Goal: Task Accomplishment & Management: Use online tool/utility

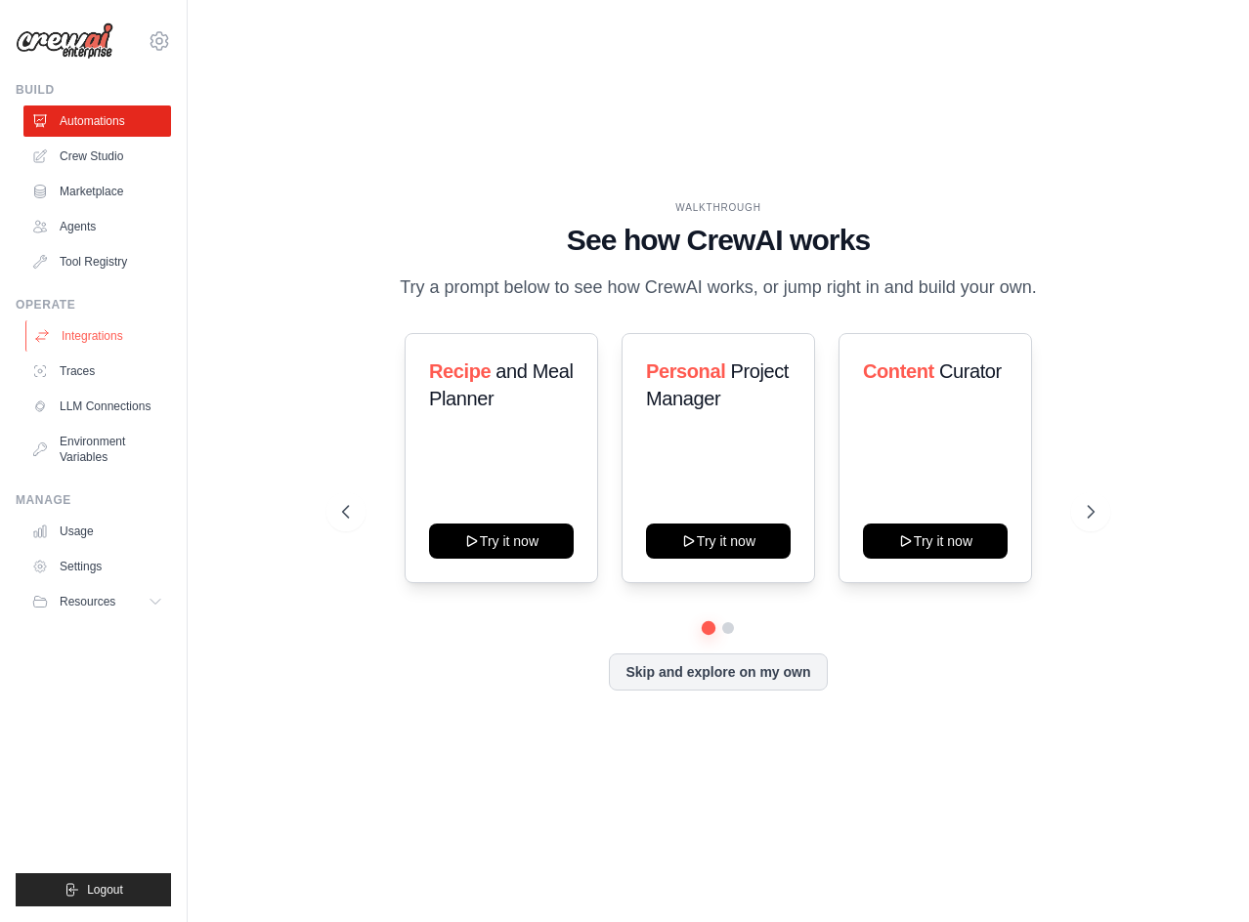
click at [123, 340] on link "Integrations" at bounding box center [99, 335] width 148 height 31
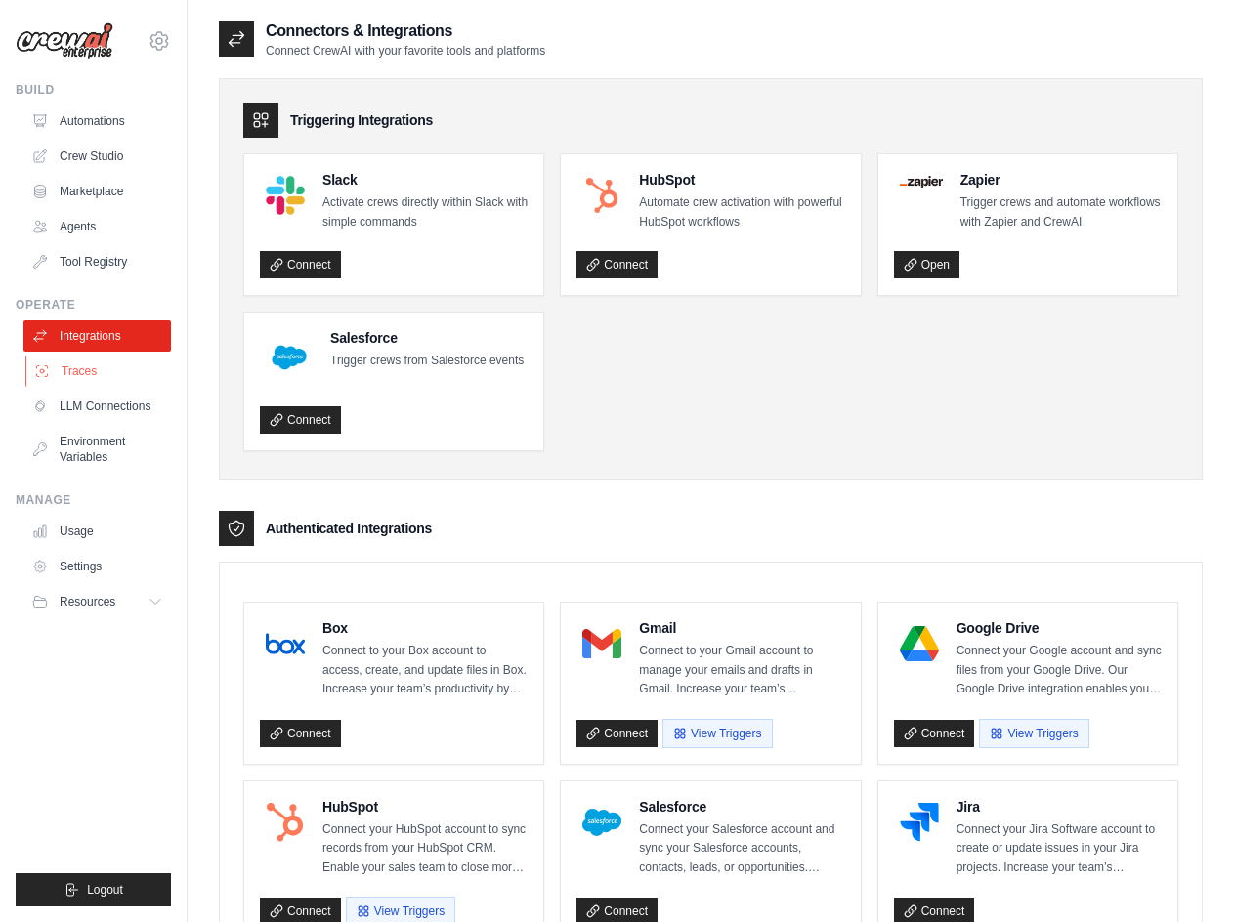
click at [147, 378] on link "Traces" at bounding box center [99, 371] width 148 height 31
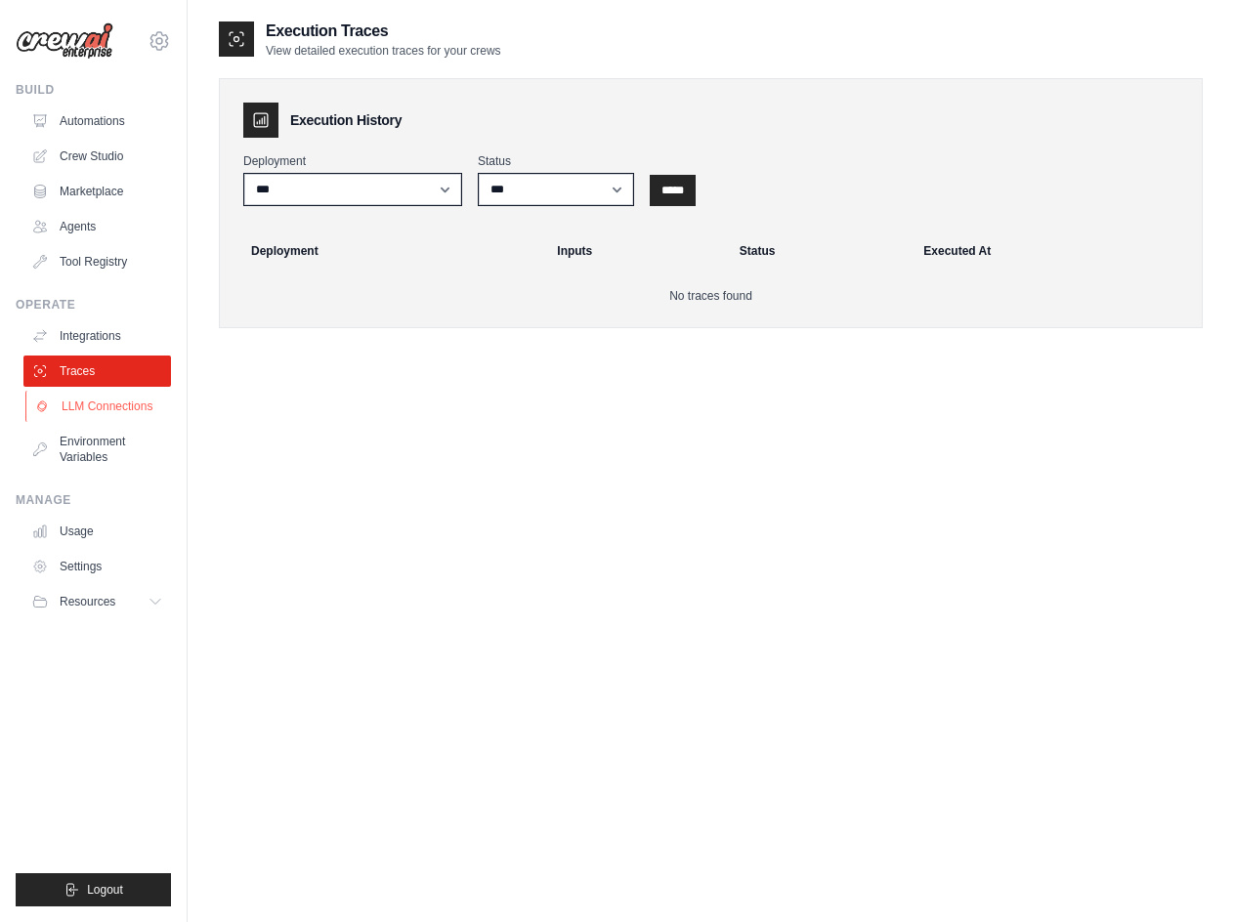
click at [142, 412] on link "LLM Connections" at bounding box center [99, 406] width 148 height 31
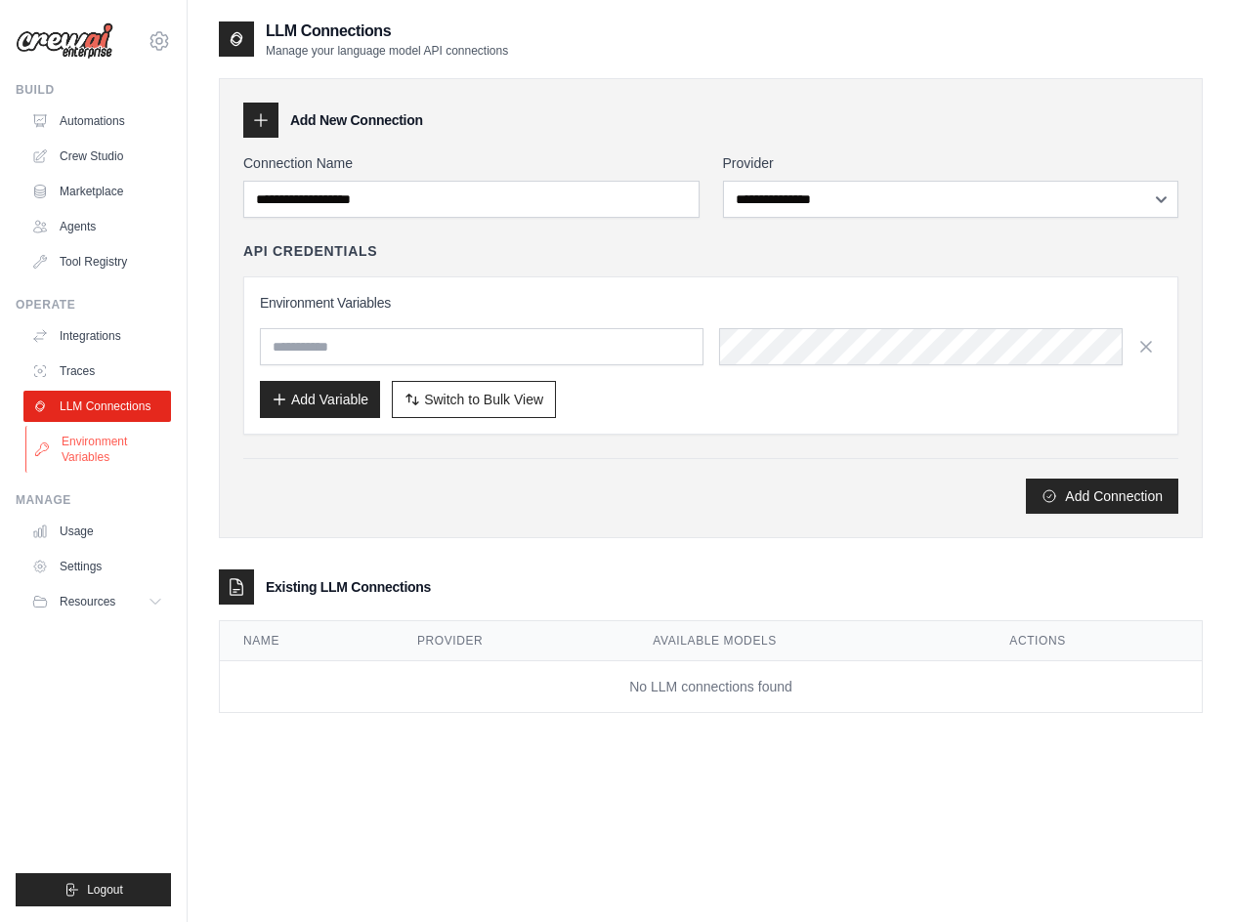
click at [118, 451] on link "Environment Variables" at bounding box center [99, 449] width 148 height 47
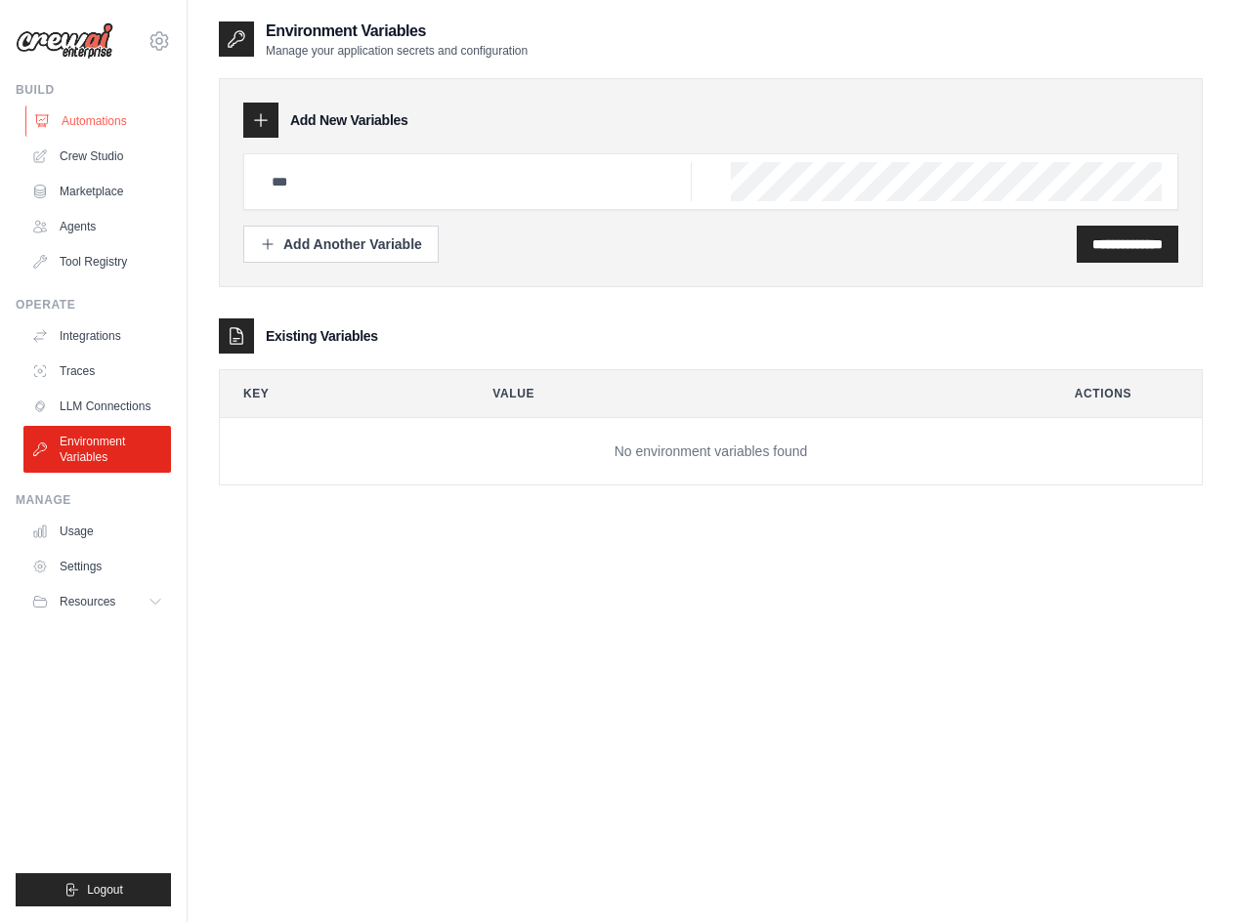
click at [116, 123] on link "Automations" at bounding box center [99, 121] width 148 height 31
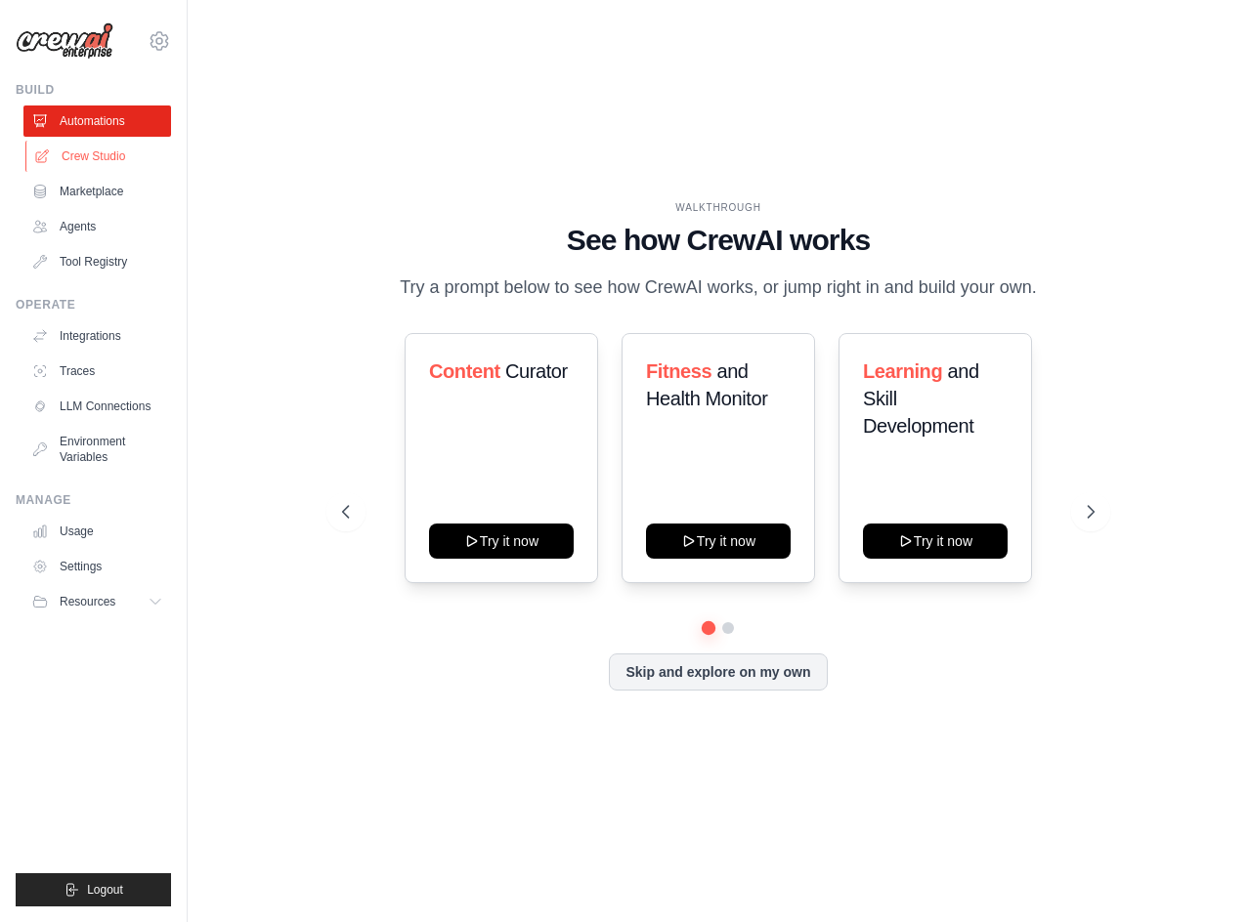
click at [105, 168] on link "Crew Studio" at bounding box center [99, 156] width 148 height 31
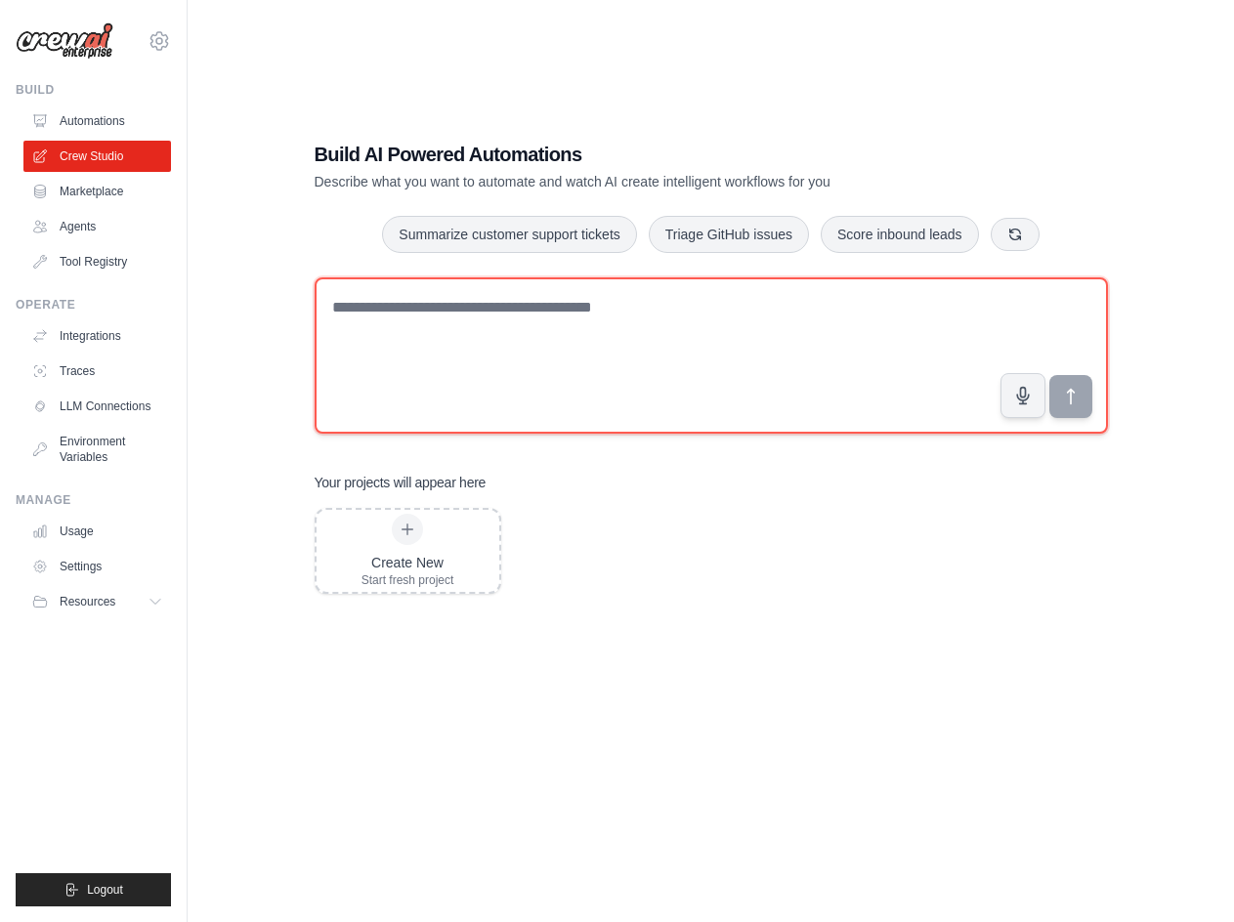
click at [458, 409] on textarea at bounding box center [711, 355] width 793 height 156
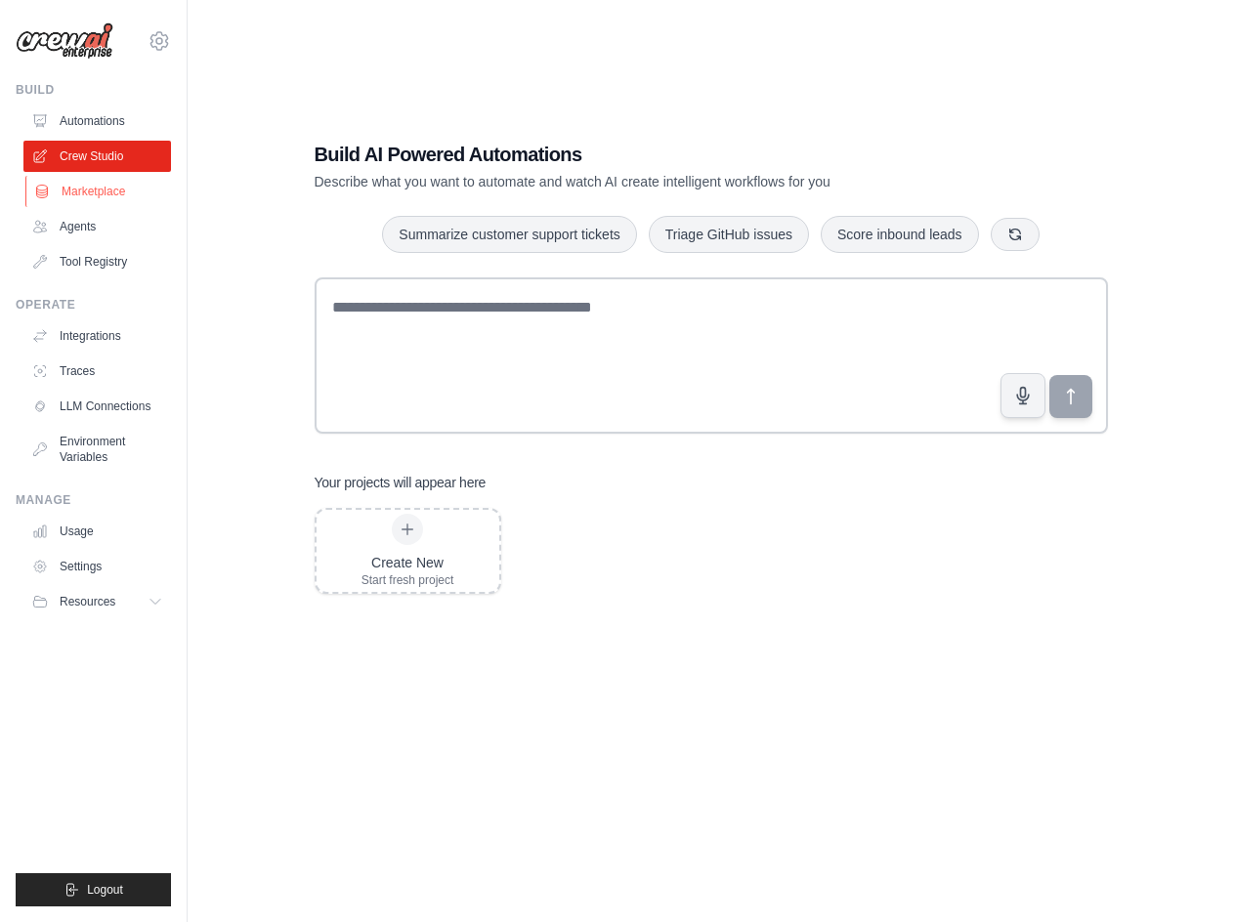
click at [57, 189] on link "Marketplace" at bounding box center [99, 191] width 148 height 31
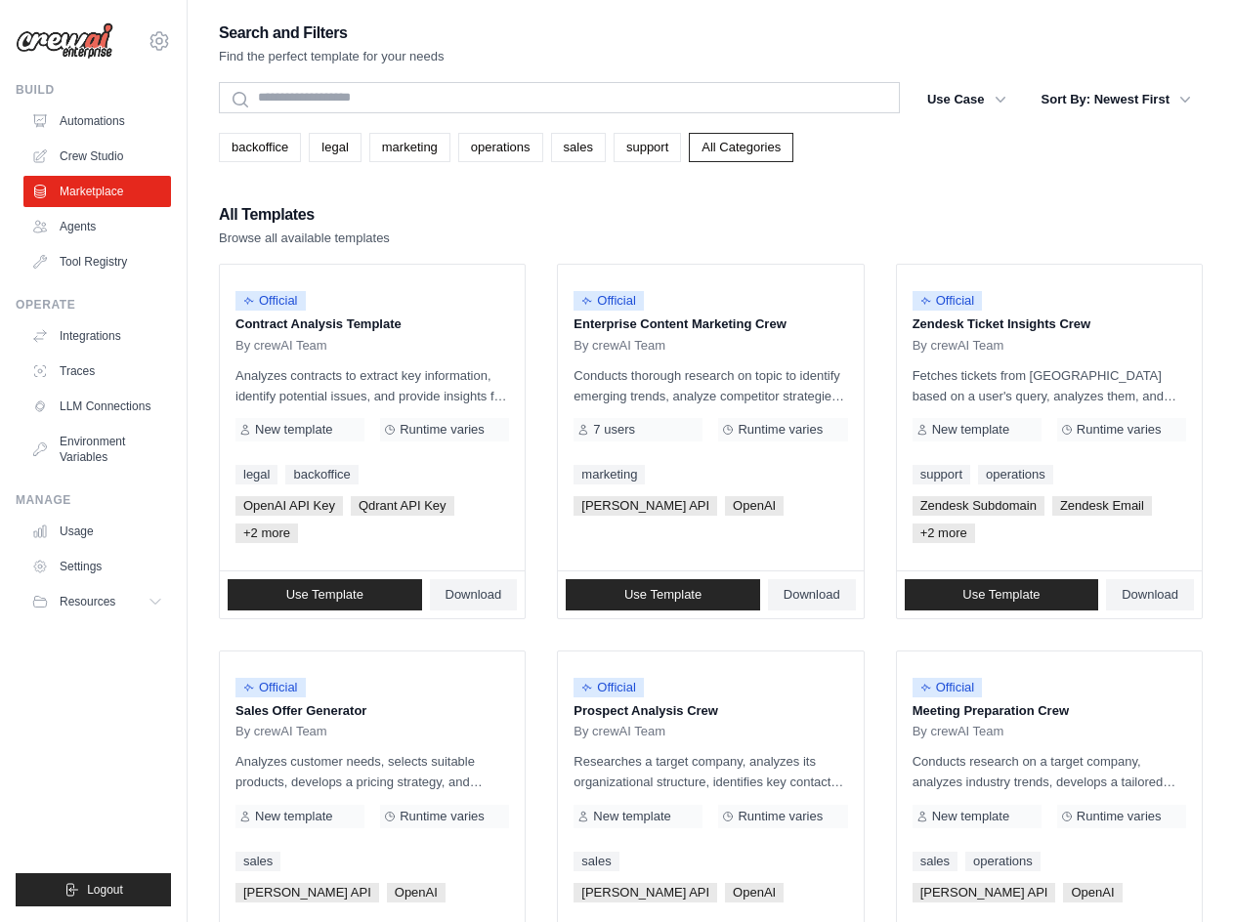
click at [73, 225] on link "Agents" at bounding box center [97, 226] width 148 height 31
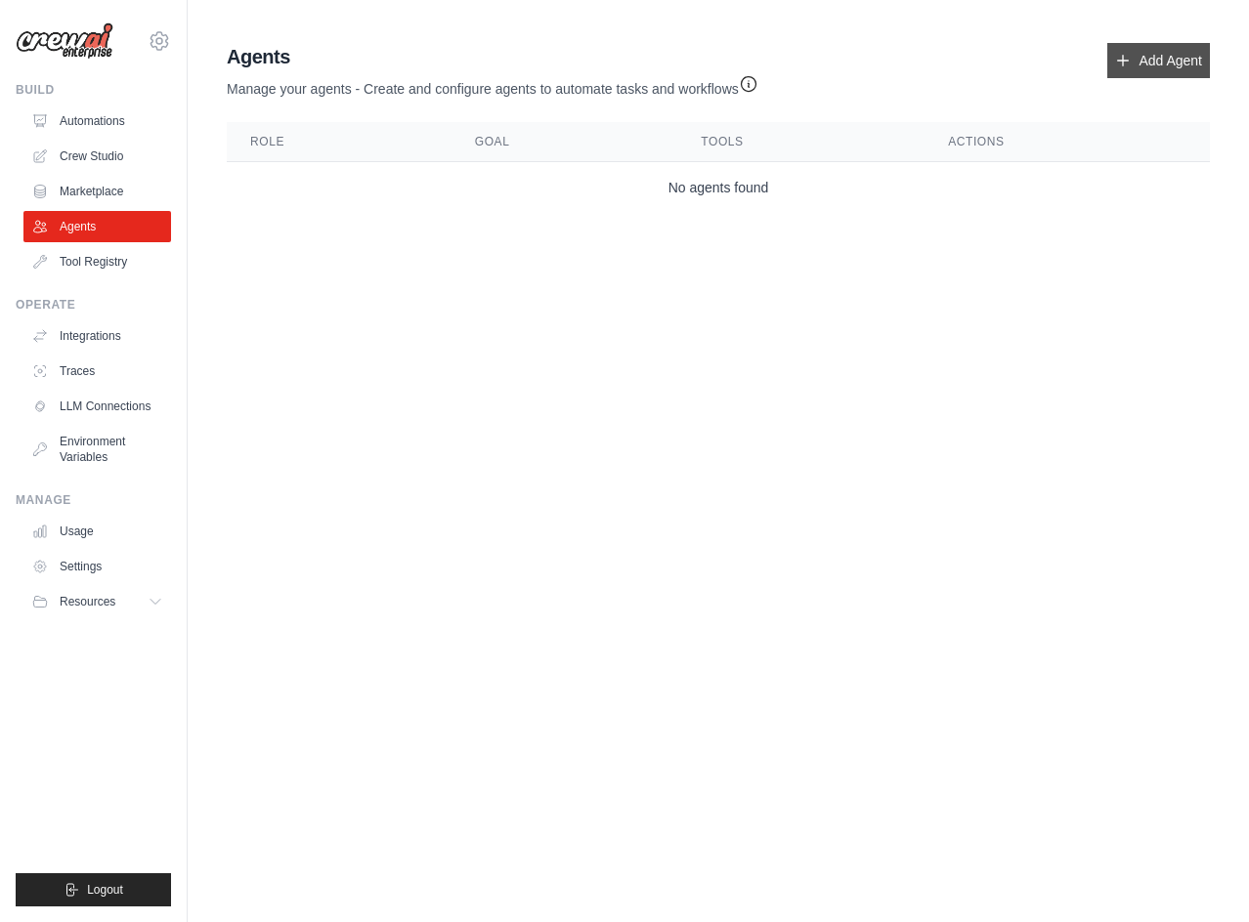
click at [1178, 61] on link "Add Agent" at bounding box center [1158, 60] width 103 height 35
click at [755, 83] on icon "button" at bounding box center [748, 83] width 15 height 15
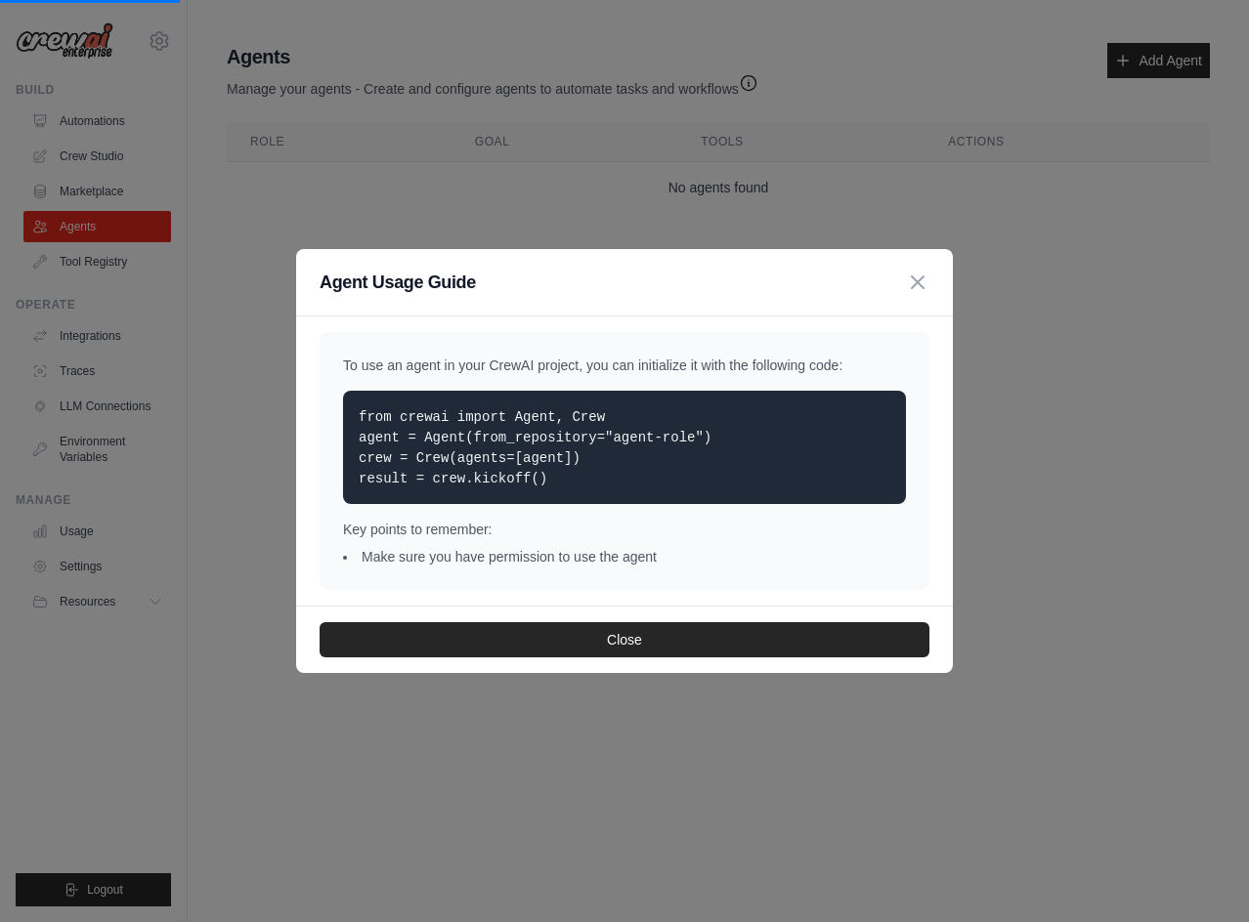
click at [759, 83] on div "Agent Usage Guide To use an agent in your CrewAI project, you can initialize it…" at bounding box center [624, 461] width 1249 height 922
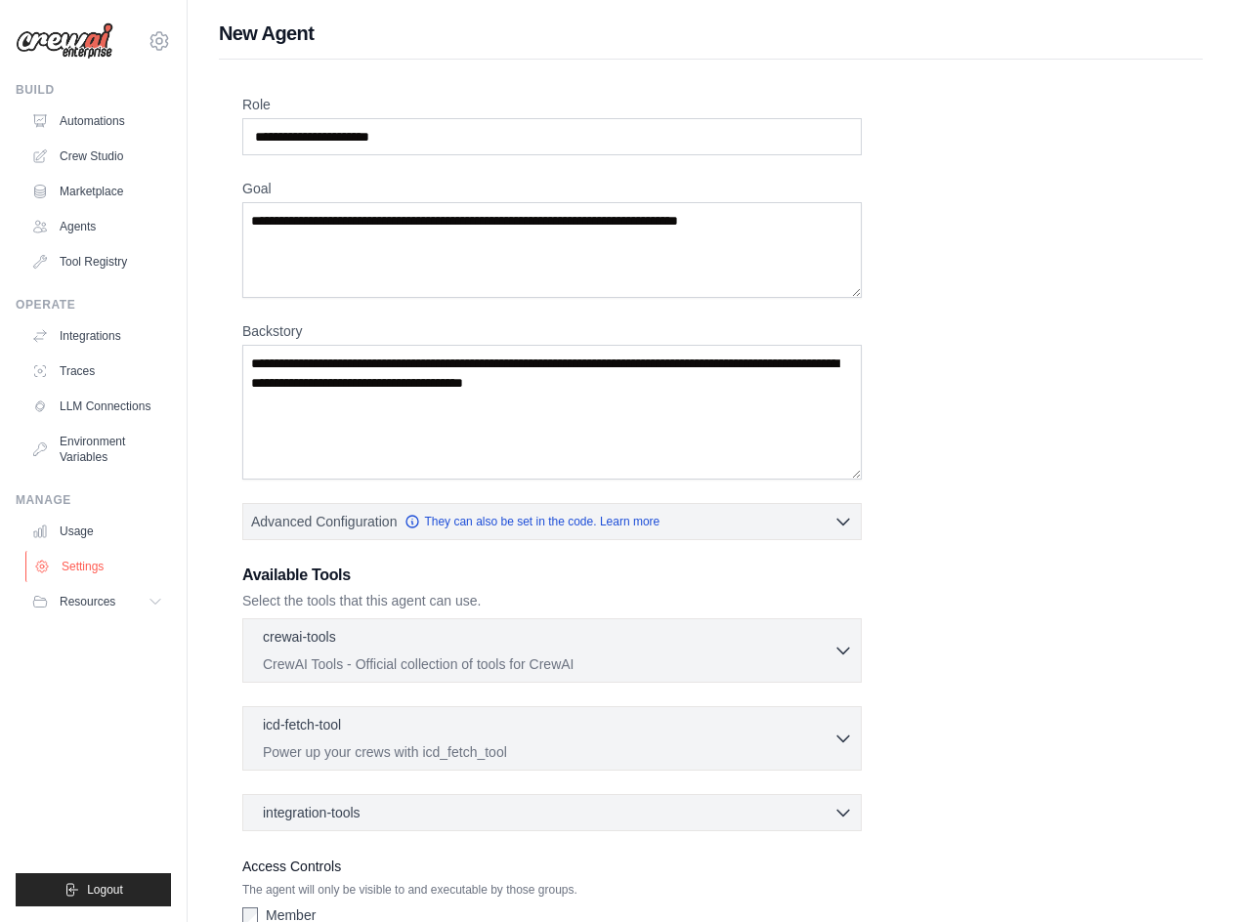
click at [104, 563] on link "Settings" at bounding box center [99, 566] width 148 height 31
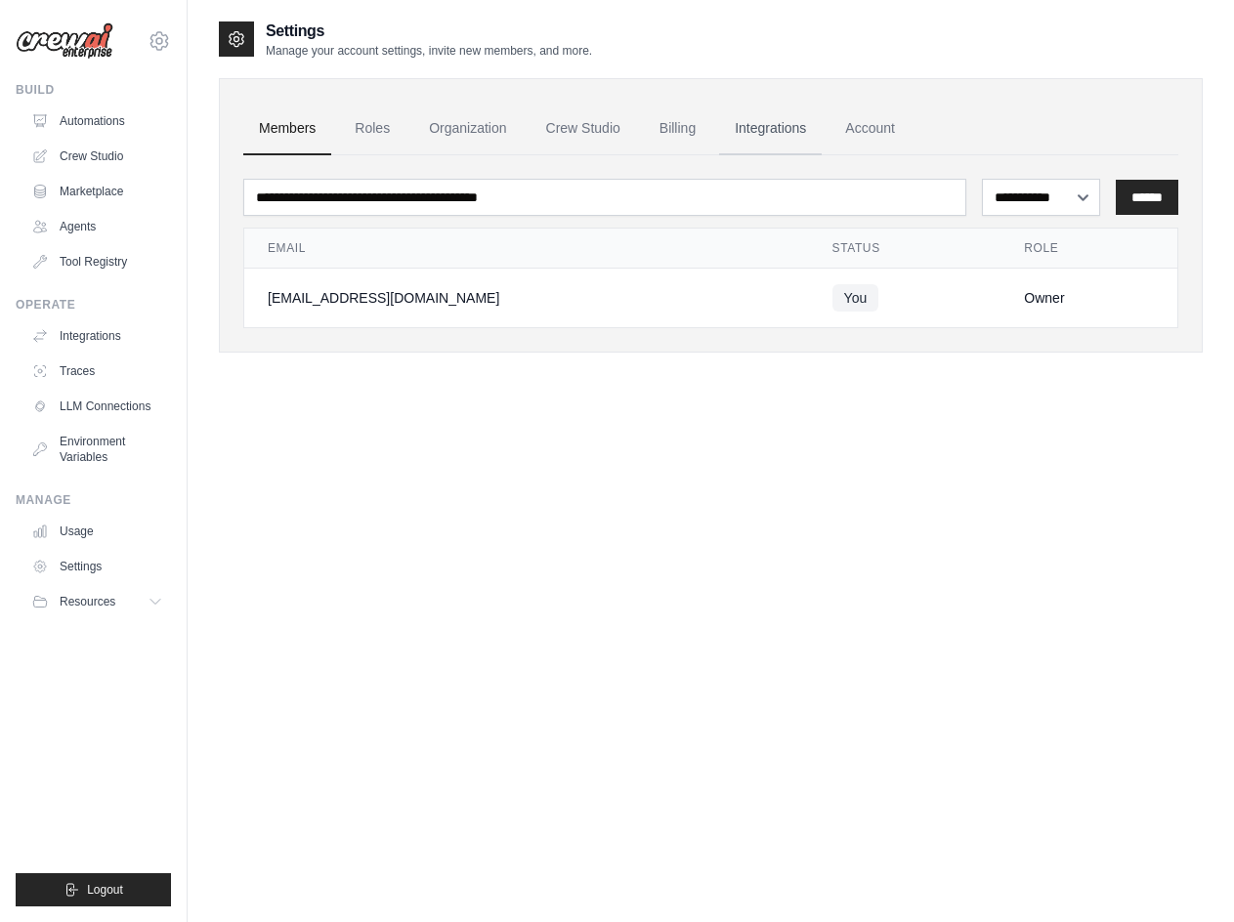
click at [765, 125] on link "Integrations" at bounding box center [770, 129] width 103 height 53
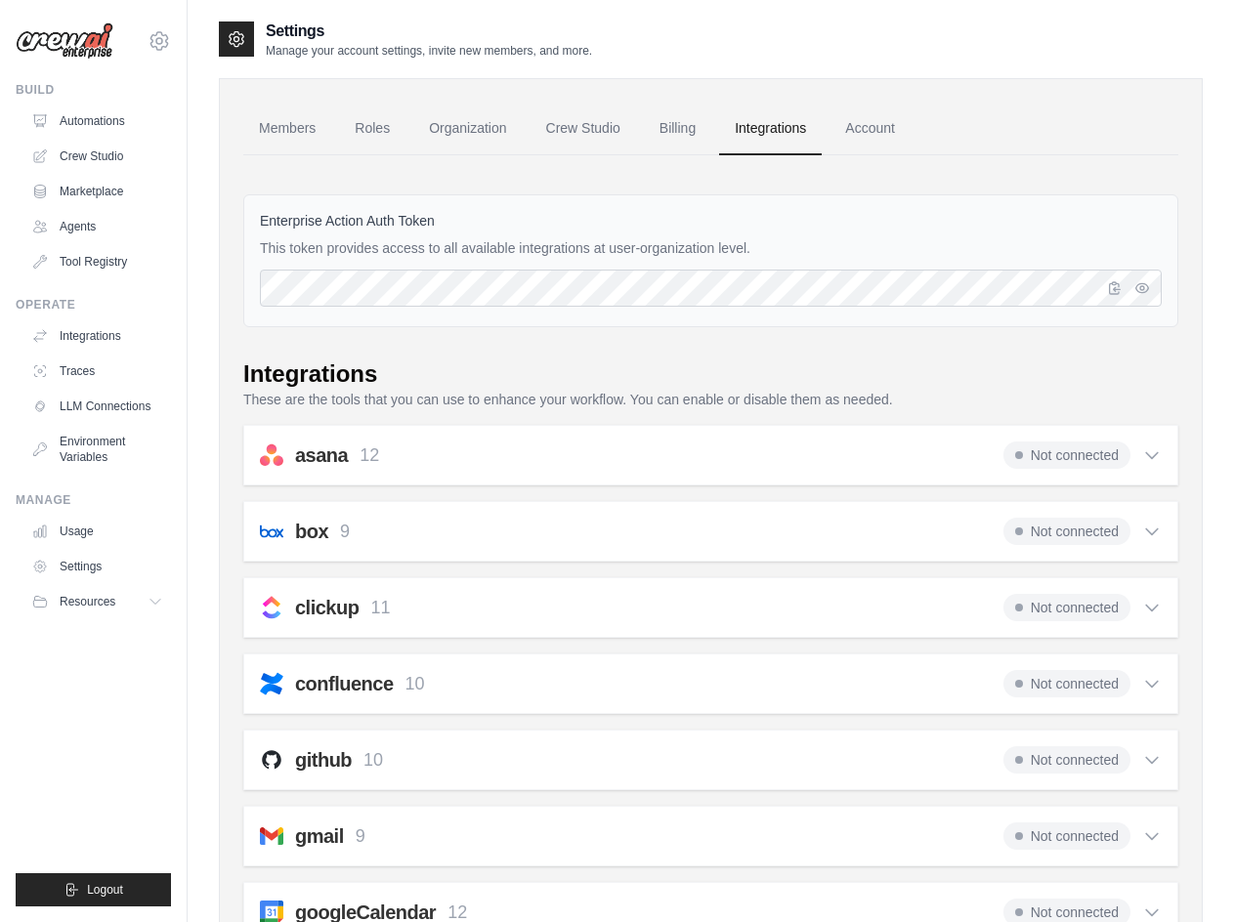
click at [554, 221] on label "Enterprise Action Auth Token" at bounding box center [711, 221] width 902 height 20
click at [1140, 291] on icon "button" at bounding box center [1142, 286] width 13 height 9
click at [1104, 290] on button "button" at bounding box center [1114, 287] width 23 height 23
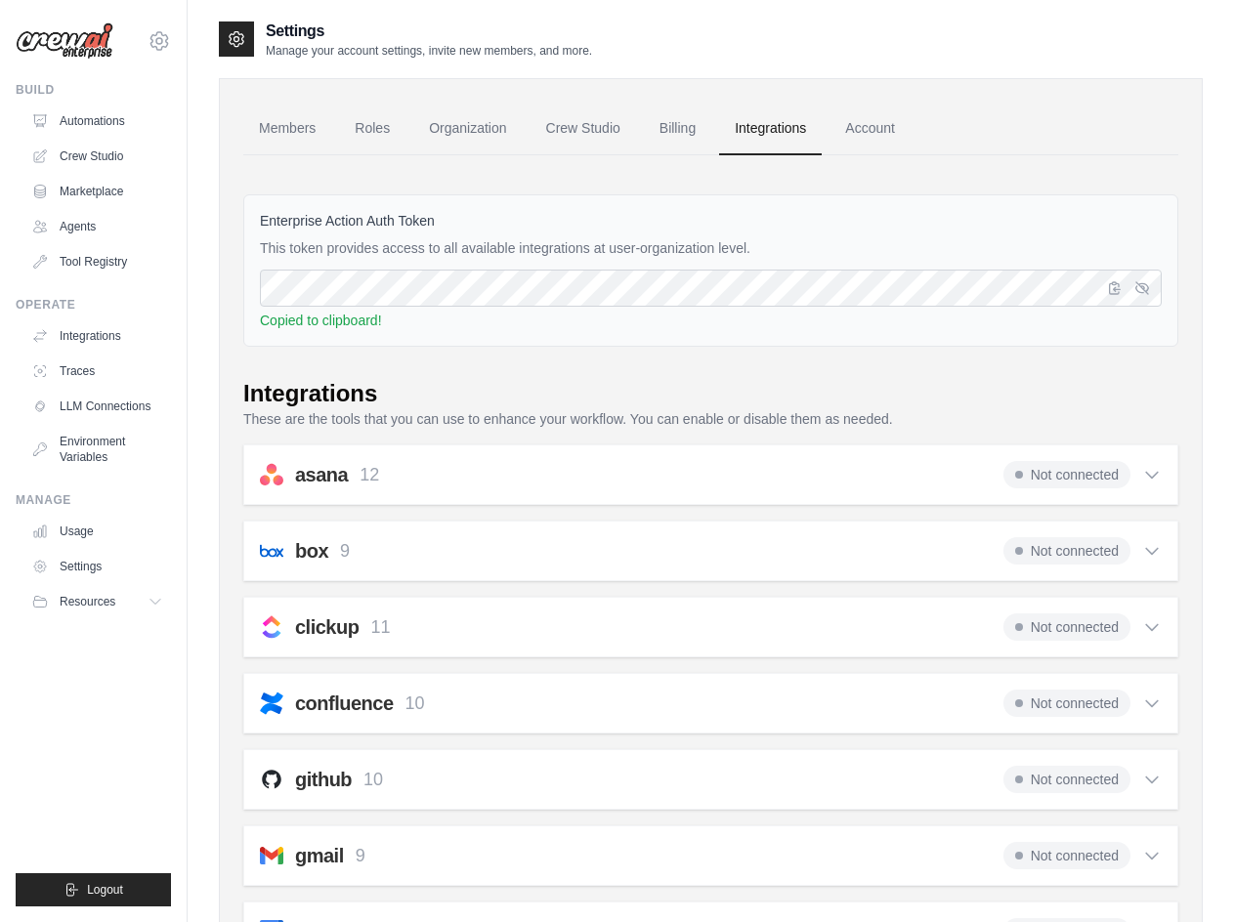
click at [859, 208] on div "Enterprise Action Auth Token This token provides access to all available integr…" at bounding box center [710, 270] width 935 height 152
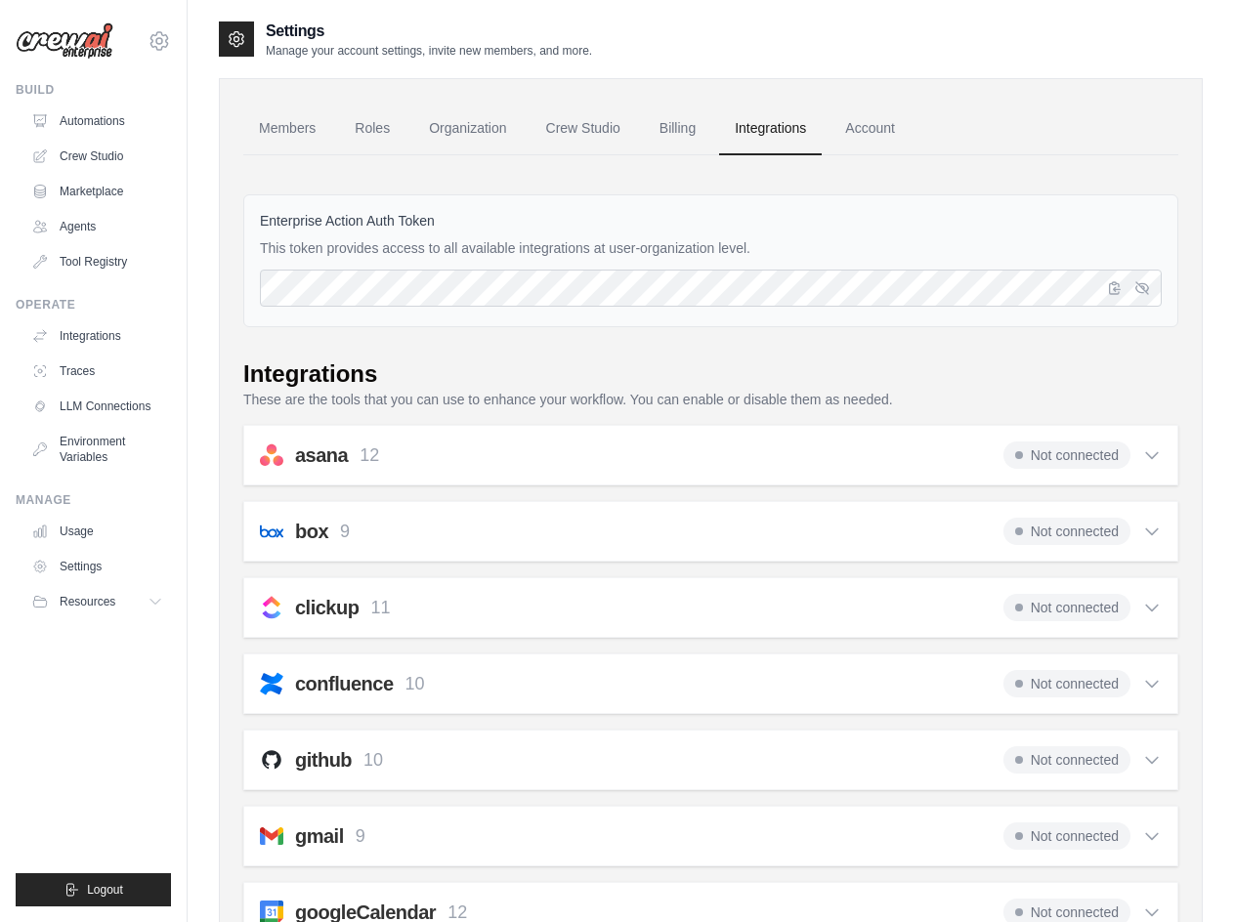
click at [103, 343] on link "Integrations" at bounding box center [99, 335] width 148 height 31
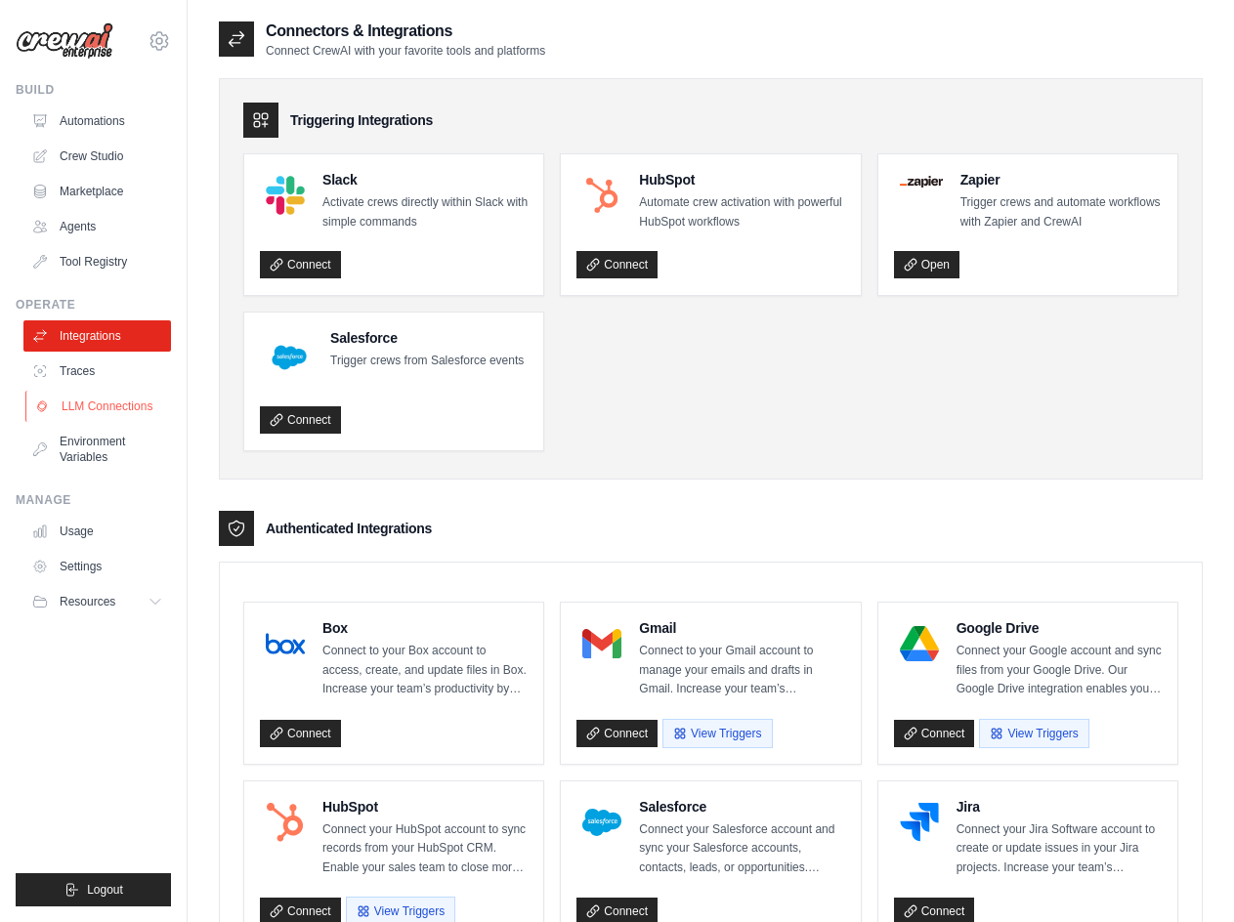
click at [106, 407] on link "LLM Connections" at bounding box center [99, 406] width 148 height 31
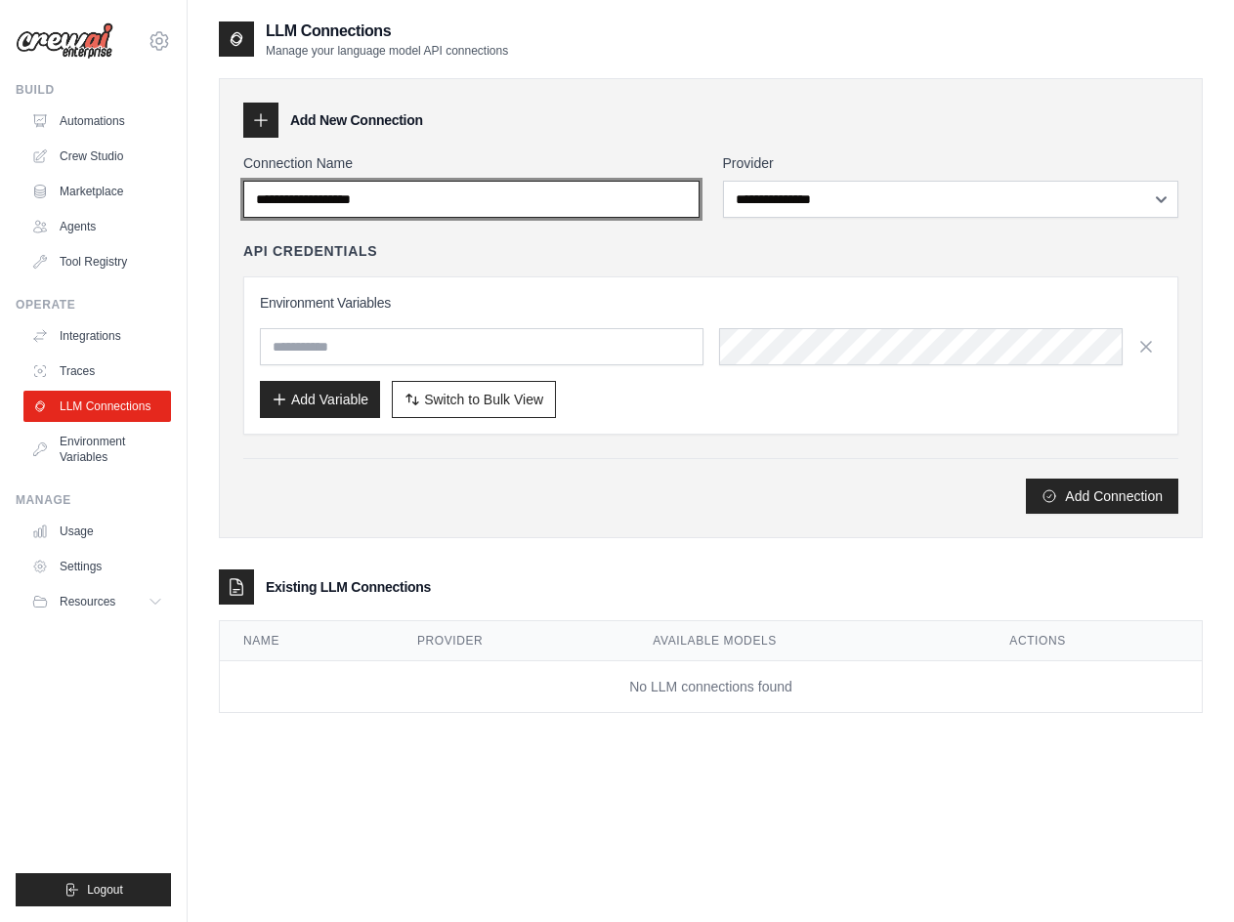
drag, startPoint x: 426, startPoint y: 205, endPoint x: 214, endPoint y: 212, distance: 212.1
click at [214, 212] on div "**********" at bounding box center [711, 481] width 1046 height 922
type input "*******"
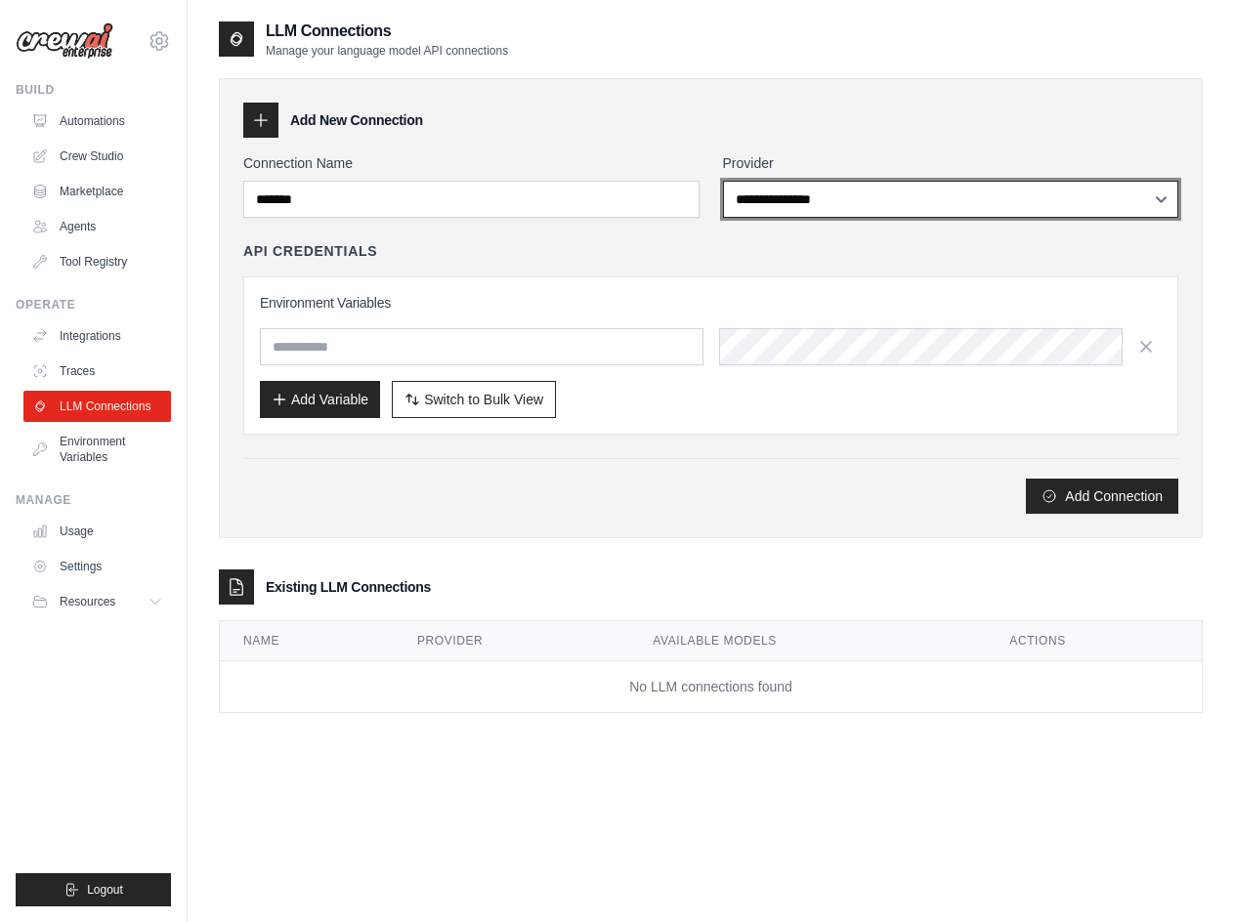
click at [877, 191] on select "**********" at bounding box center [951, 199] width 456 height 37
select select "**********"
click at [723, 181] on select "**********" at bounding box center [951, 199] width 456 height 37
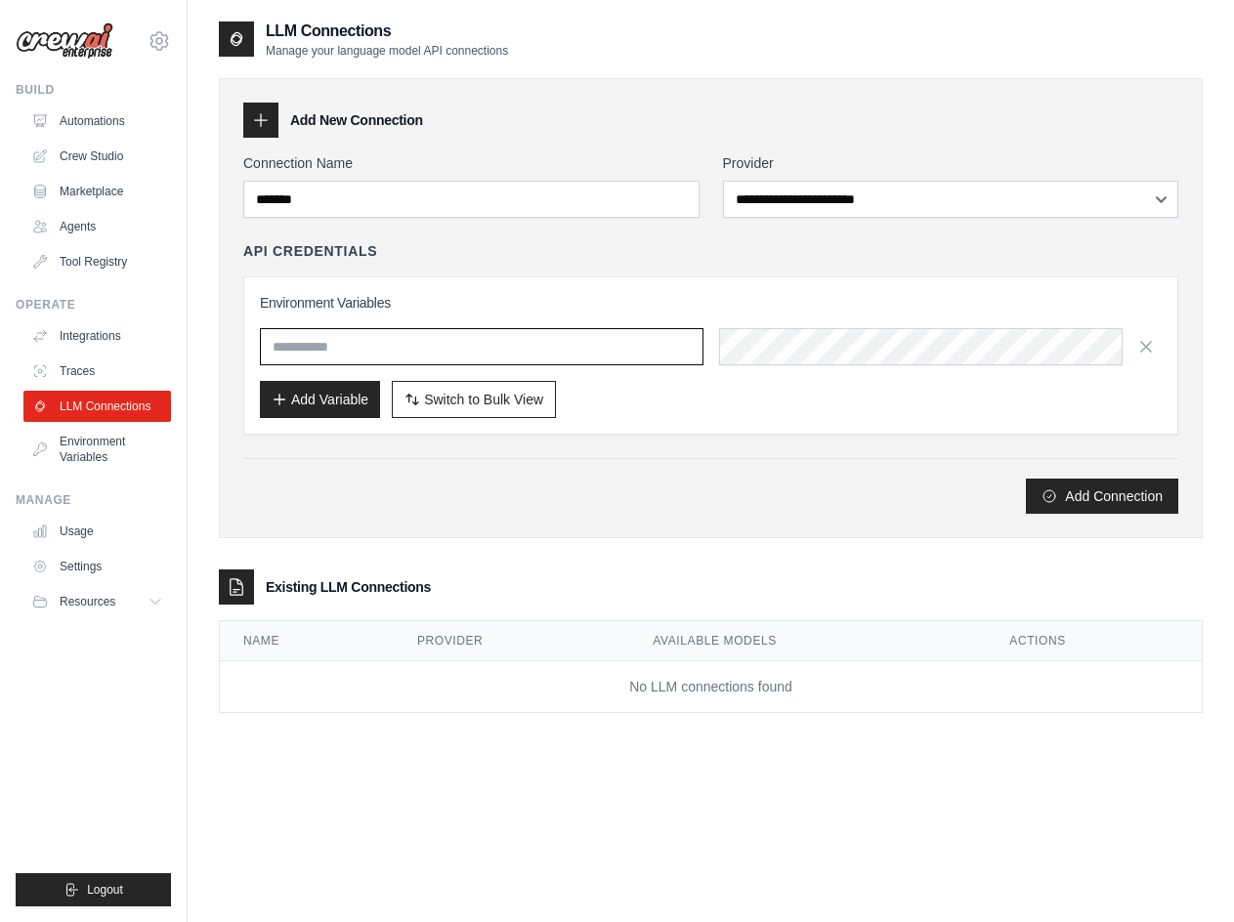
click at [566, 354] on input "text" at bounding box center [482, 346] width 444 height 37
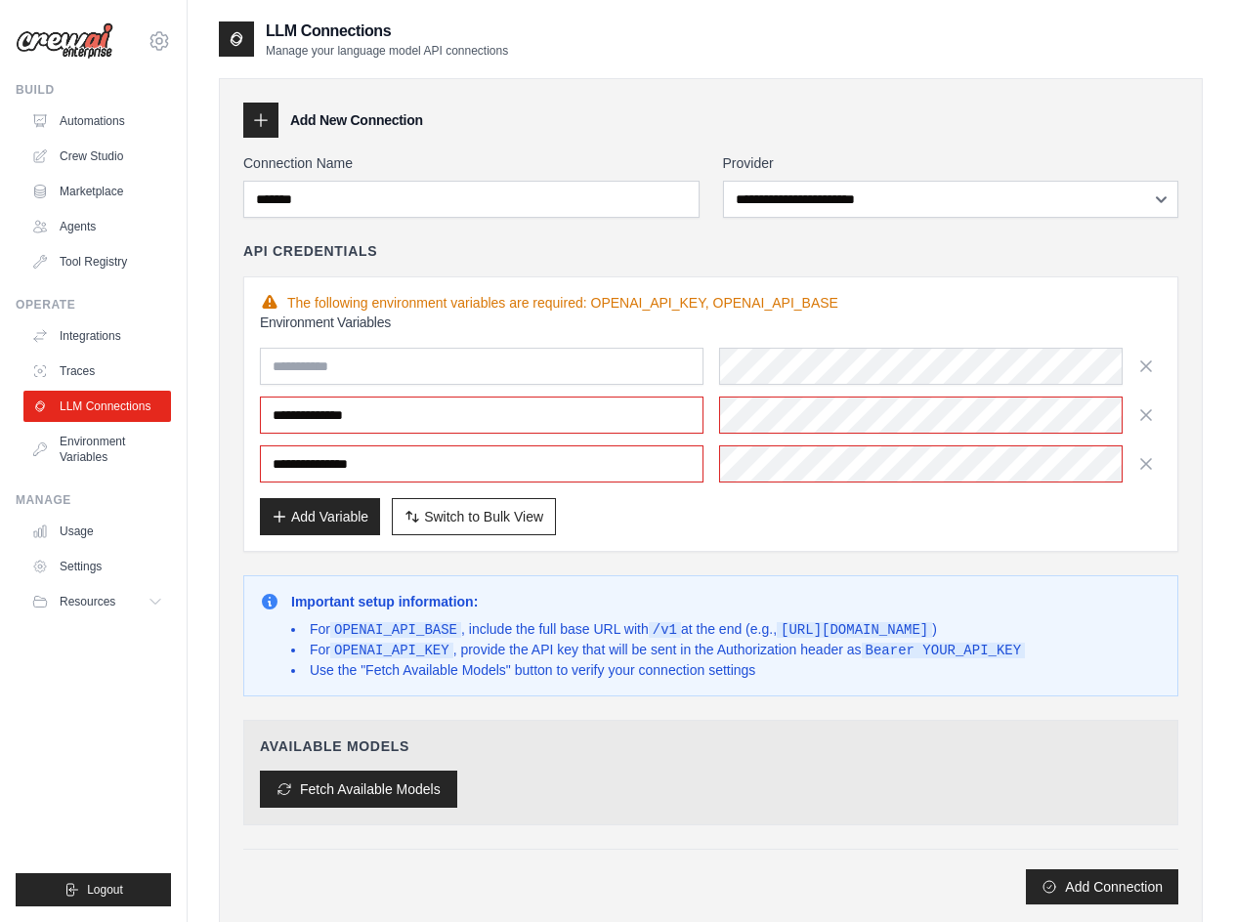
click at [412, 789] on button "Fetch Available Models" at bounding box center [358, 789] width 197 height 37
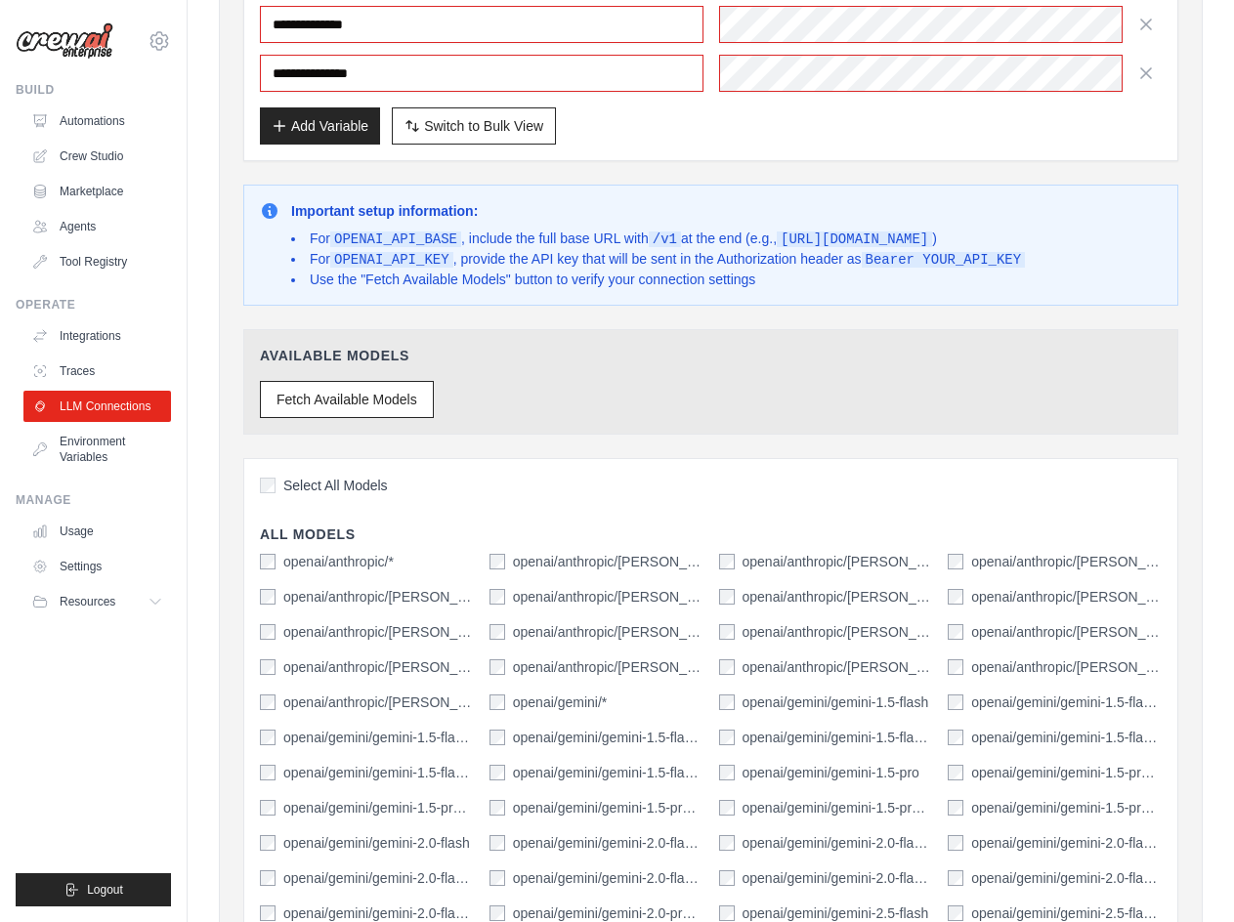
click at [347, 489] on span "Select All Models" at bounding box center [335, 486] width 105 height 20
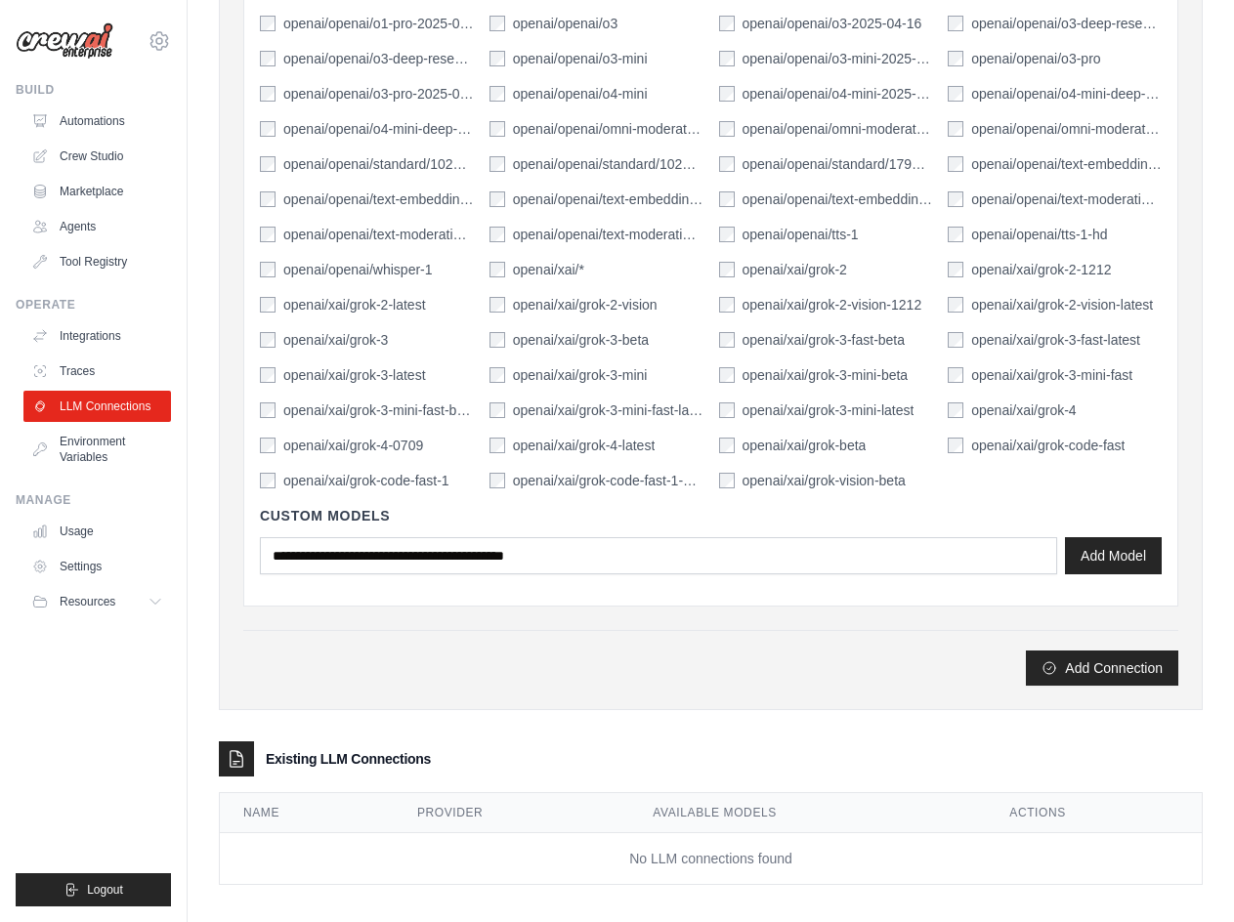
scroll to position [2666, 0]
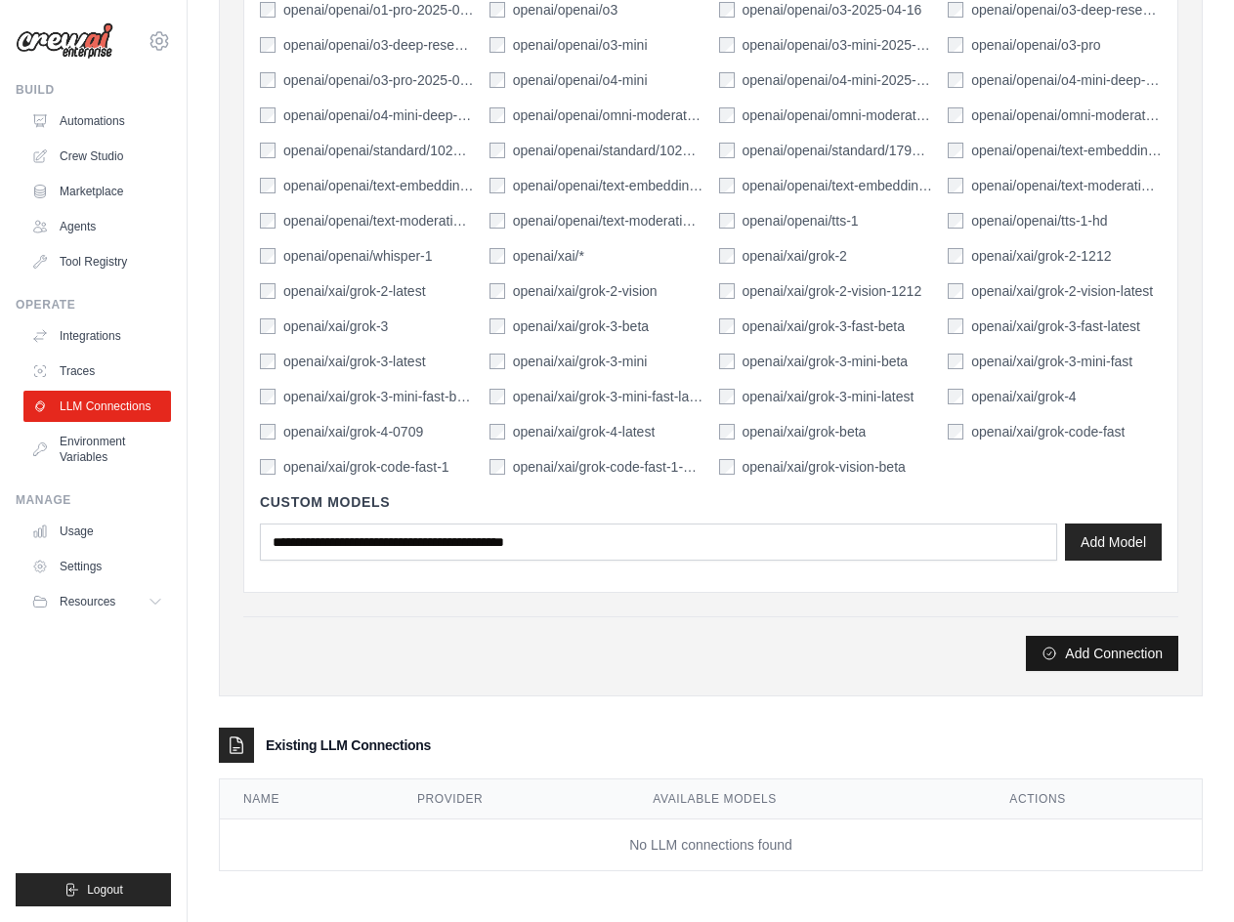
click at [1071, 650] on button "Add Connection" at bounding box center [1102, 653] width 152 height 35
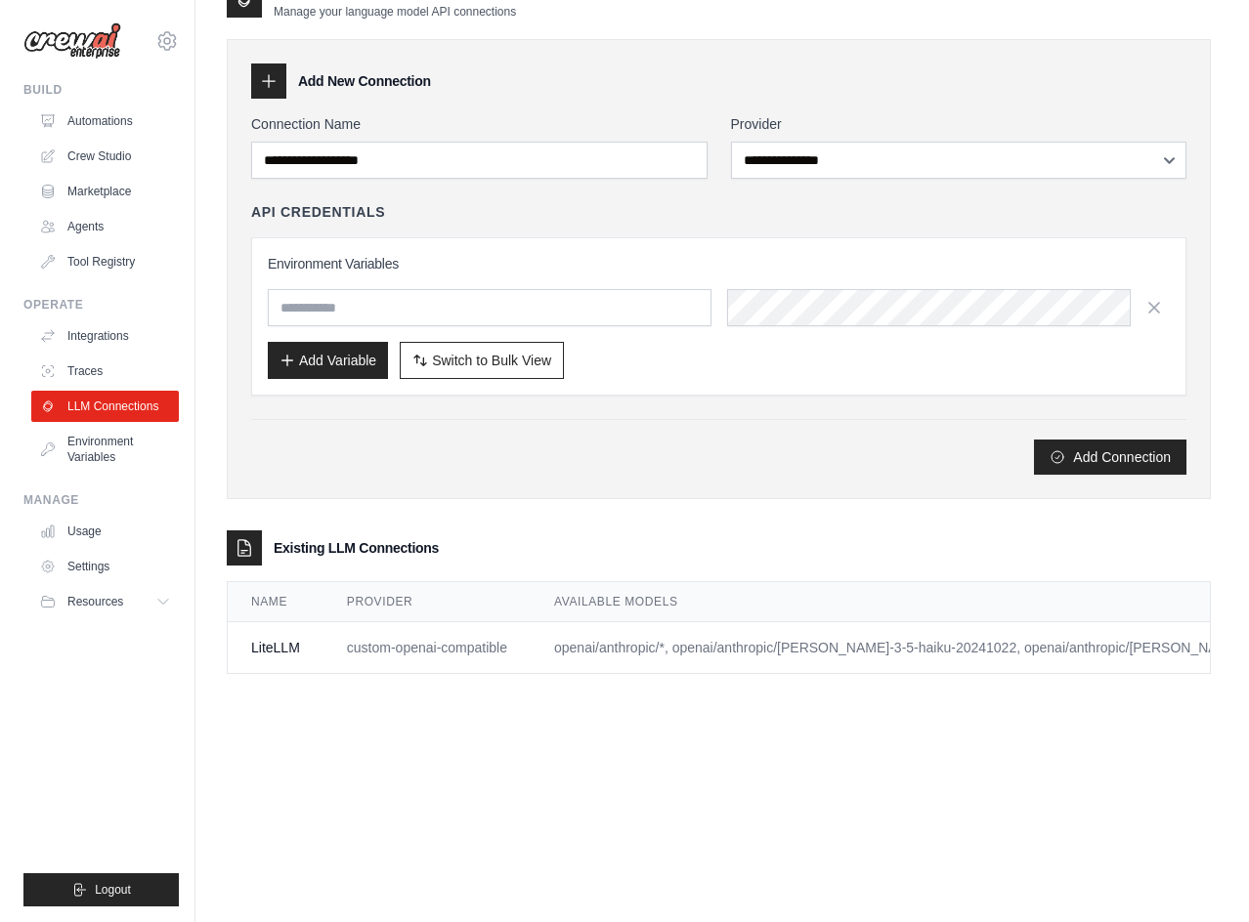
scroll to position [0, 0]
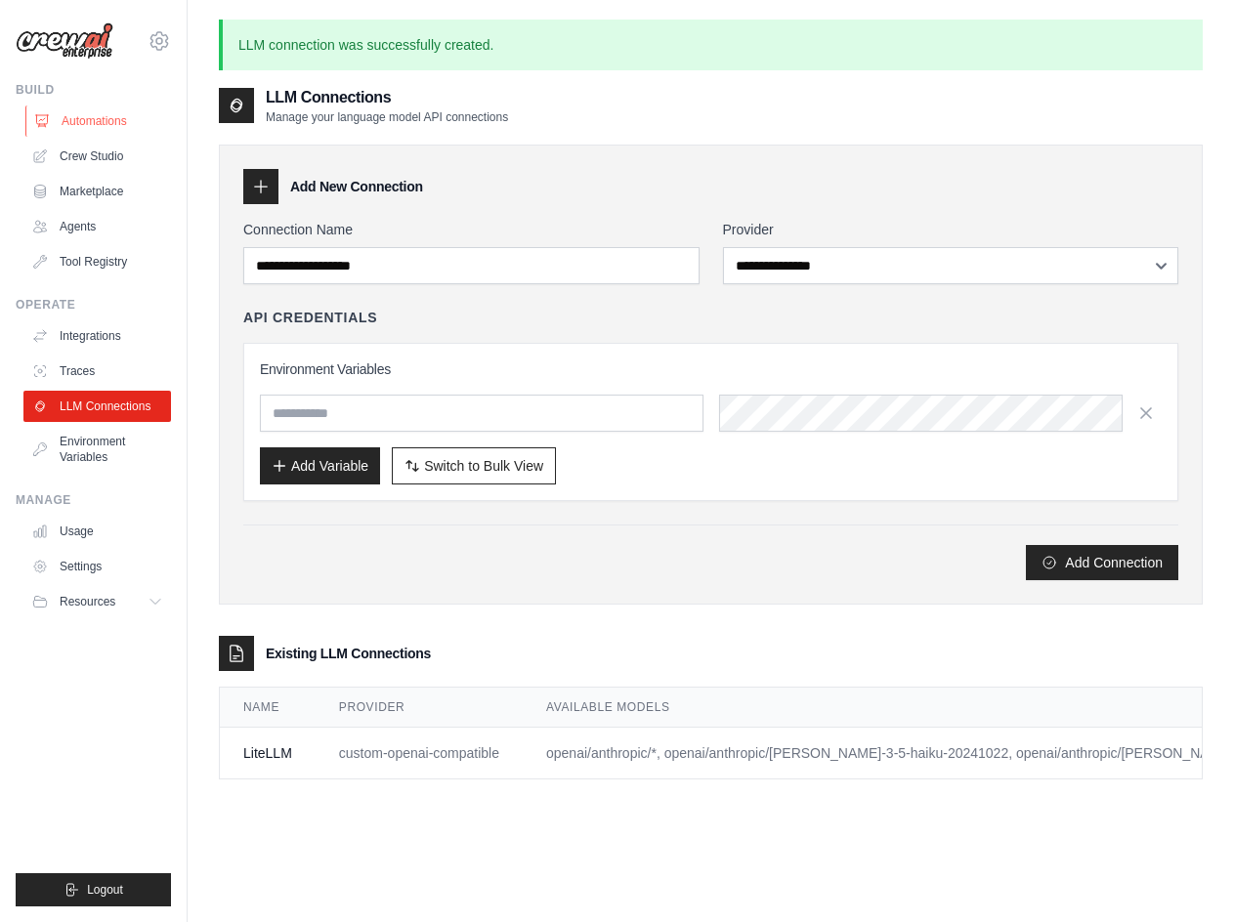
click at [101, 129] on link "Automations" at bounding box center [99, 121] width 148 height 31
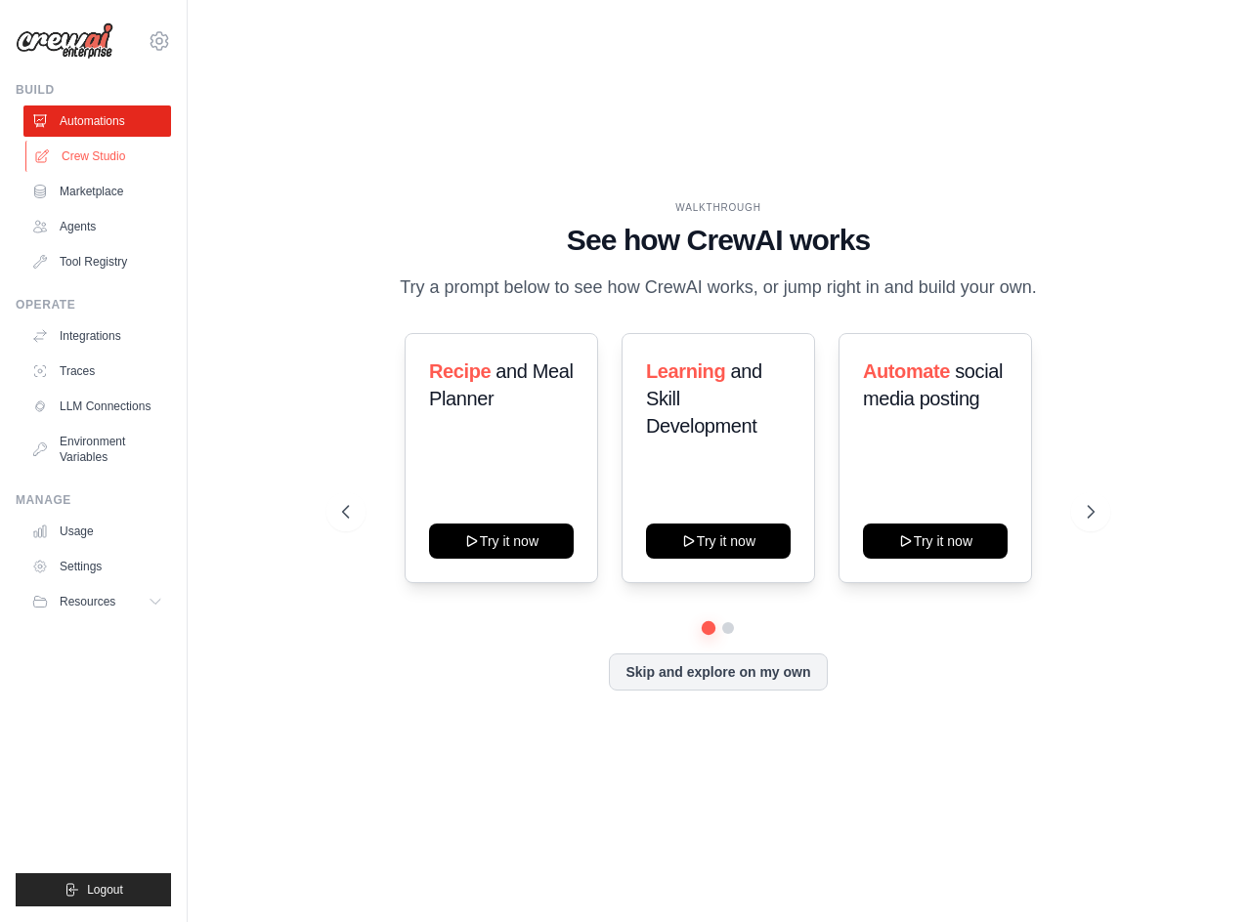
click at [91, 155] on link "Crew Studio" at bounding box center [99, 156] width 148 height 31
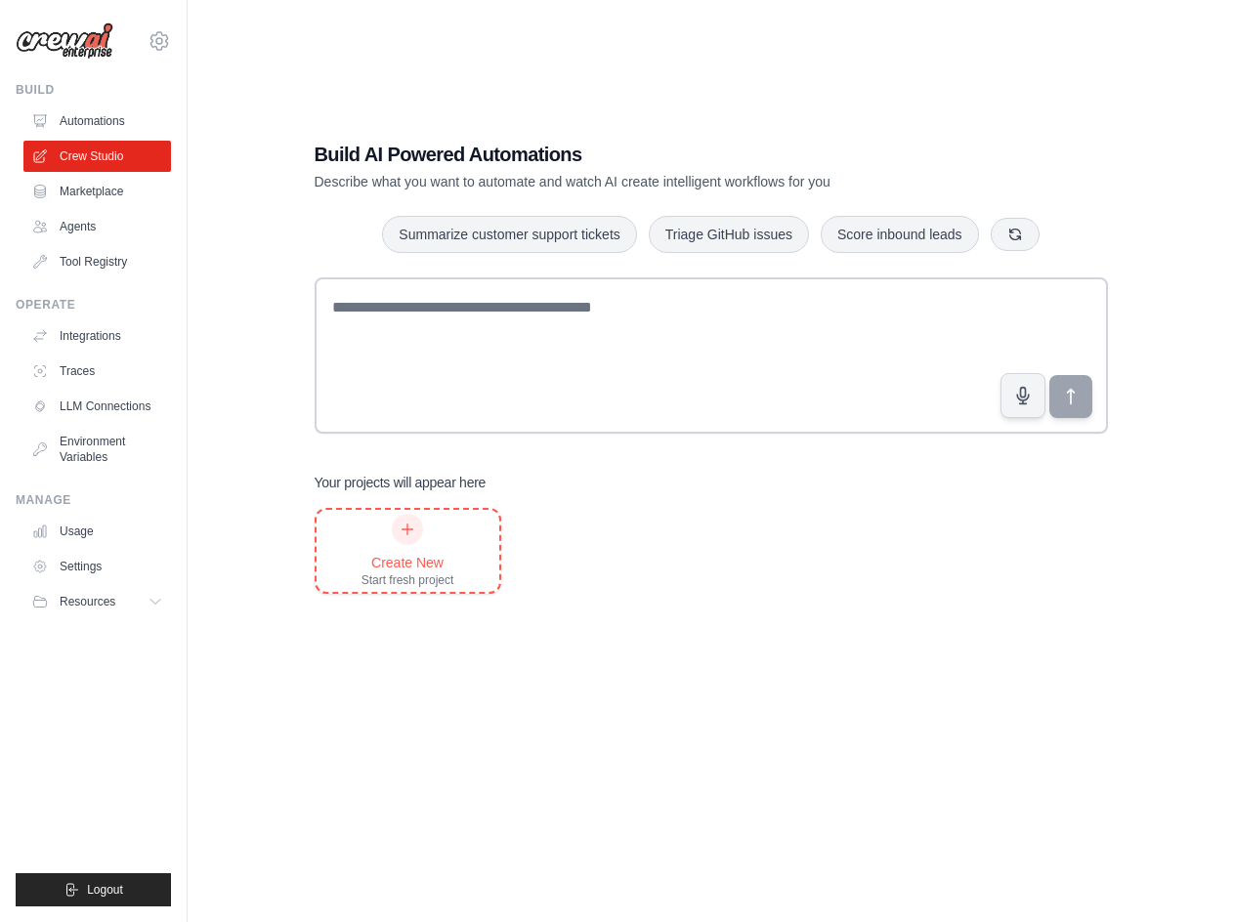
click at [438, 525] on div "Create New Start fresh project" at bounding box center [407, 551] width 93 height 74
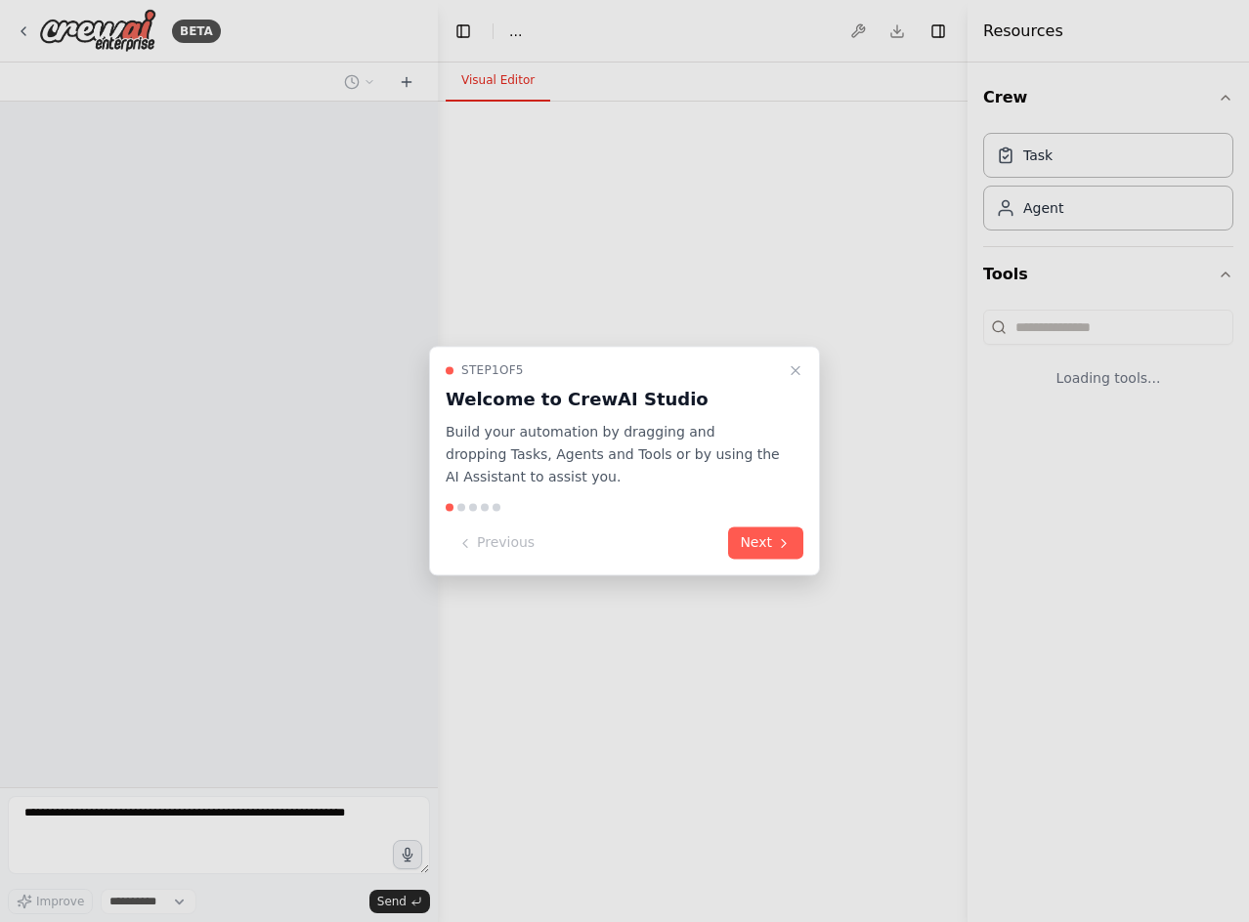
select select "****"
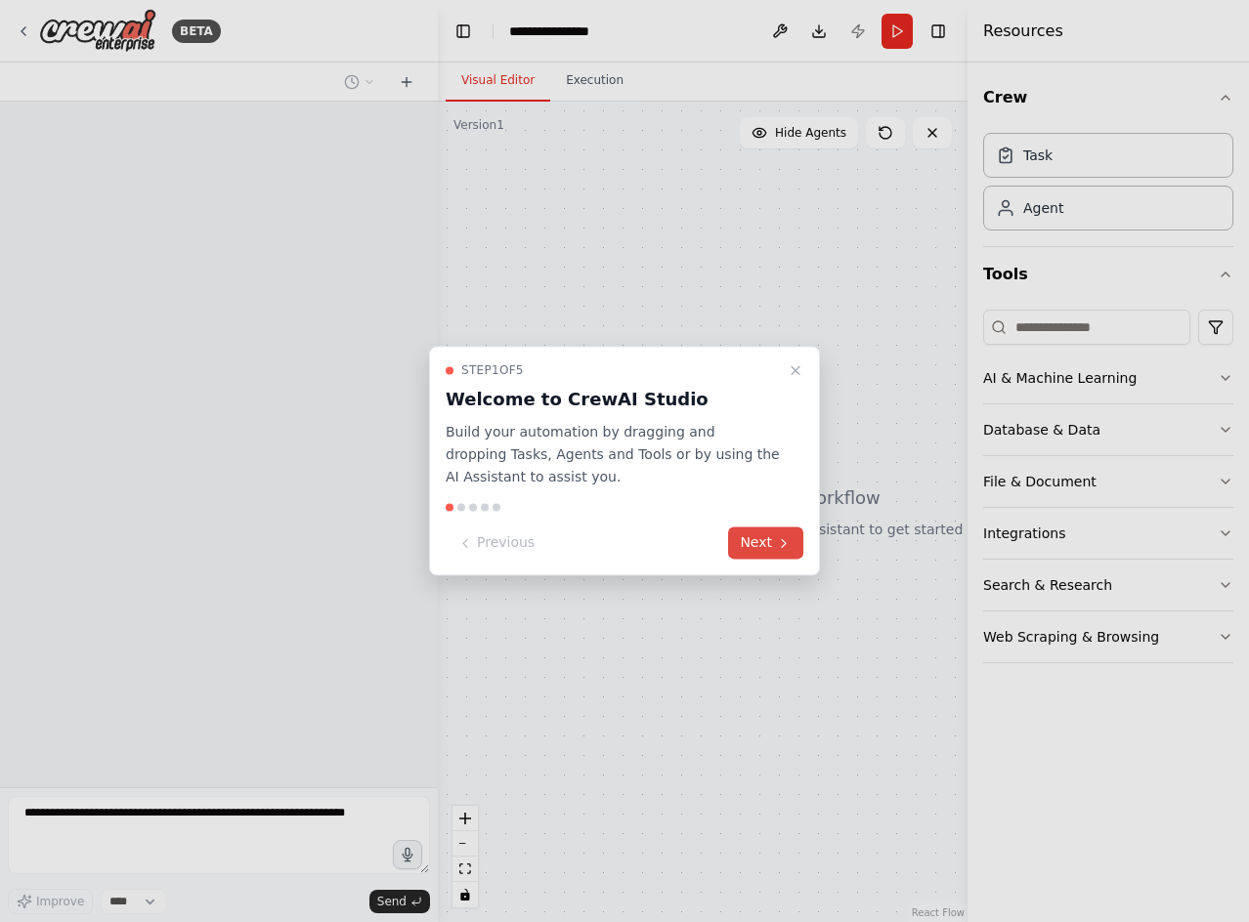
click at [781, 546] on icon at bounding box center [784, 543] width 16 height 16
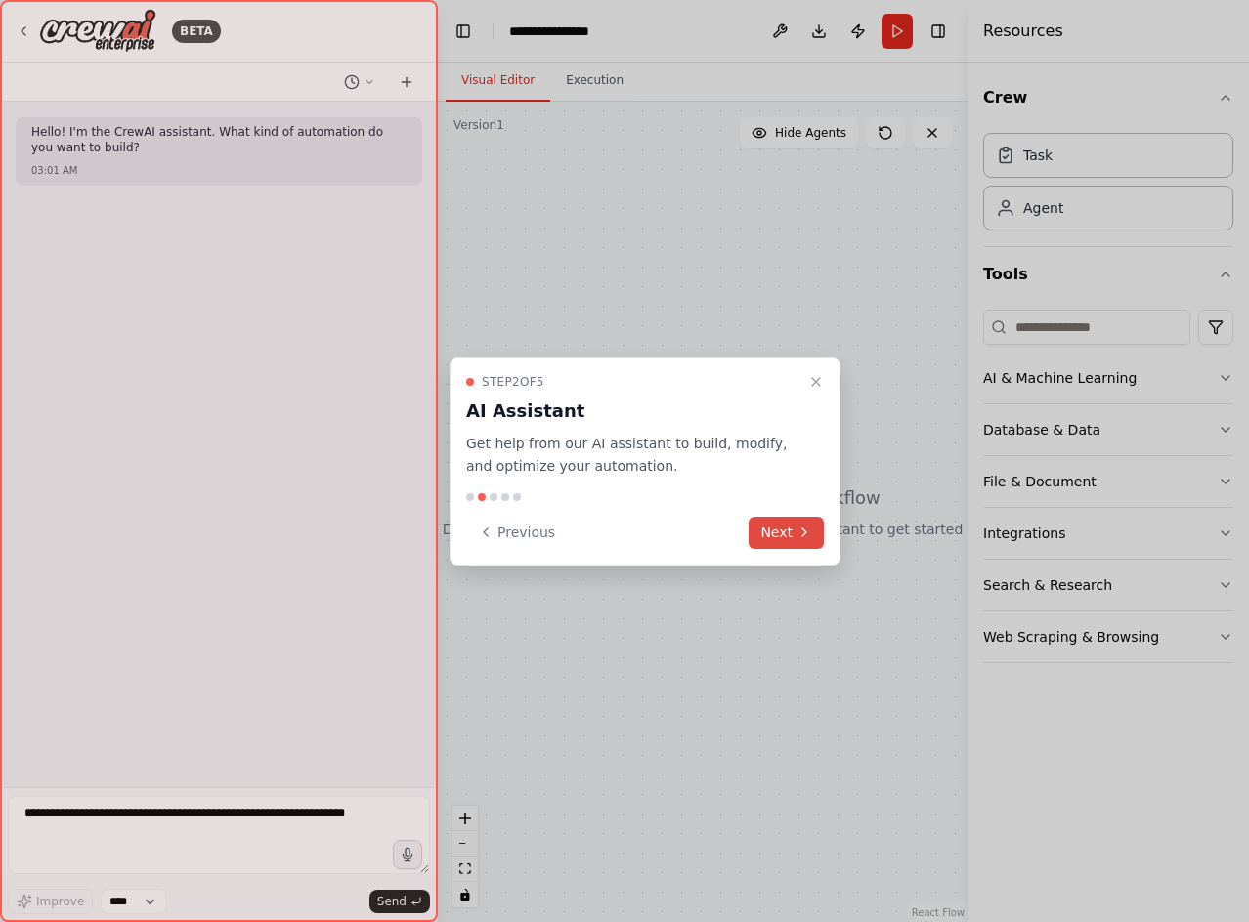
click at [782, 526] on button "Next" at bounding box center [785, 533] width 75 height 32
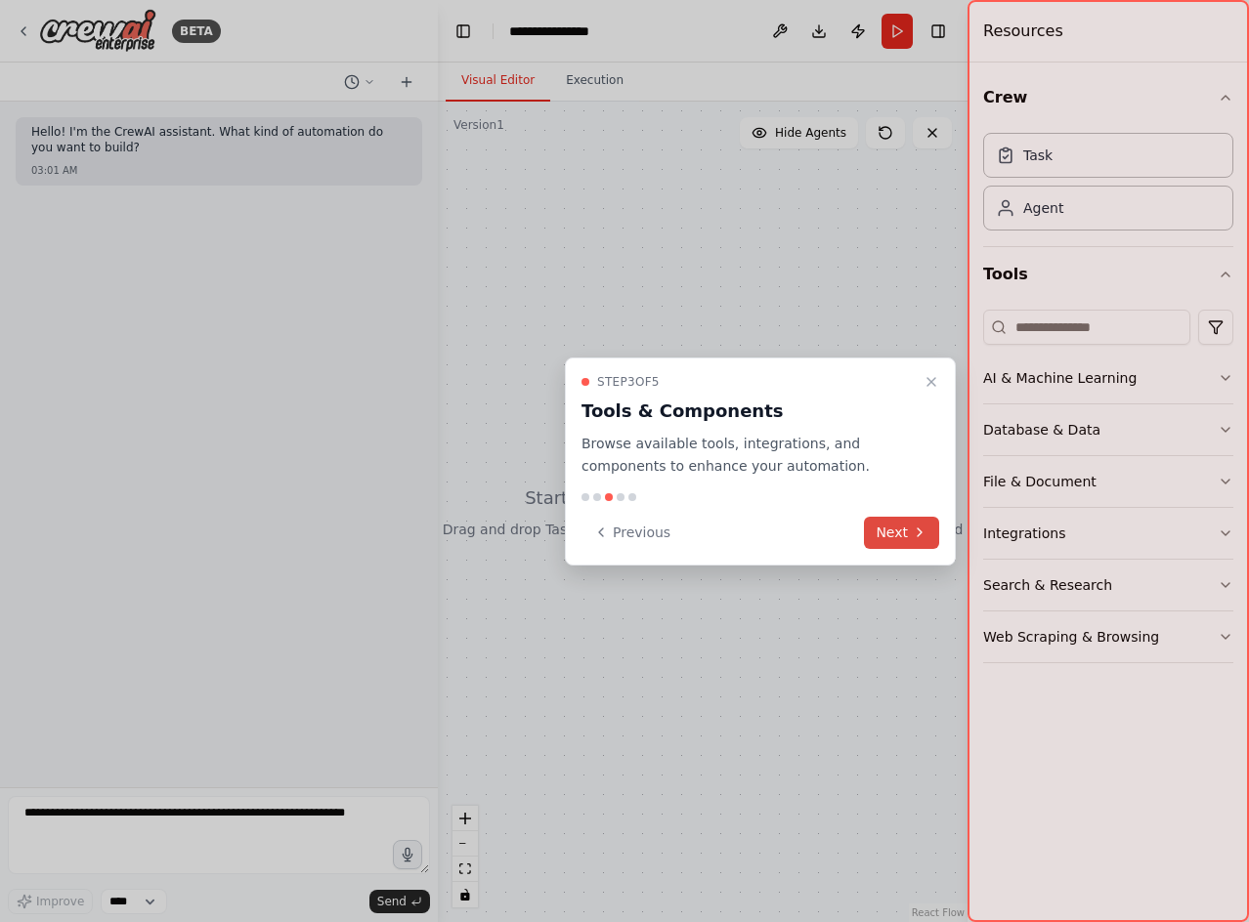
click at [894, 531] on button "Next" at bounding box center [901, 533] width 75 height 32
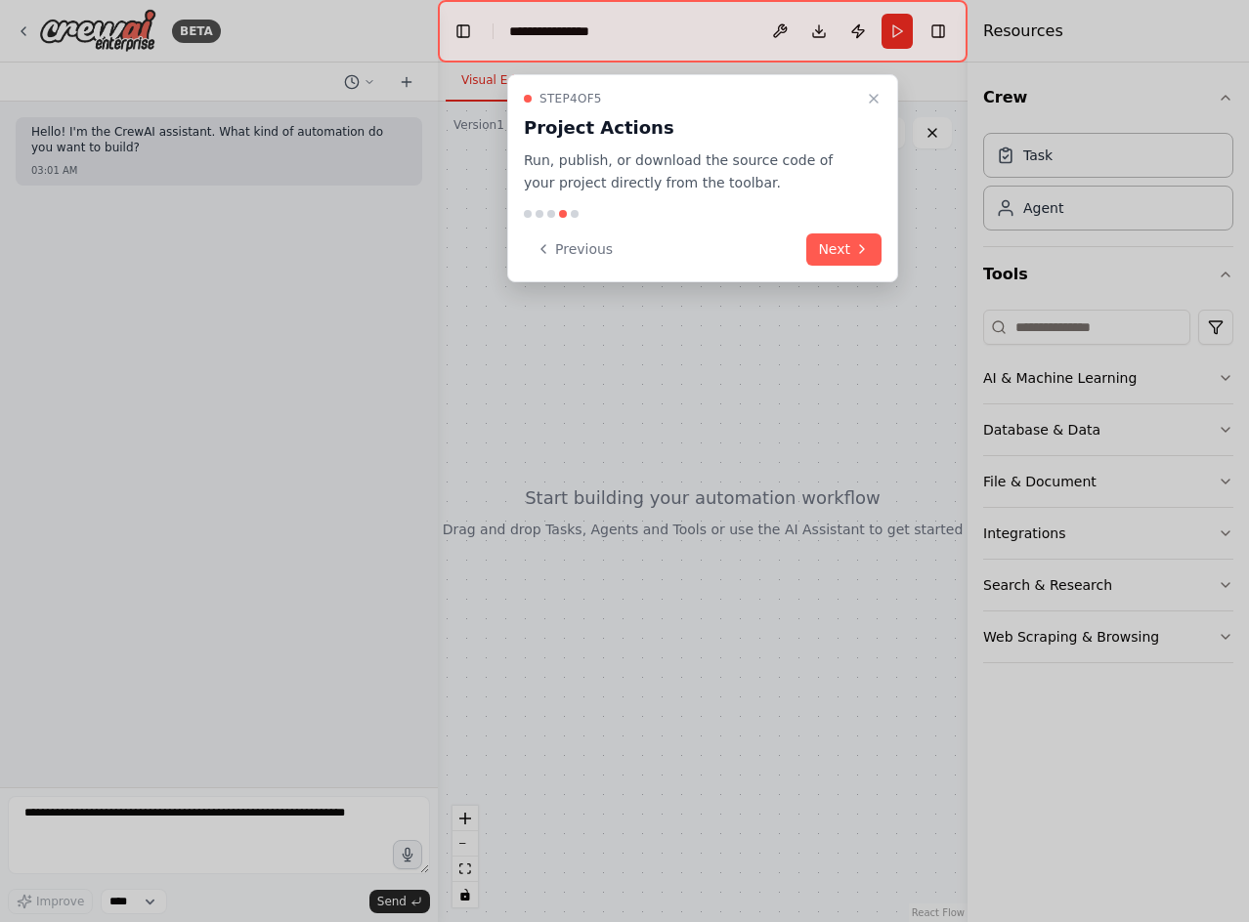
click at [867, 91] on button "Close walkthrough" at bounding box center [873, 98] width 23 height 23
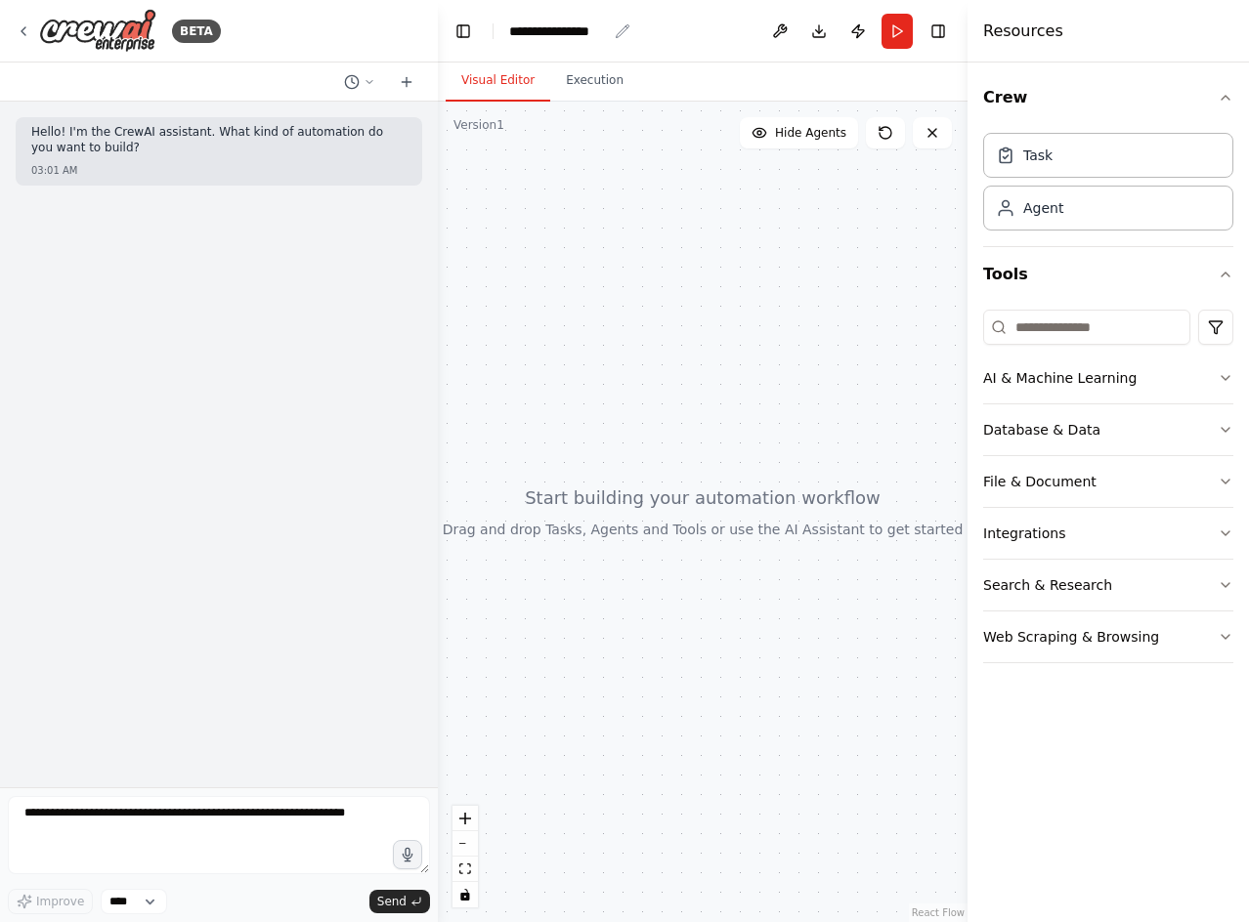
click at [556, 34] on div "**********" at bounding box center [558, 31] width 98 height 20
click at [625, 39] on div "**********" at bounding box center [582, 31] width 147 height 20
drag, startPoint x: 627, startPoint y: 93, endPoint x: 632, endPoint y: 140, distance: 47.1
click at [627, 105] on div "Visual Editor Execution Version 1 Show Tools Hide Agents React Flow Press enter…" at bounding box center [703, 493] width 530 height 860
drag, startPoint x: 631, startPoint y: 195, endPoint x: 626, endPoint y: 137, distance: 58.8
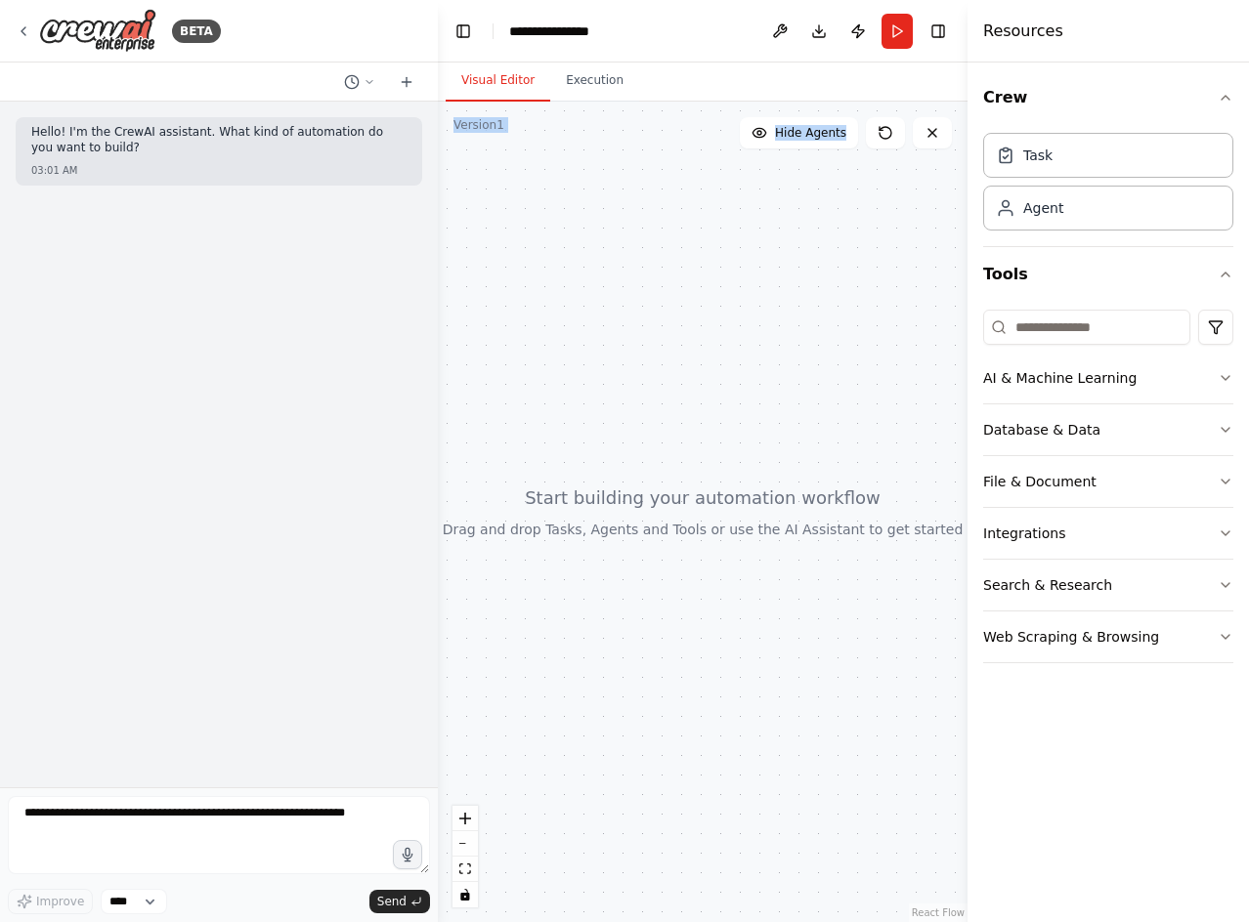
click at [631, 193] on div at bounding box center [703, 512] width 530 height 821
click at [631, 21] on header "**********" at bounding box center [703, 31] width 530 height 63
click at [605, 33] on header "**********" at bounding box center [703, 31] width 530 height 63
drag, startPoint x: 604, startPoint y: 32, endPoint x: 907, endPoint y: 33, distance: 302.9
click at [614, 32] on div "**********" at bounding box center [569, 31] width 121 height 20
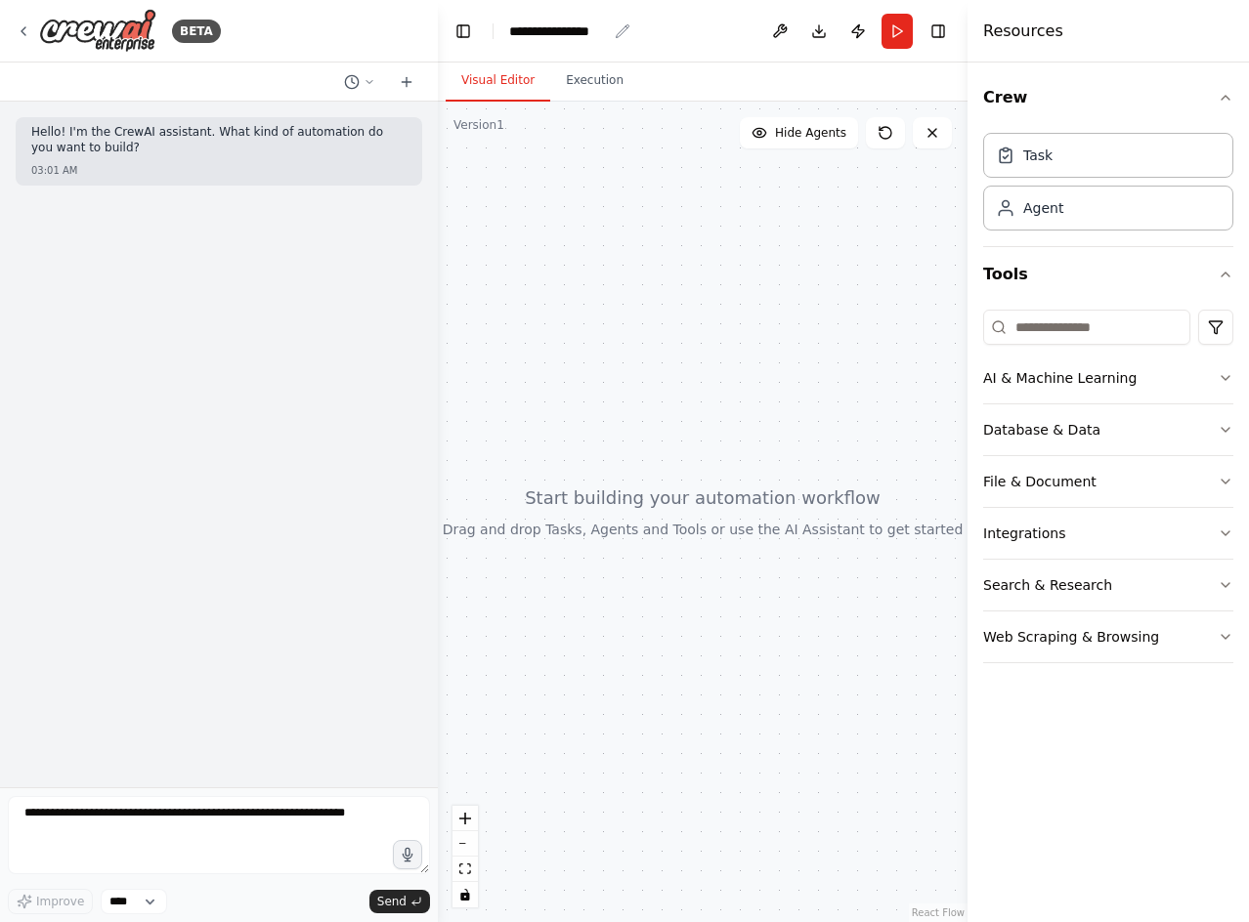
click at [558, 30] on div "**********" at bounding box center [558, 31] width 98 height 20
drag, startPoint x: 622, startPoint y: 33, endPoint x: 637, endPoint y: 36, distance: 14.9
click at [623, 33] on div "**********" at bounding box center [582, 31] width 147 height 20
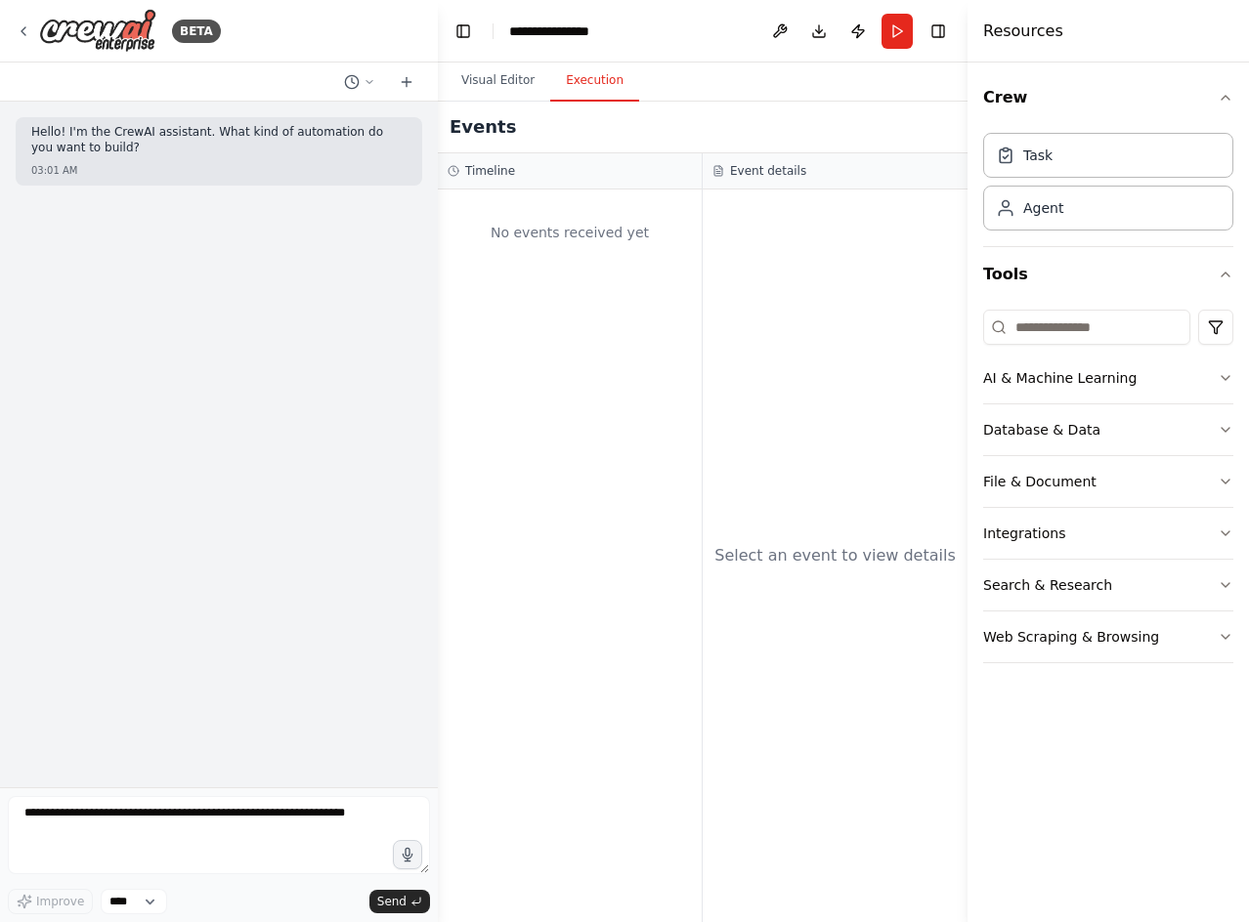
drag, startPoint x: 565, startPoint y: 75, endPoint x: 568, endPoint y: 137, distance: 61.6
click at [570, 91] on button "Execution" at bounding box center [594, 81] width 89 height 41
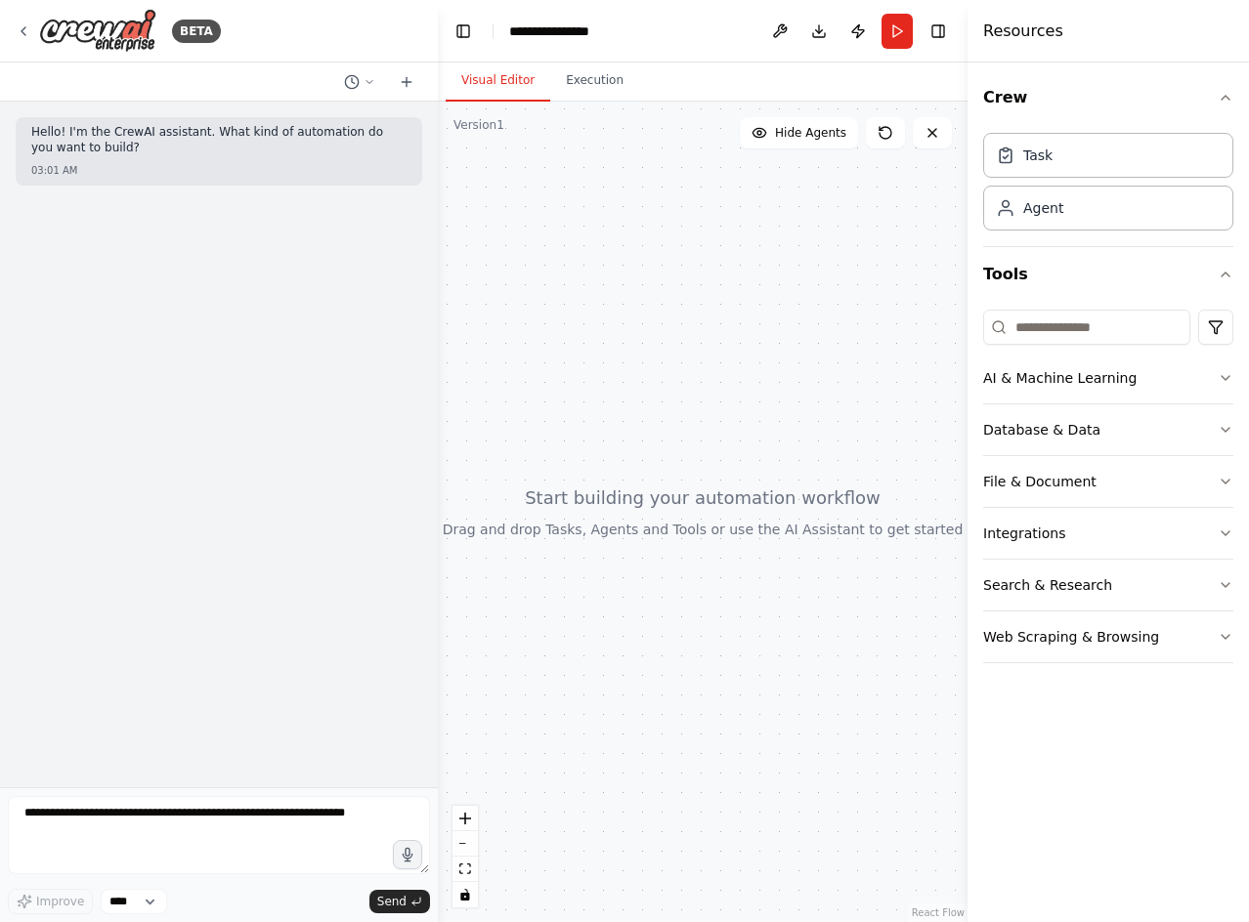
drag, startPoint x: 518, startPoint y: 86, endPoint x: 629, endPoint y: 40, distance: 120.5
click at [523, 84] on button "Visual Editor" at bounding box center [498, 81] width 105 height 41
click at [598, 32] on div "**********" at bounding box center [558, 31] width 98 height 20
click at [623, 32] on div "**********" at bounding box center [582, 31] width 147 height 20
click at [592, 30] on div "**********" at bounding box center [582, 31] width 147 height 20
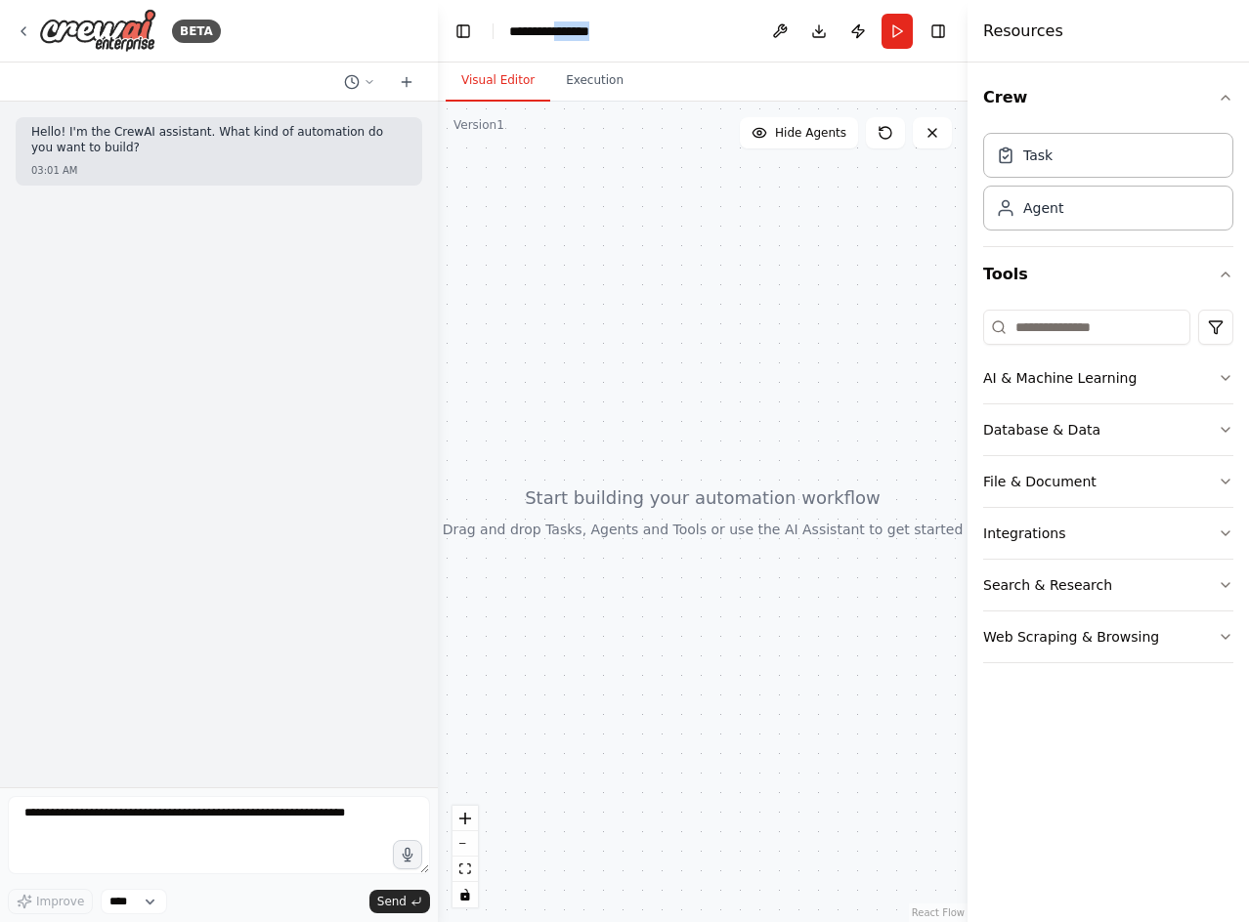
click at [592, 30] on div "**********" at bounding box center [582, 31] width 147 height 20
click at [575, 29] on div "**********" at bounding box center [582, 31] width 147 height 20
click at [636, 199] on div at bounding box center [703, 512] width 530 height 821
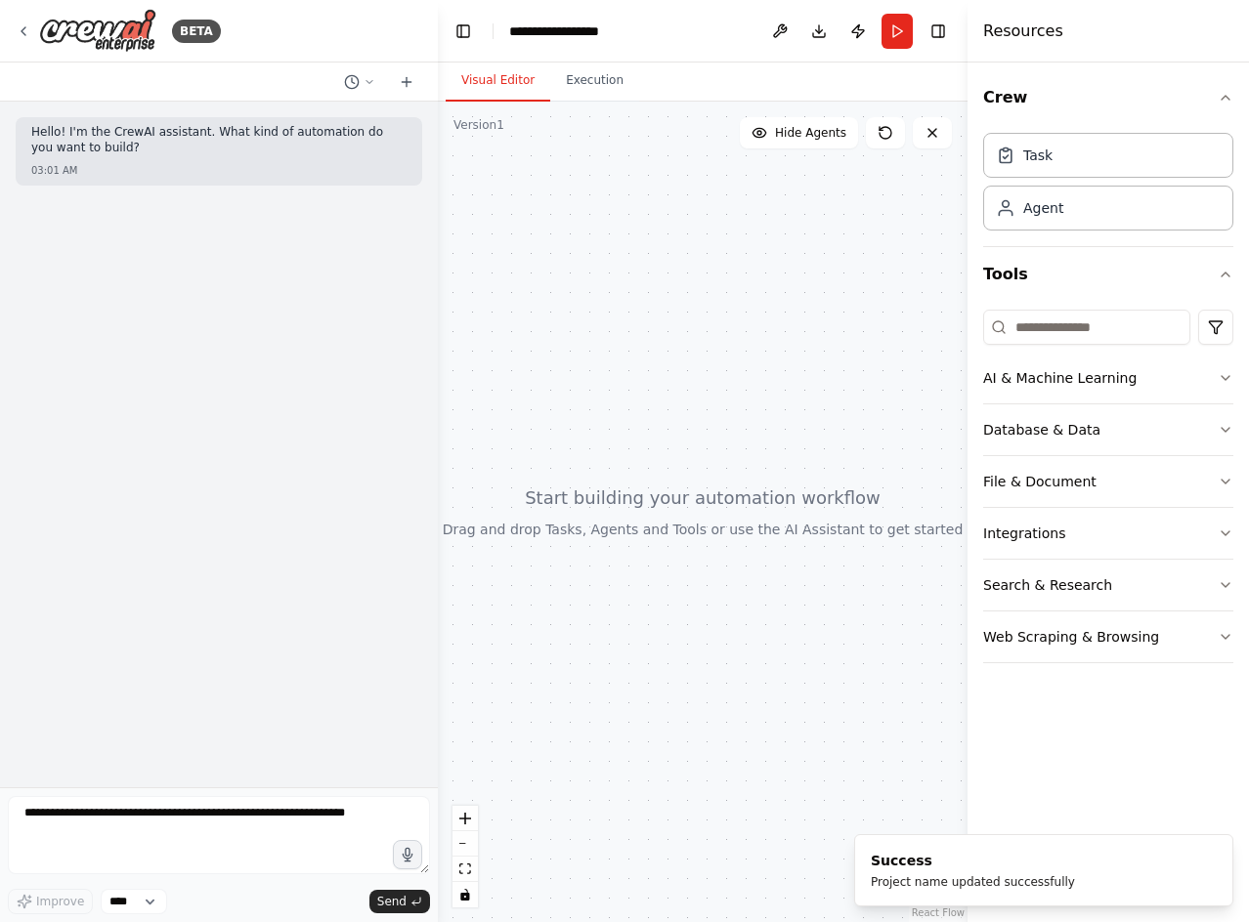
drag, startPoint x: 615, startPoint y: 199, endPoint x: 583, endPoint y: 259, distance: 67.3
click at [583, 259] on div at bounding box center [703, 512] width 530 height 821
click at [440, 253] on div at bounding box center [703, 512] width 530 height 821
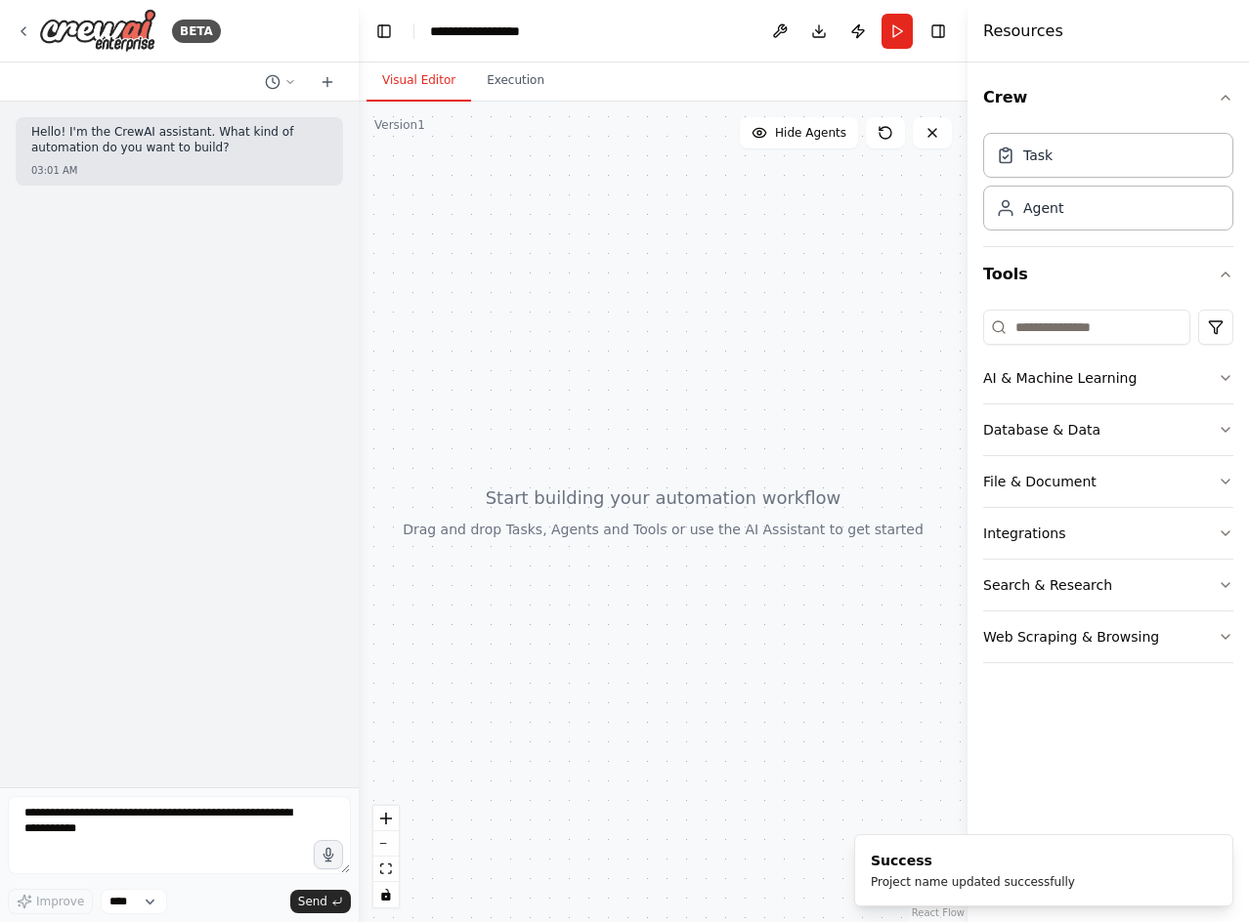
drag, startPoint x: 436, startPoint y: 256, endPoint x: 305, endPoint y: 266, distance: 131.3
click at [351, 266] on div at bounding box center [355, 461] width 8 height 922
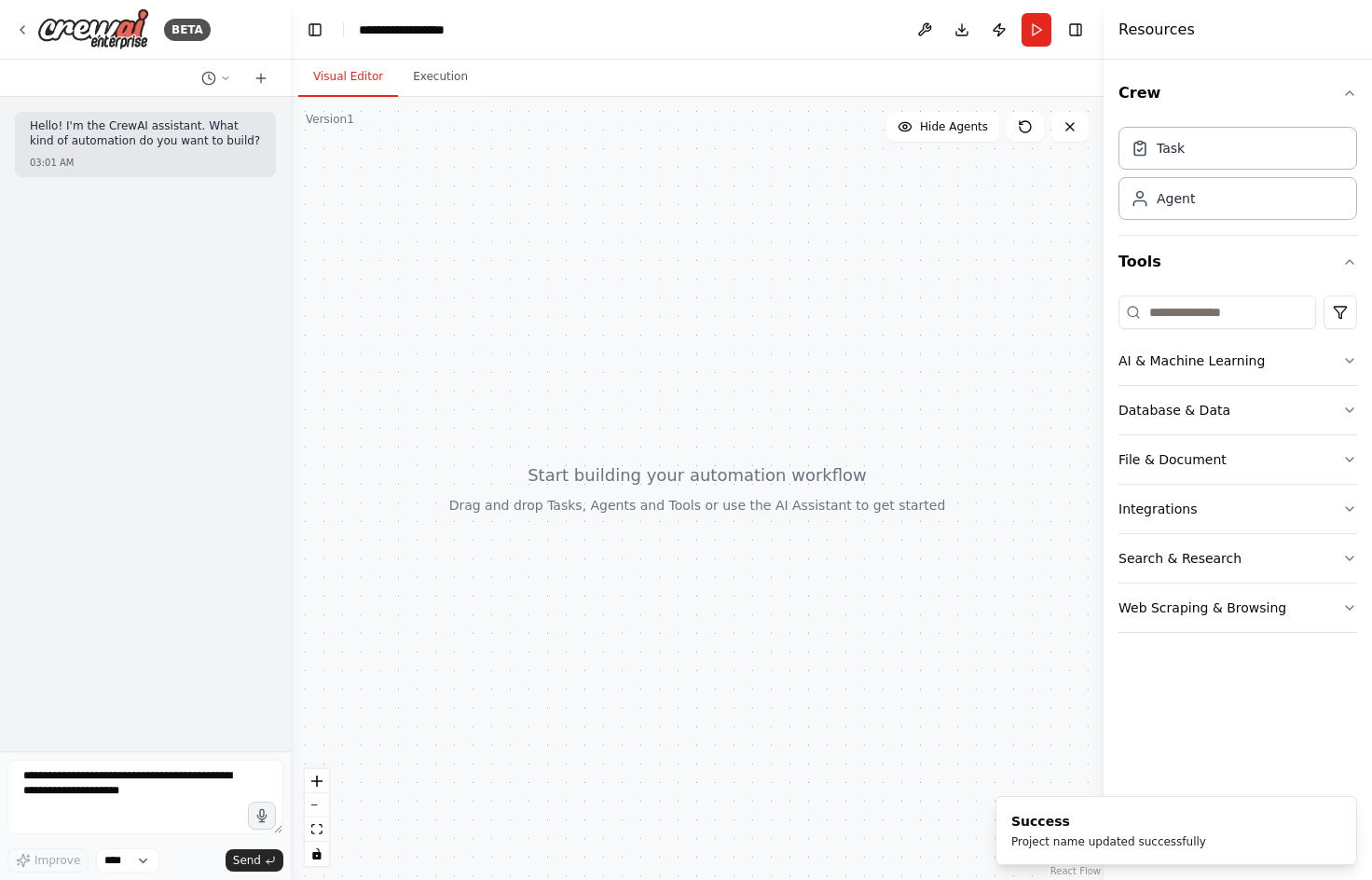
drag, startPoint x: 316, startPoint y: 250, endPoint x: 293, endPoint y: 259, distance: 24.7
click at [319, 250] on div at bounding box center [697, 489] width 813 height 784
click at [507, 333] on div at bounding box center [697, 489] width 813 height 784
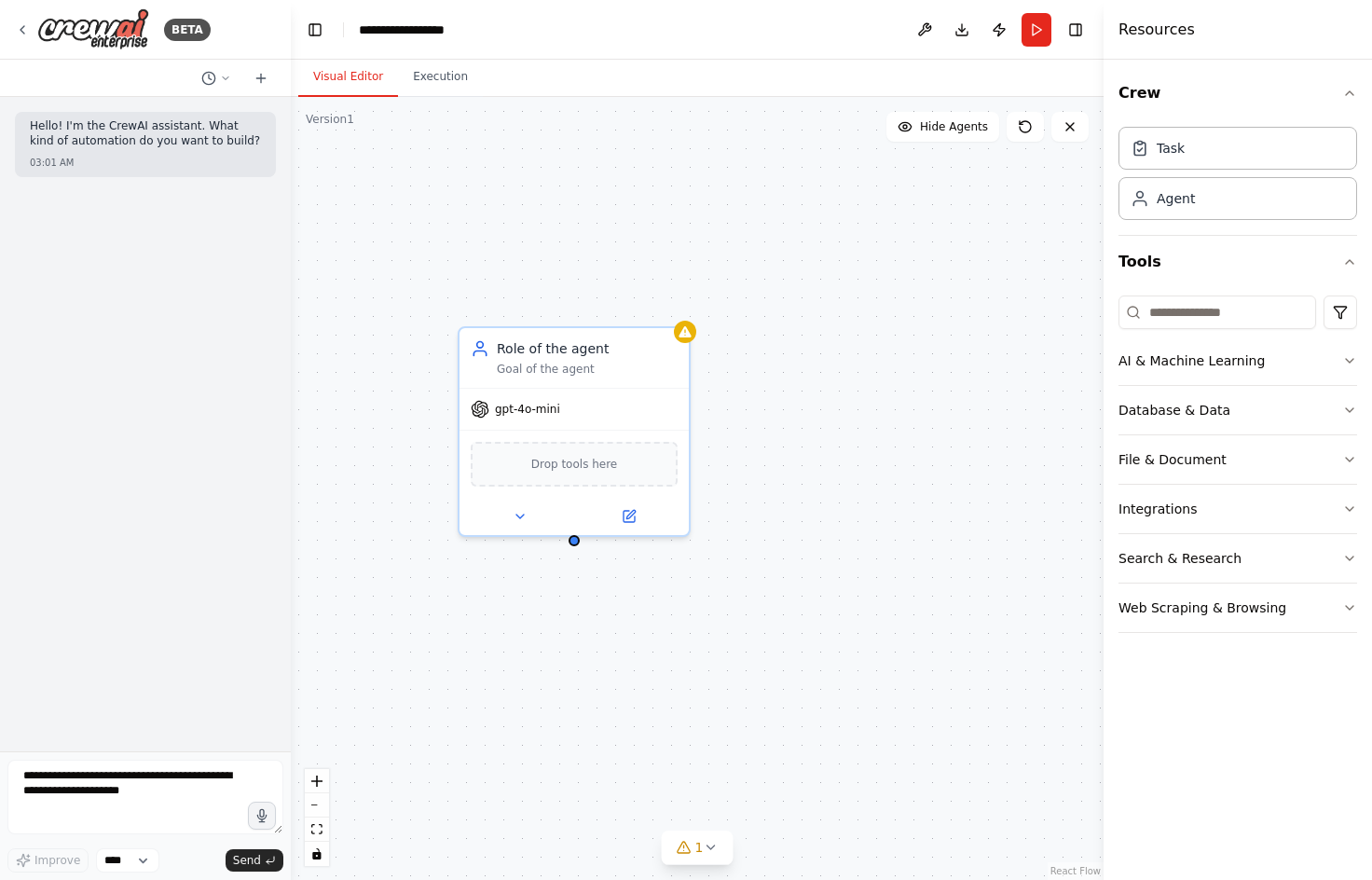
drag, startPoint x: 672, startPoint y: 237, endPoint x: 481, endPoint y: 237, distance: 191.0
click at [544, 355] on div "Role of the agent Goal of the agent" at bounding box center [588, 354] width 181 height 37
click at [540, 342] on div "Role of the agent" at bounding box center [588, 346] width 181 height 19
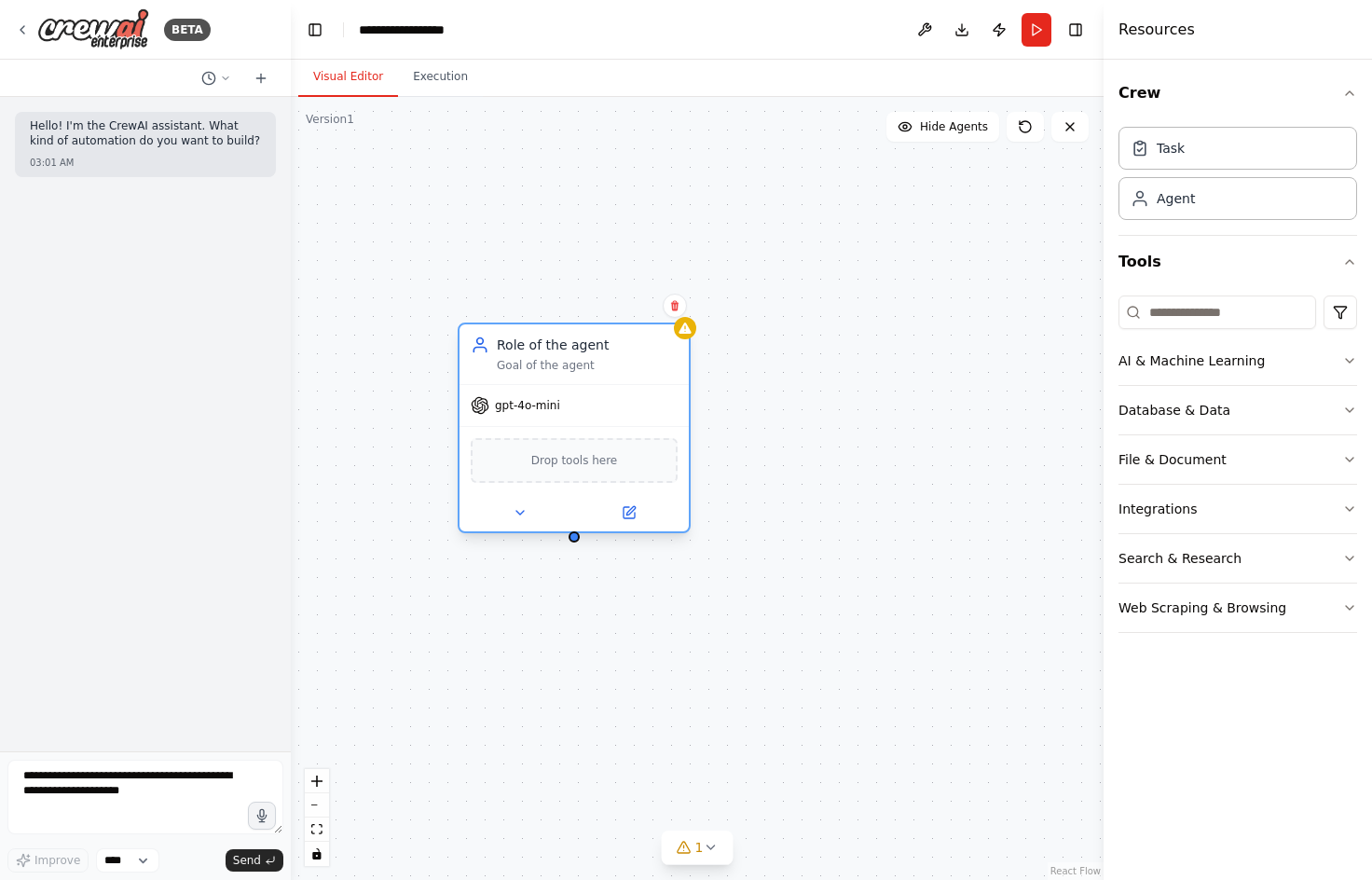
click at [563, 364] on div "Goal of the agent" at bounding box center [588, 366] width 181 height 15
click at [561, 356] on div "Role of the agent Goal of the agent" at bounding box center [588, 354] width 181 height 37
click at [561, 353] on div "Role of the agent Goal of the agent" at bounding box center [588, 354] width 181 height 37
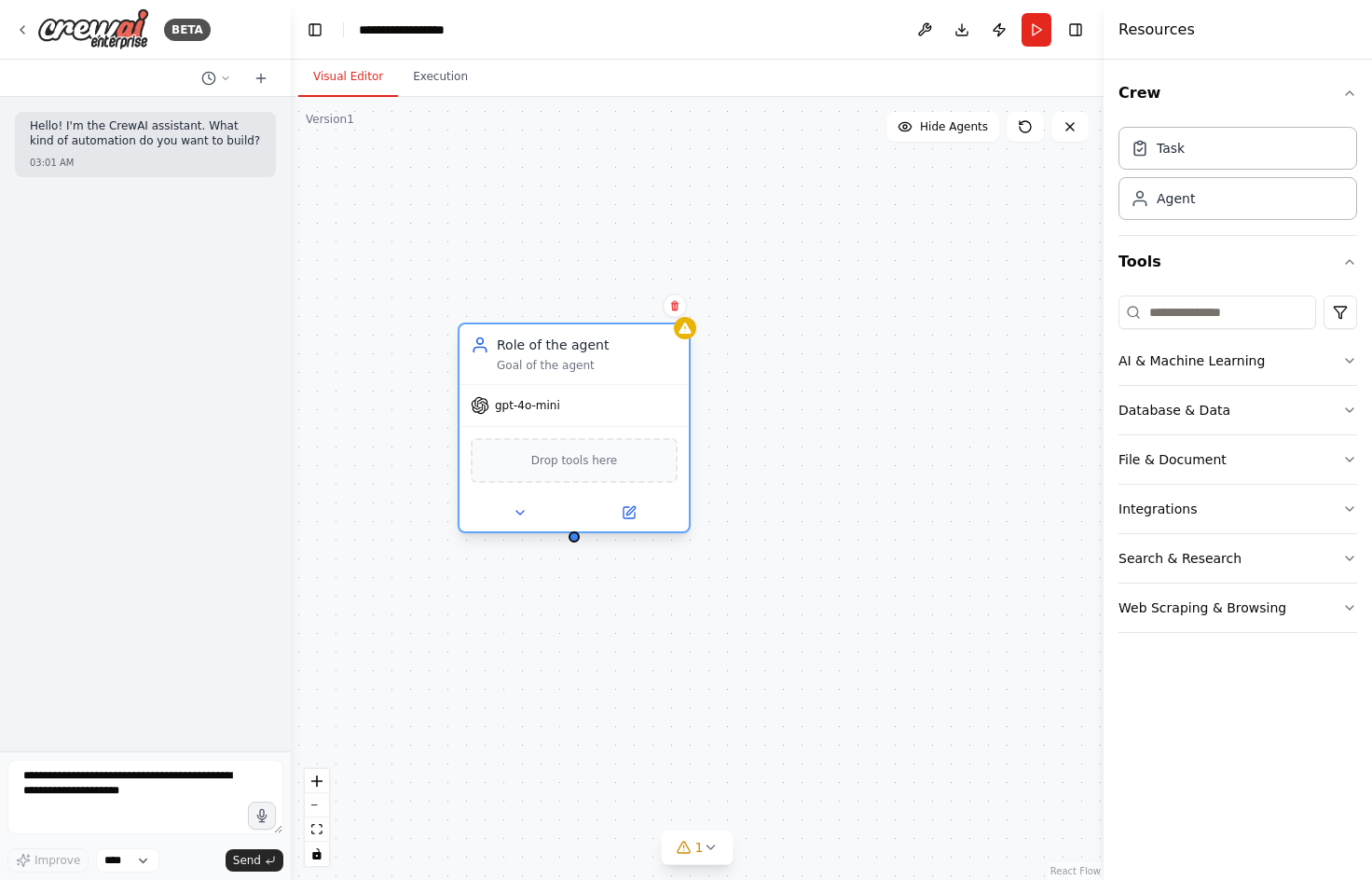
click at [562, 353] on div "Role of the agent" at bounding box center [588, 346] width 181 height 19
click at [563, 353] on div "Role of the agent" at bounding box center [588, 346] width 181 height 19
click at [684, 341] on div "Role of the agent Goal of the agent" at bounding box center [574, 354] width 229 height 60
click at [693, 330] on div at bounding box center [684, 327] width 22 height 22
click at [567, 362] on div "Goal of the agent" at bounding box center [588, 366] width 181 height 15
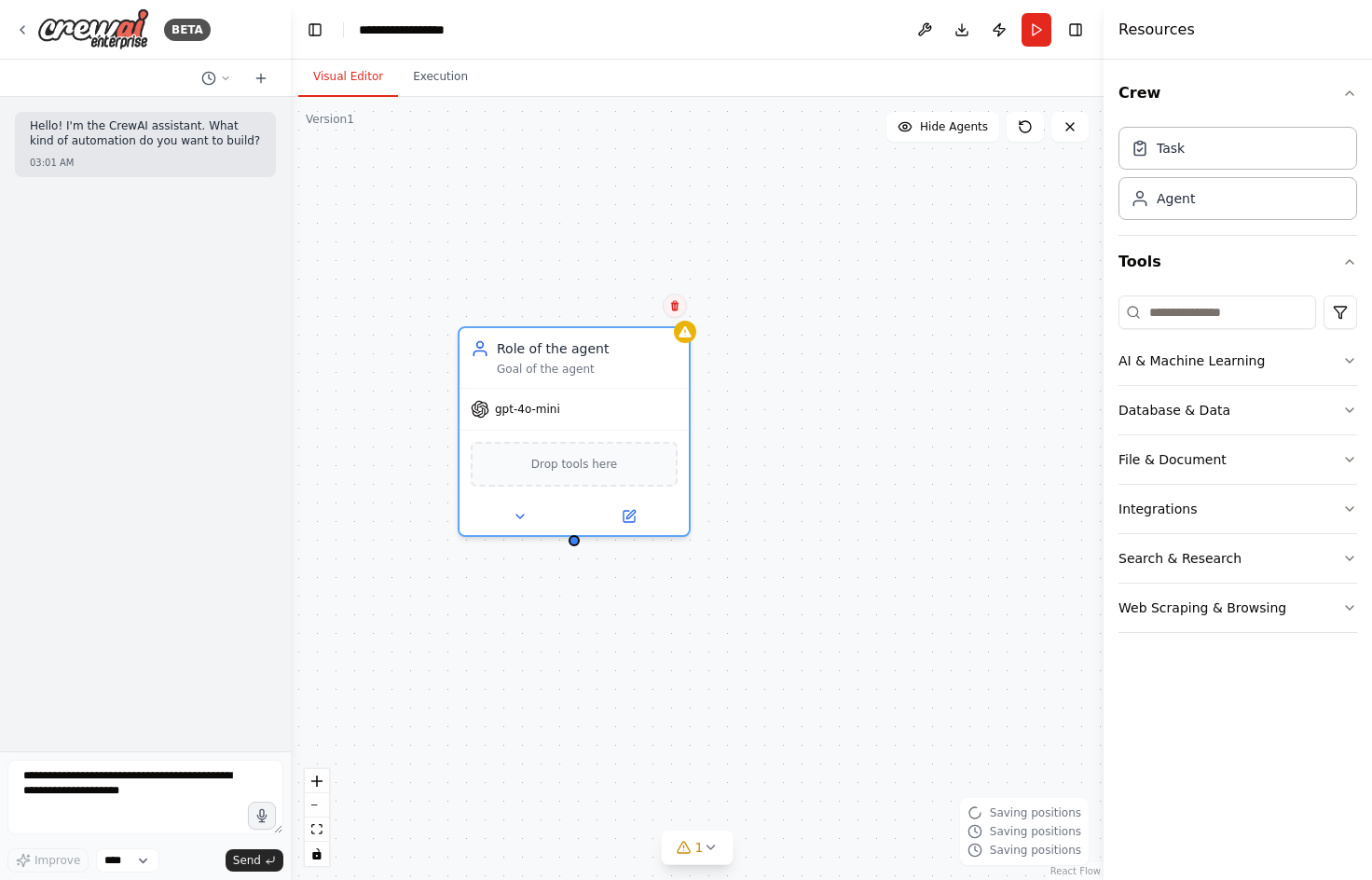
drag, startPoint x: 719, startPoint y: 158, endPoint x: 673, endPoint y: 295, distance: 144.5
click at [719, 157] on div "Role of the agent Goal of the agent gpt-4o-mini Drop tools here" at bounding box center [697, 489] width 813 height 784
click at [593, 359] on div "Goal of the agent" at bounding box center [588, 364] width 181 height 15
click at [594, 358] on div "Goal of the agent" at bounding box center [588, 364] width 181 height 15
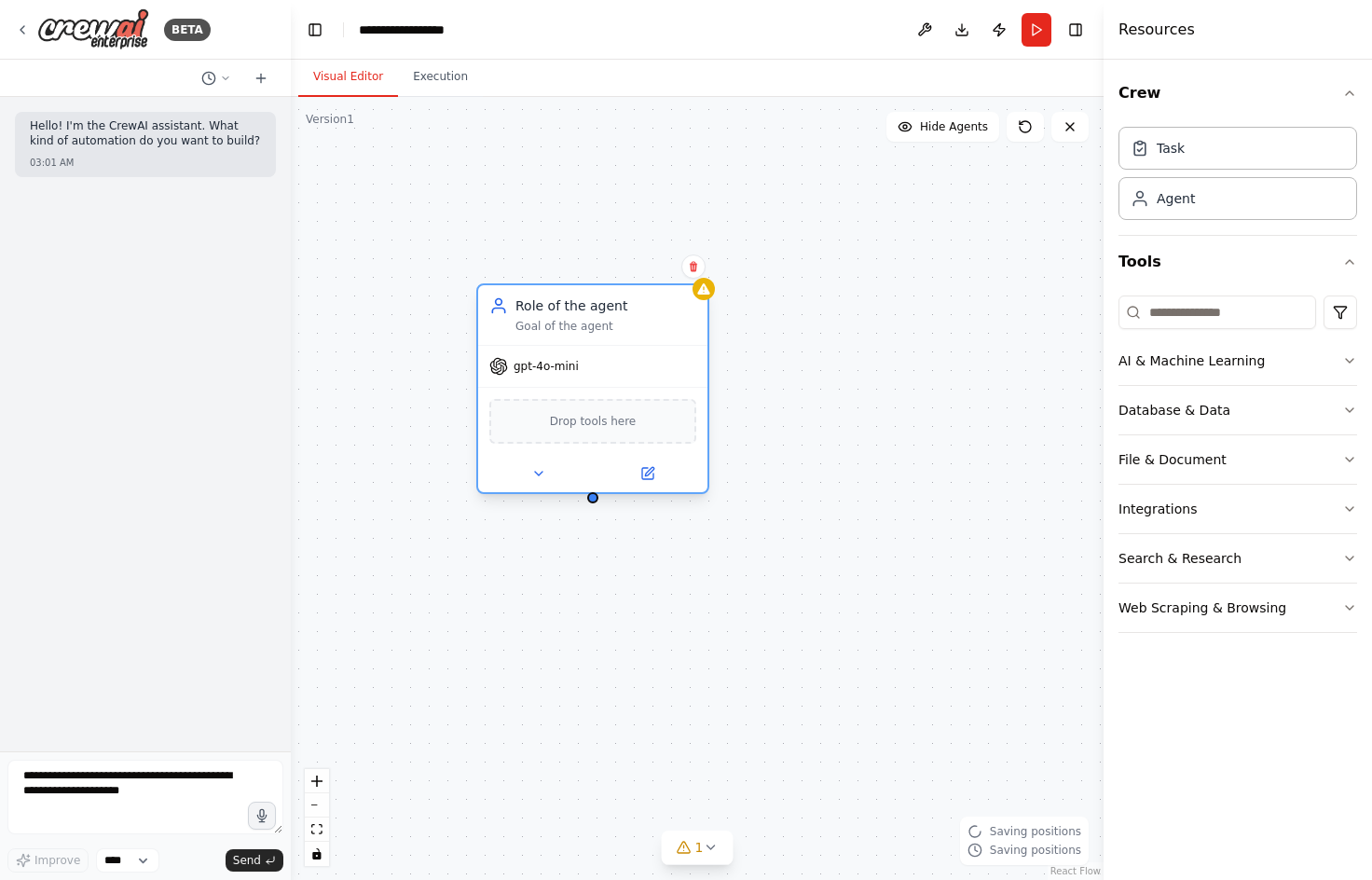
drag, startPoint x: 595, startPoint y: 358, endPoint x: 602, endPoint y: 221, distance: 137.2
click at [602, 297] on div "Role of the agent Goal of the agent" at bounding box center [606, 315] width 181 height 37
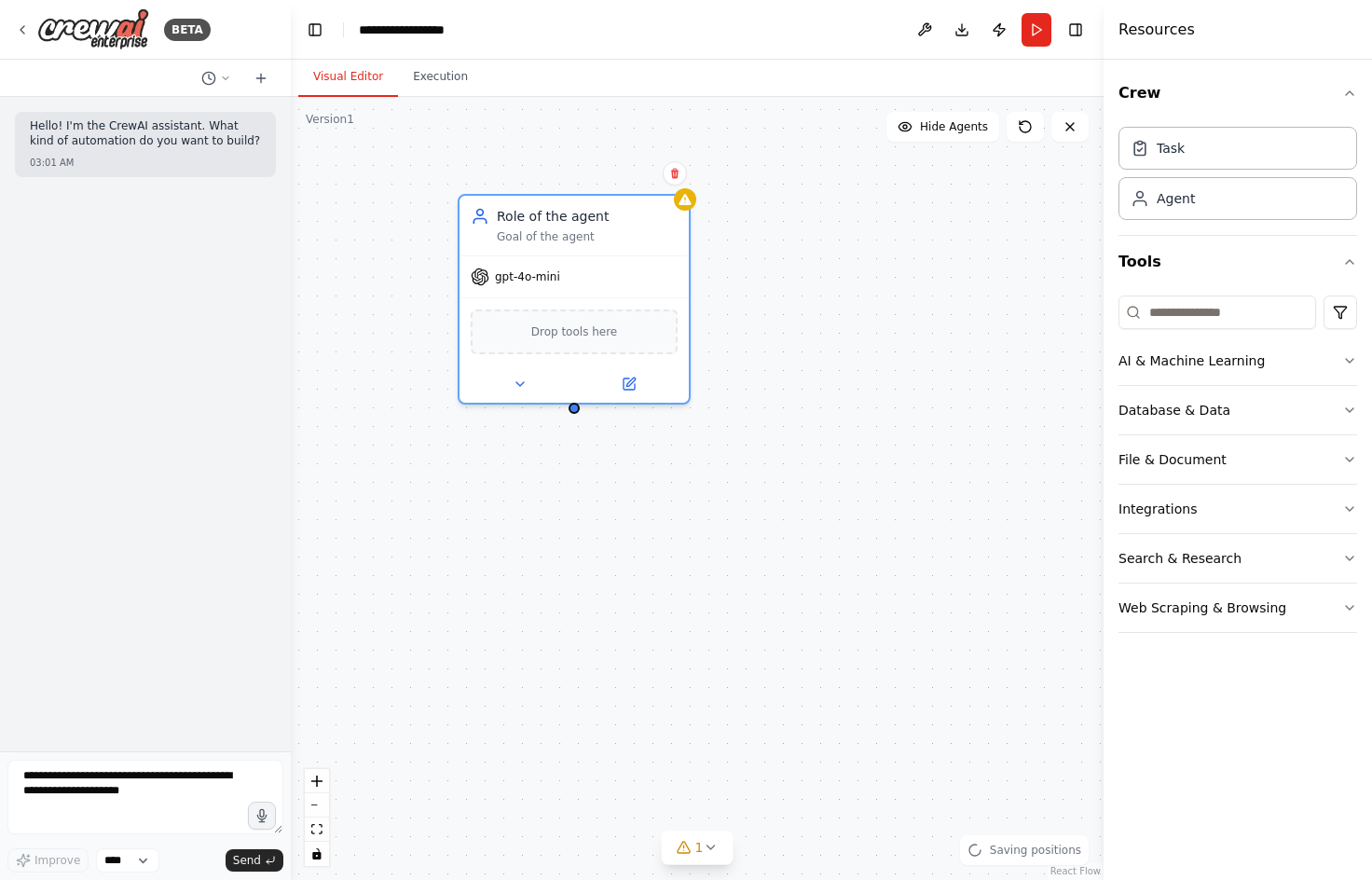
click at [696, 569] on div "Role of the agent Goal of the agent gpt-4o-mini Drop tools here" at bounding box center [697, 489] width 813 height 784
click at [634, 382] on icon at bounding box center [630, 381] width 11 height 11
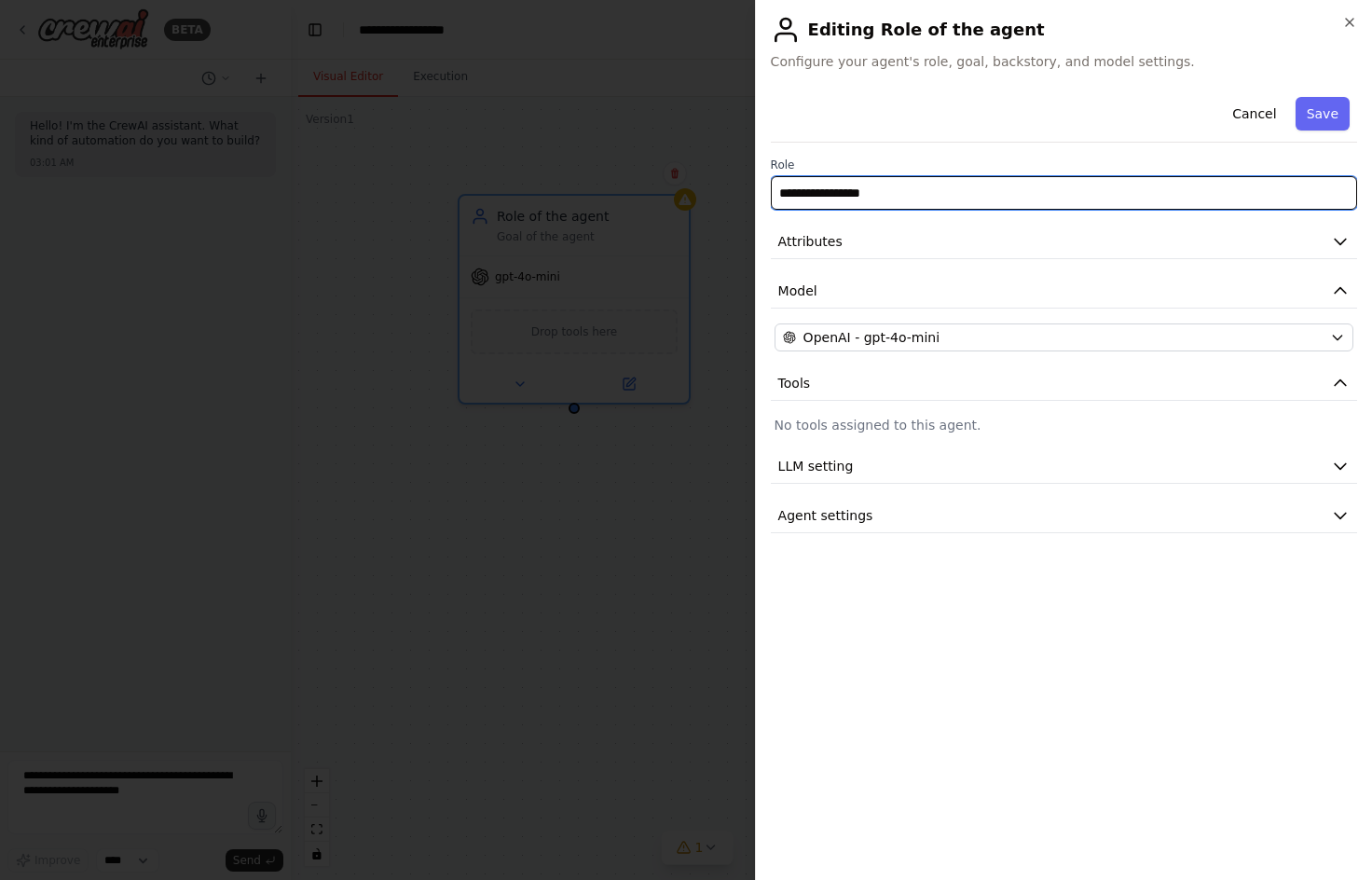
drag, startPoint x: 979, startPoint y: 195, endPoint x: 363, endPoint y: 198, distance: 616.0
click at [691, 202] on body "**********" at bounding box center [686, 440] width 1372 height 880
type input "**********"
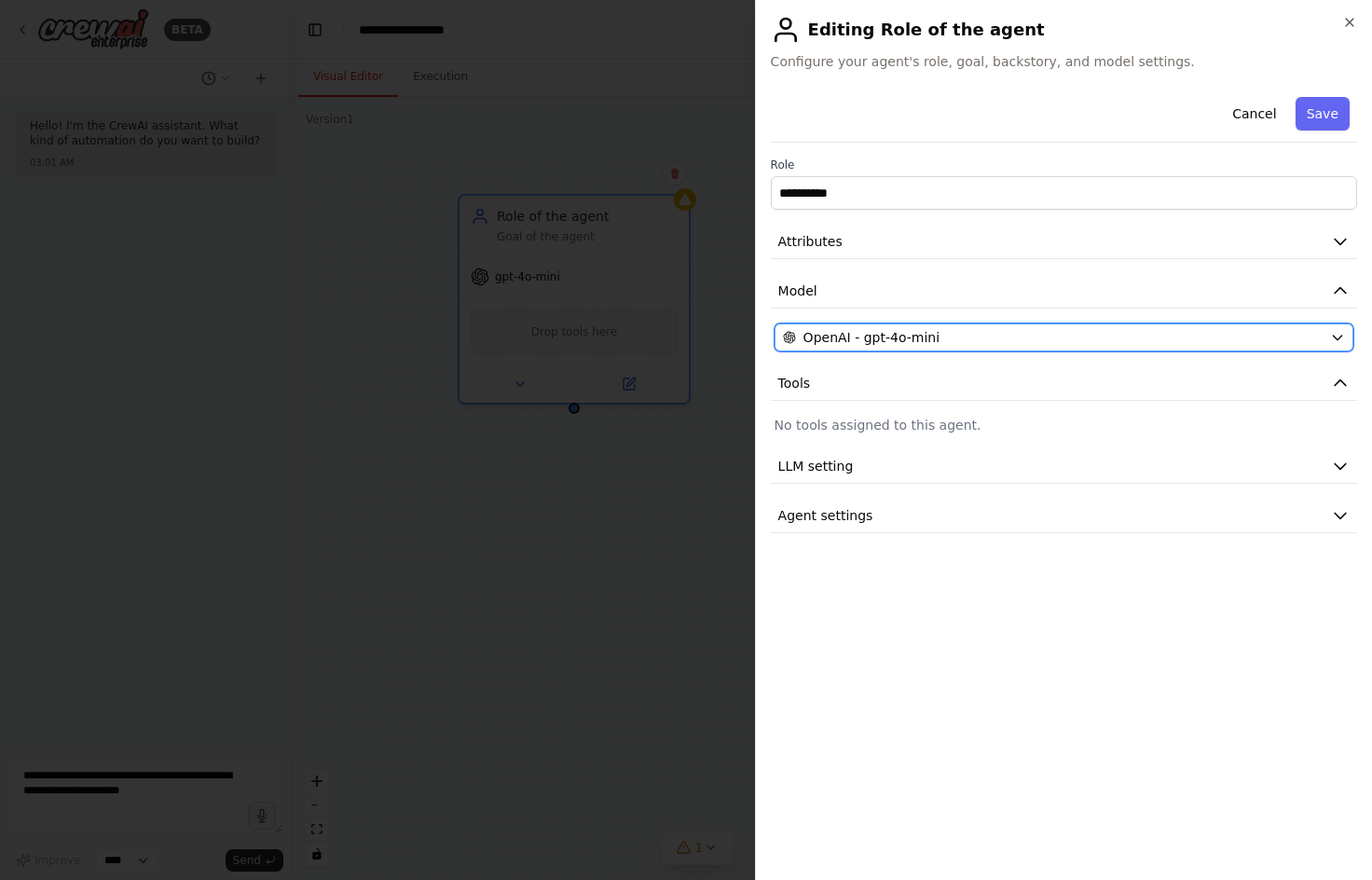
click at [1055, 342] on div "OpenAI - gpt-4o-mini" at bounding box center [1053, 338] width 540 height 19
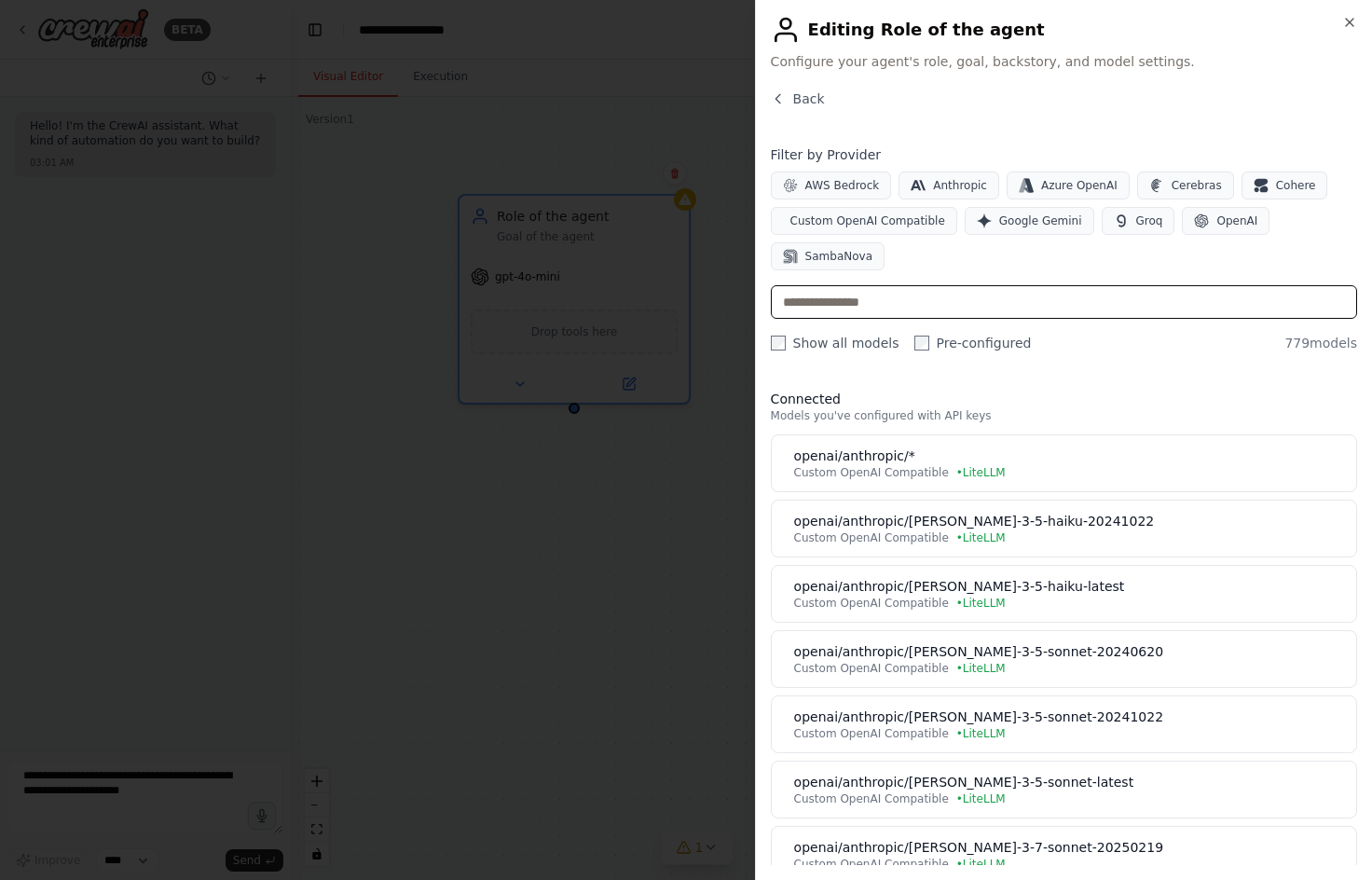
click at [967, 285] on input "text" at bounding box center [1064, 302] width 587 height 33
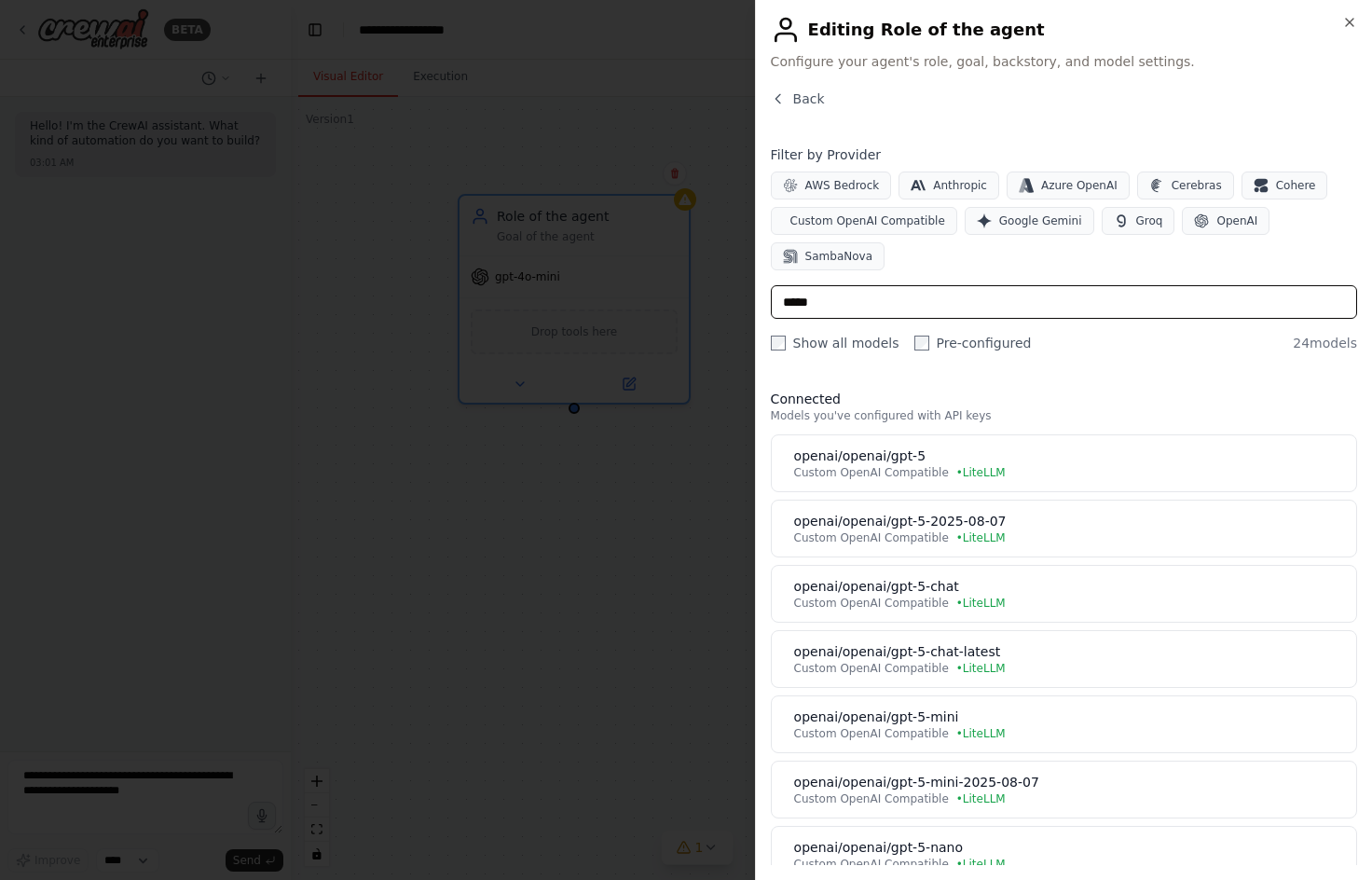
type input "*****"
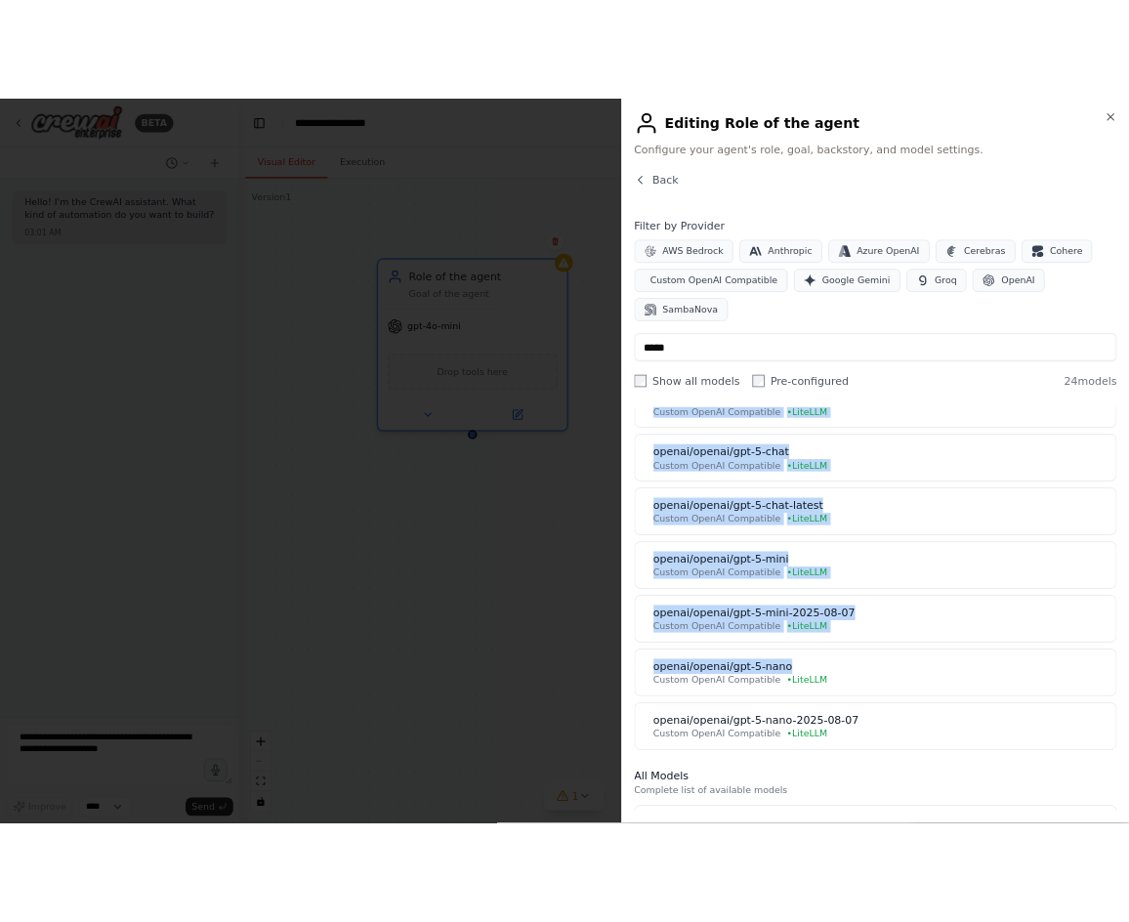
scroll to position [195, 0]
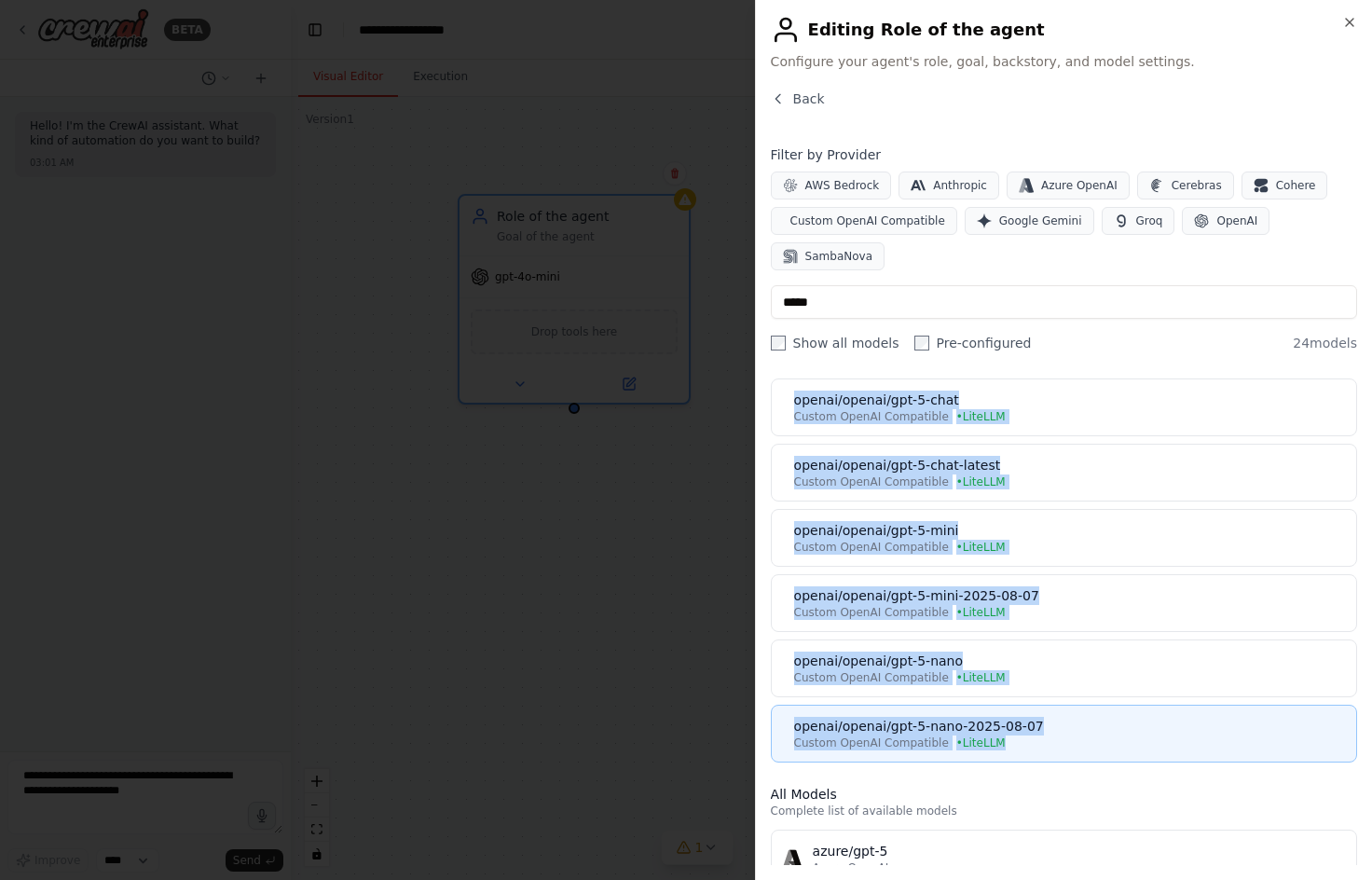
drag, startPoint x: 930, startPoint y: 372, endPoint x: 1042, endPoint y: 711, distance: 357.0
click at [1042, 711] on div "Connected Models you've configured with API keys openai/openai/gpt-5 Custom Ope…" at bounding box center [1064, 483] width 587 height 559
copy div "Models you've configured with API keys openai/openai/gpt-5 Custom OpenAI Compat…"
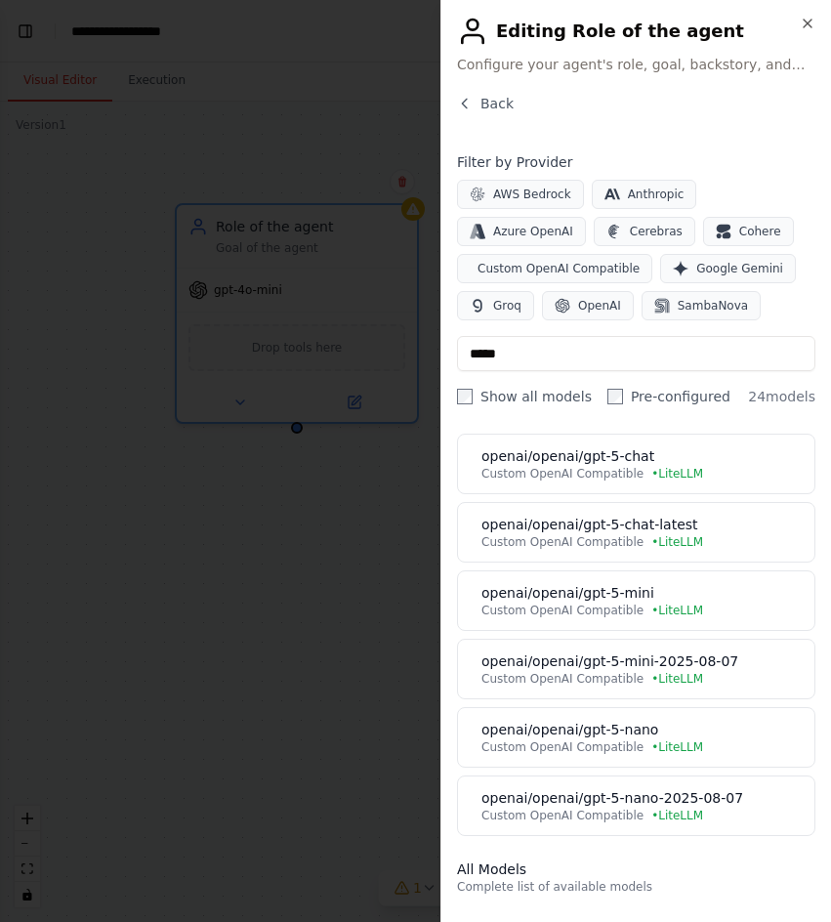
click at [279, 215] on div at bounding box center [415, 461] width 831 height 922
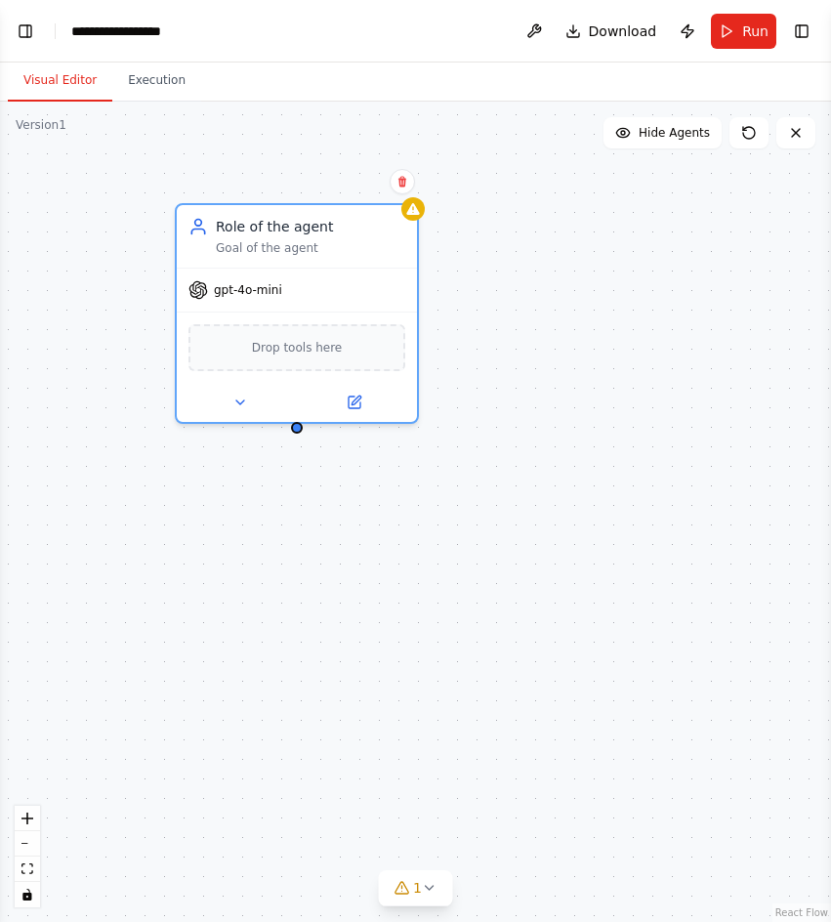
click at [138, 449] on div "Role of the agent Goal of the agent gpt-4o-mini Drop tools here" at bounding box center [415, 512] width 831 height 821
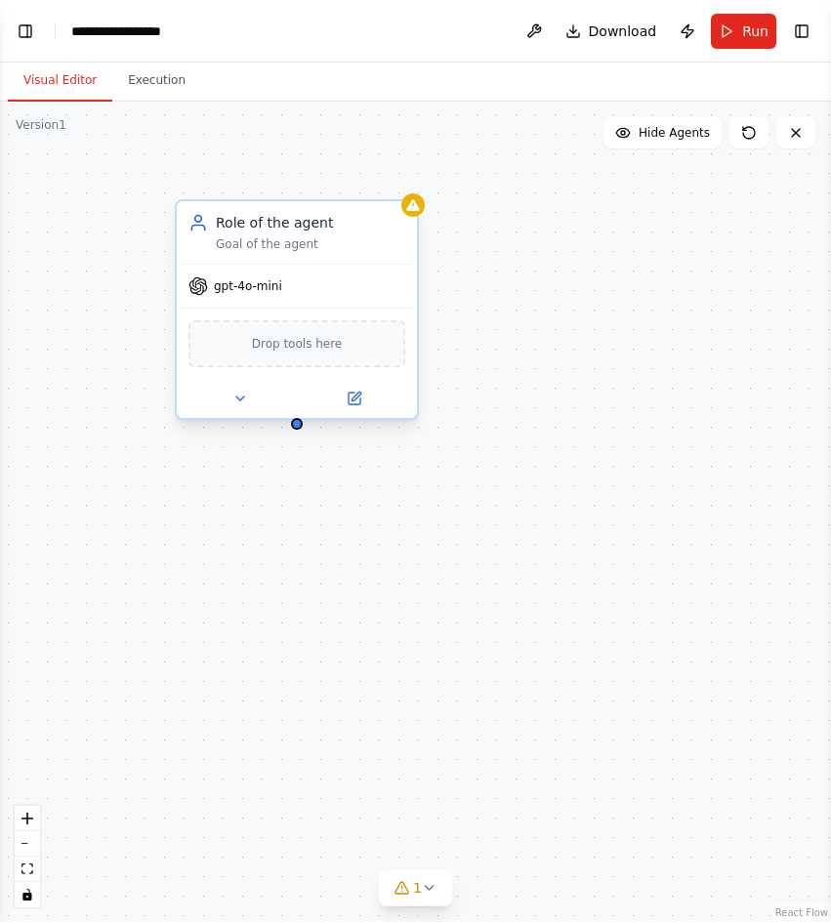
click at [328, 237] on div "Goal of the agent" at bounding box center [311, 244] width 190 height 16
click at [321, 233] on div "Role of the agent Goal of the agent" at bounding box center [311, 232] width 190 height 39
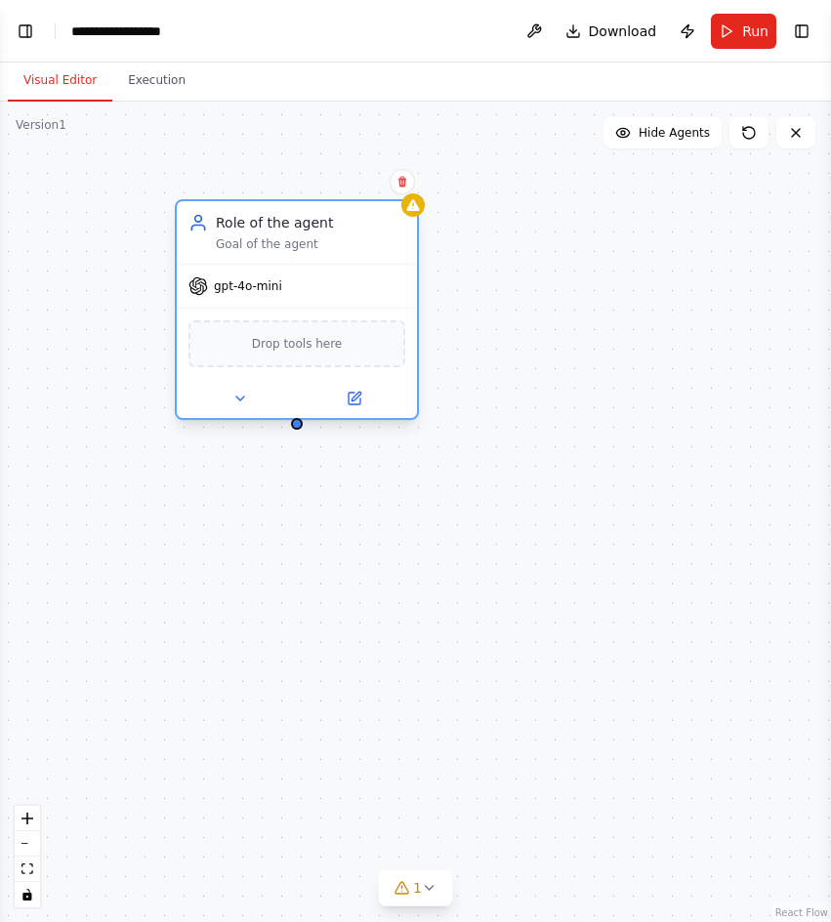
click at [309, 256] on div "Role of the agent Goal of the agent" at bounding box center [297, 232] width 240 height 63
click at [352, 406] on button at bounding box center [354, 398] width 110 height 23
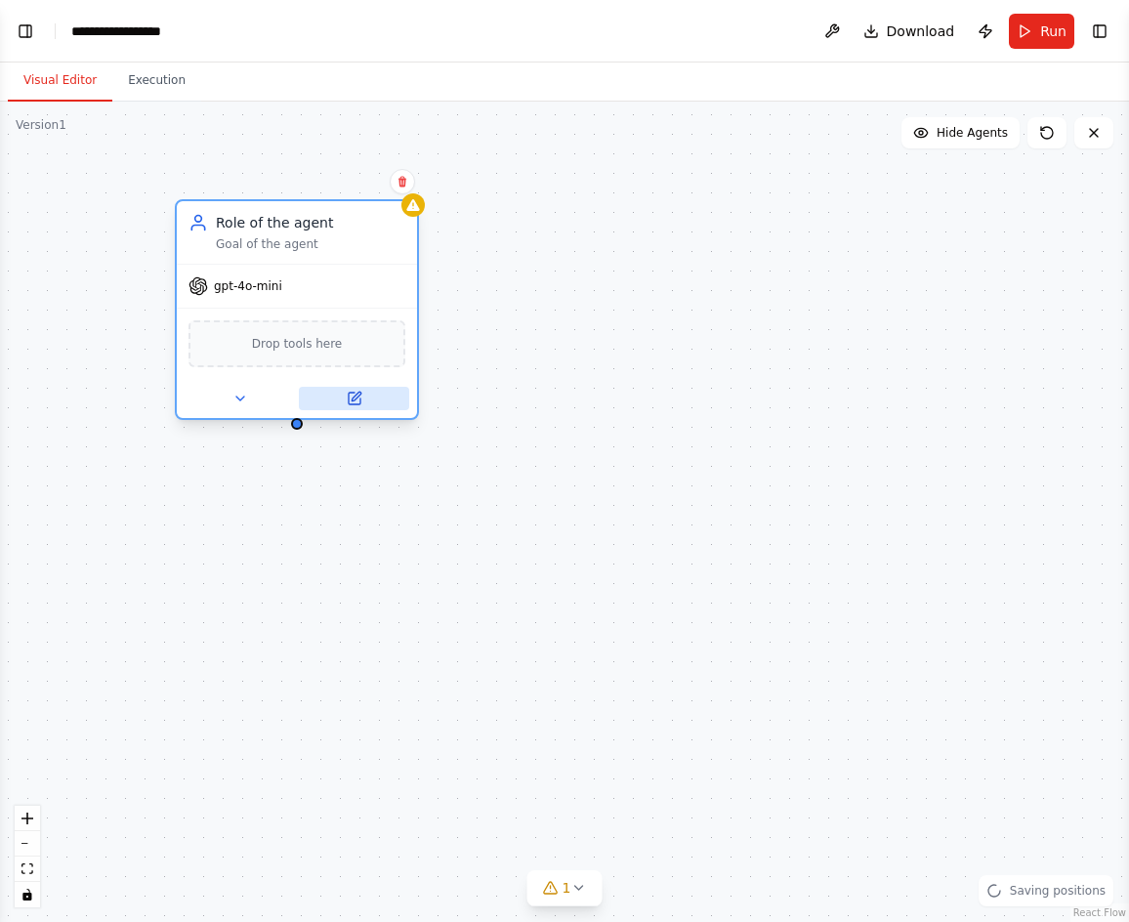
click at [354, 409] on div at bounding box center [297, 398] width 240 height 39
click at [356, 402] on icon at bounding box center [355, 399] width 12 height 12
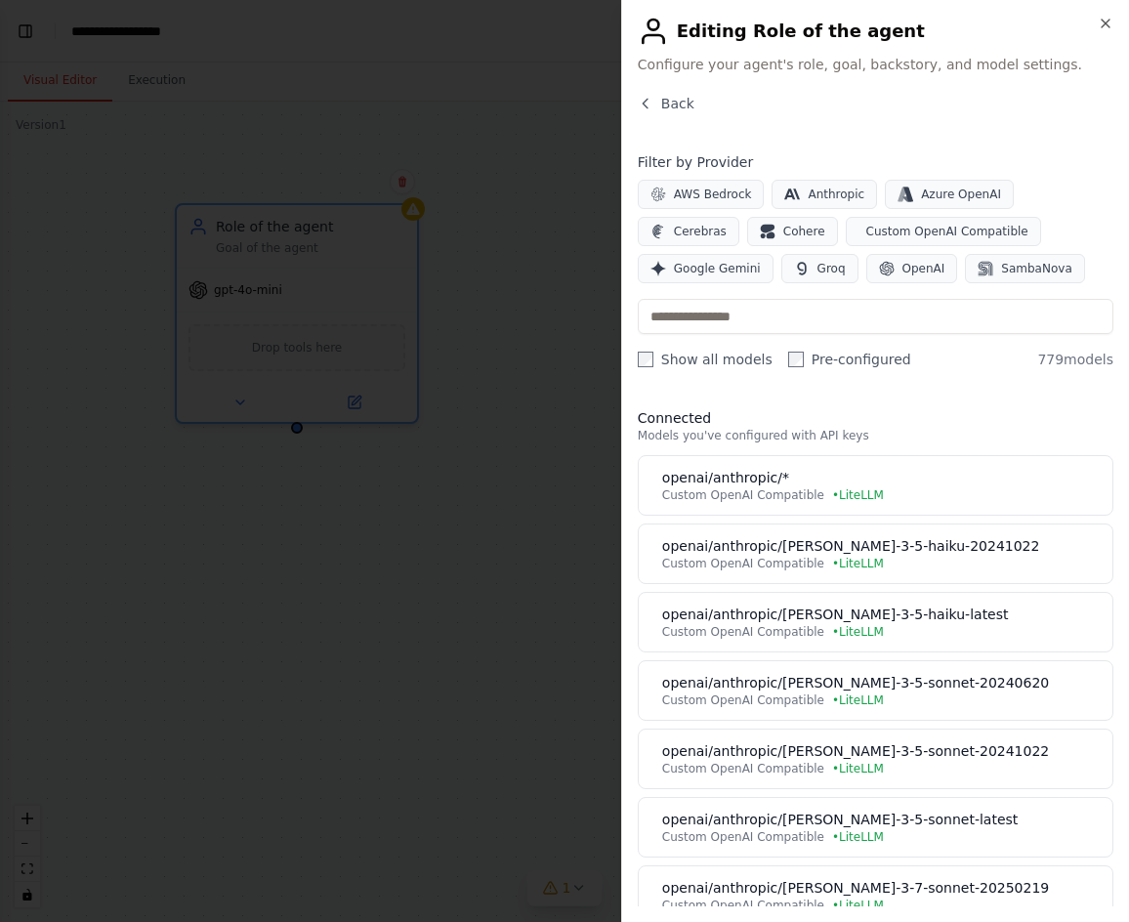
click at [783, 319] on input "text" at bounding box center [876, 316] width 476 height 35
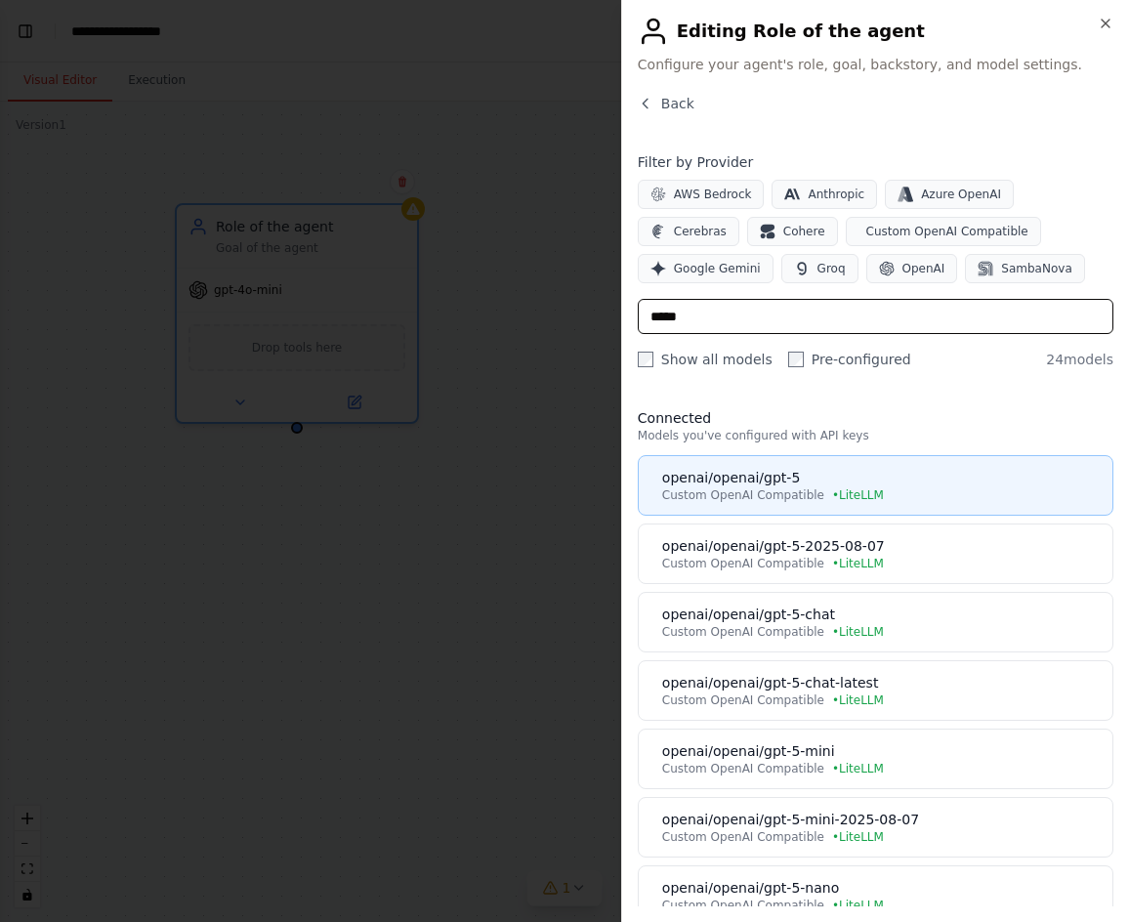
type input "*****"
click at [875, 478] on div "openai/openai/gpt-5" at bounding box center [881, 478] width 439 height 20
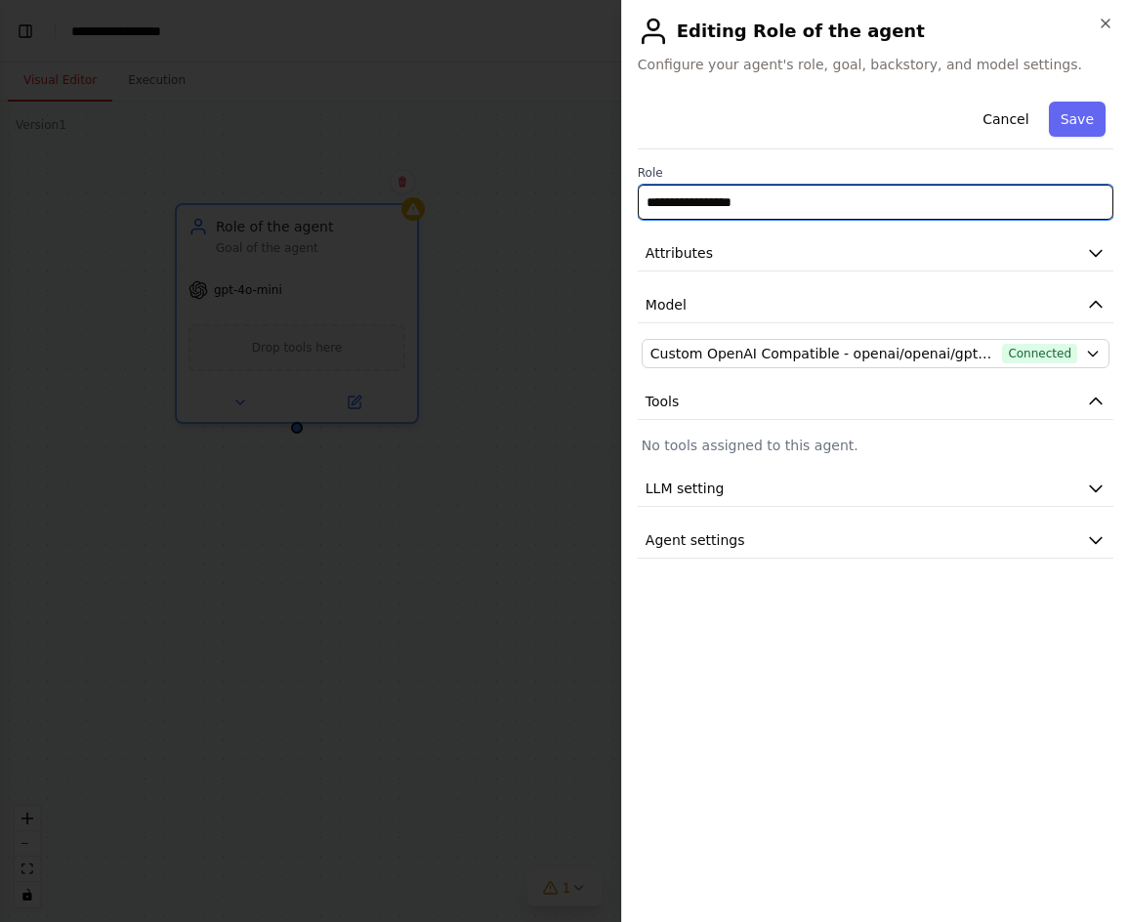
drag, startPoint x: 769, startPoint y: 203, endPoint x: 446, endPoint y: 205, distance: 322.4
click at [446, 205] on body "**********" at bounding box center [564, 461] width 1129 height 922
type input "**********"
click at [1075, 115] on button "Save" at bounding box center [1077, 119] width 57 height 35
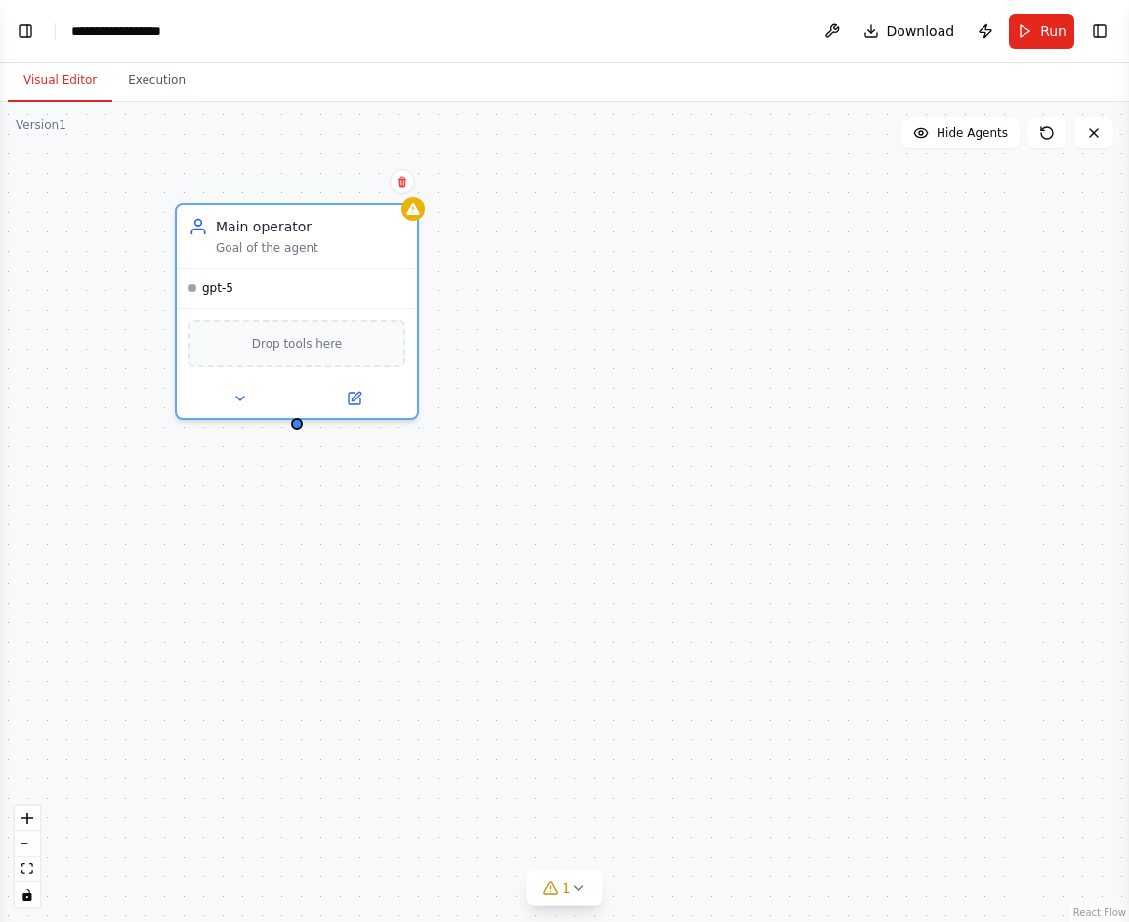
click at [447, 322] on div "Main operator Goal of the agent gpt-5 Drop tools here" at bounding box center [564, 512] width 1129 height 821
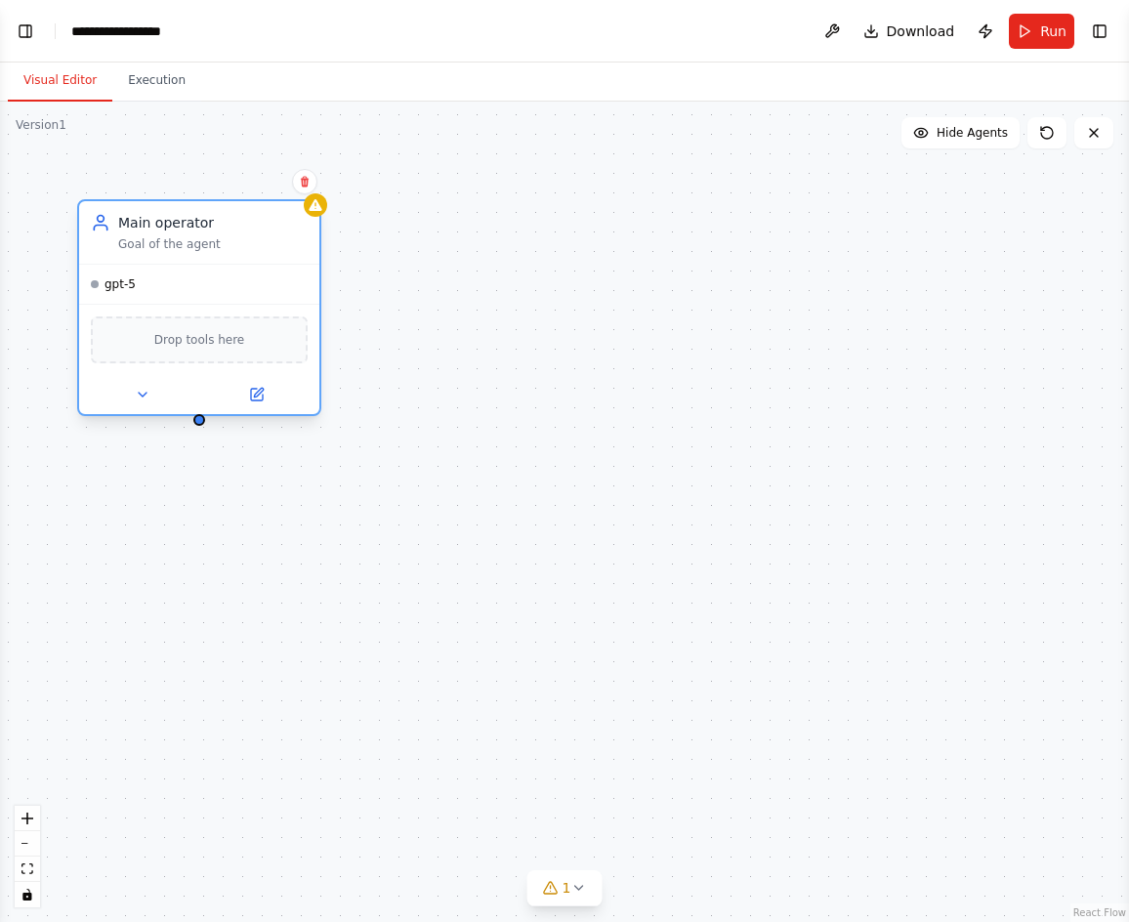
drag, startPoint x: 355, startPoint y: 271, endPoint x: 268, endPoint y: 267, distance: 87.0
click at [268, 267] on div "gpt-5" at bounding box center [199, 284] width 240 height 39
click at [155, 254] on div "Main operator Goal of the agent" at bounding box center [199, 232] width 240 height 63
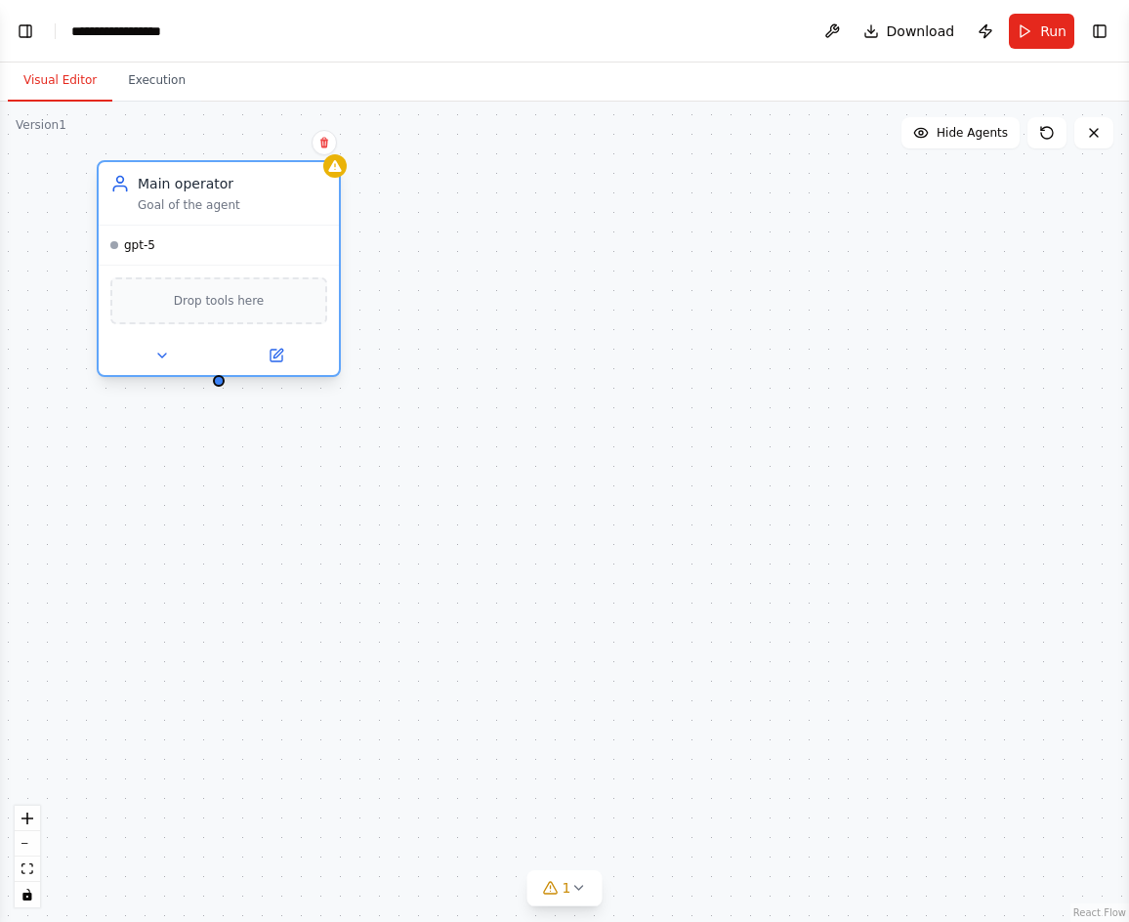
drag, startPoint x: 246, startPoint y: 238, endPoint x: 276, endPoint y: 181, distance: 65.1
click at [276, 197] on div "Goal of the agent" at bounding box center [233, 205] width 190 height 16
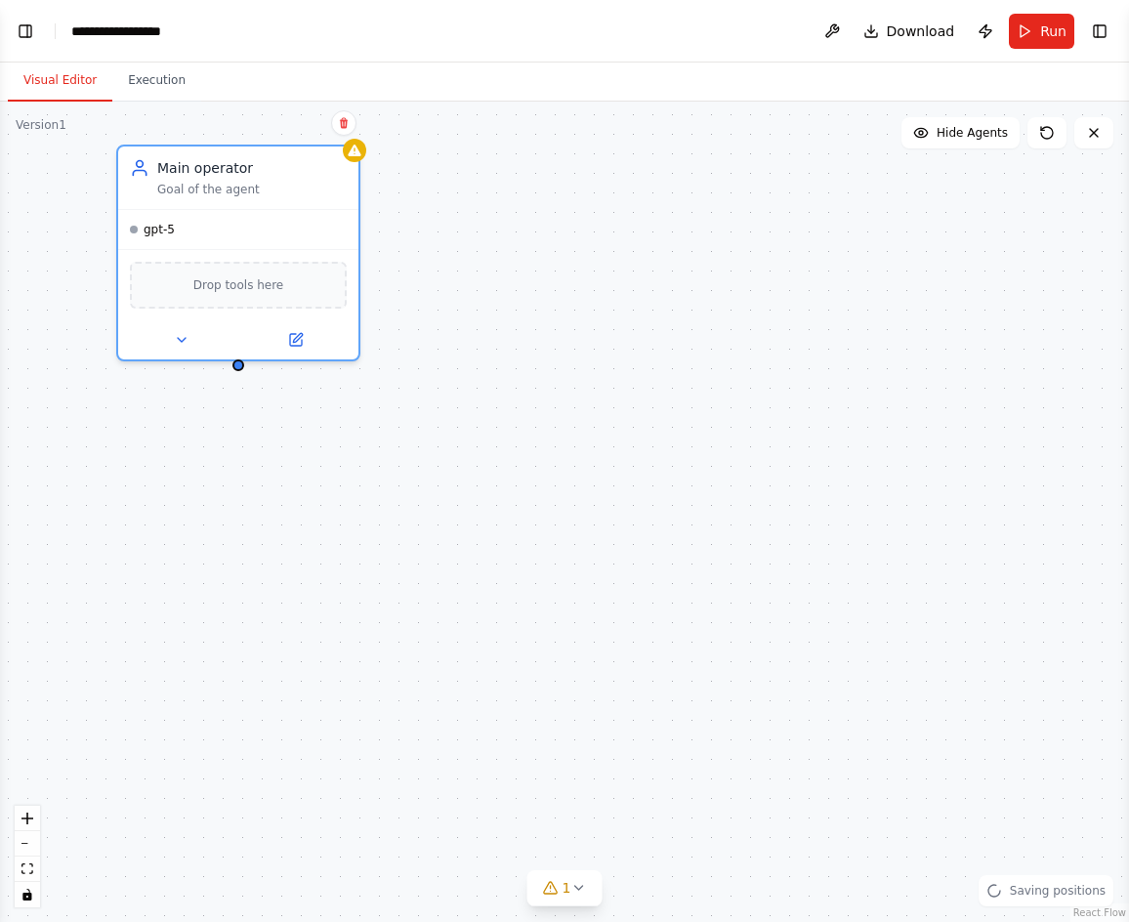
drag, startPoint x: 241, startPoint y: 372, endPoint x: 252, endPoint y: 428, distance: 56.7
click at [252, 428] on div "Main operator Goal of the agent gpt-5 Drop tools here" at bounding box center [564, 512] width 1129 height 821
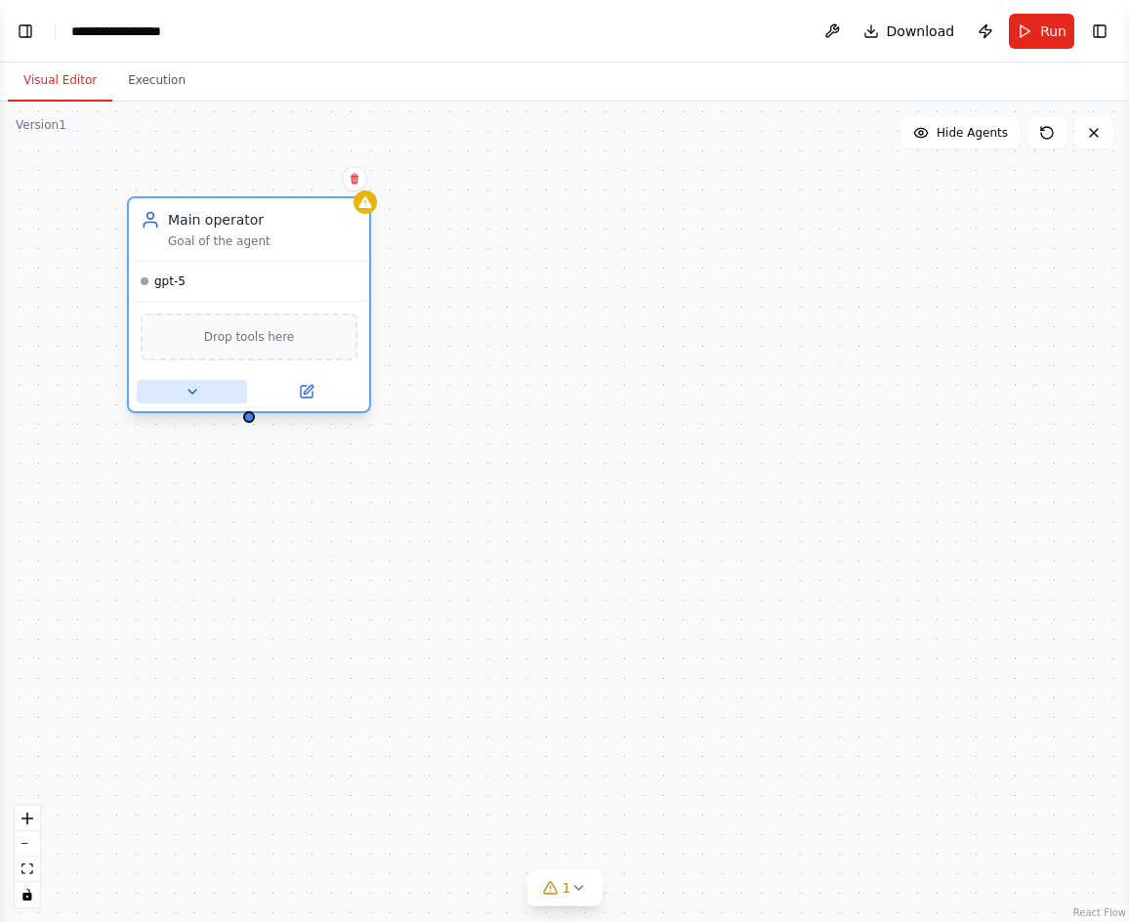
click at [193, 393] on icon at bounding box center [193, 392] width 8 height 4
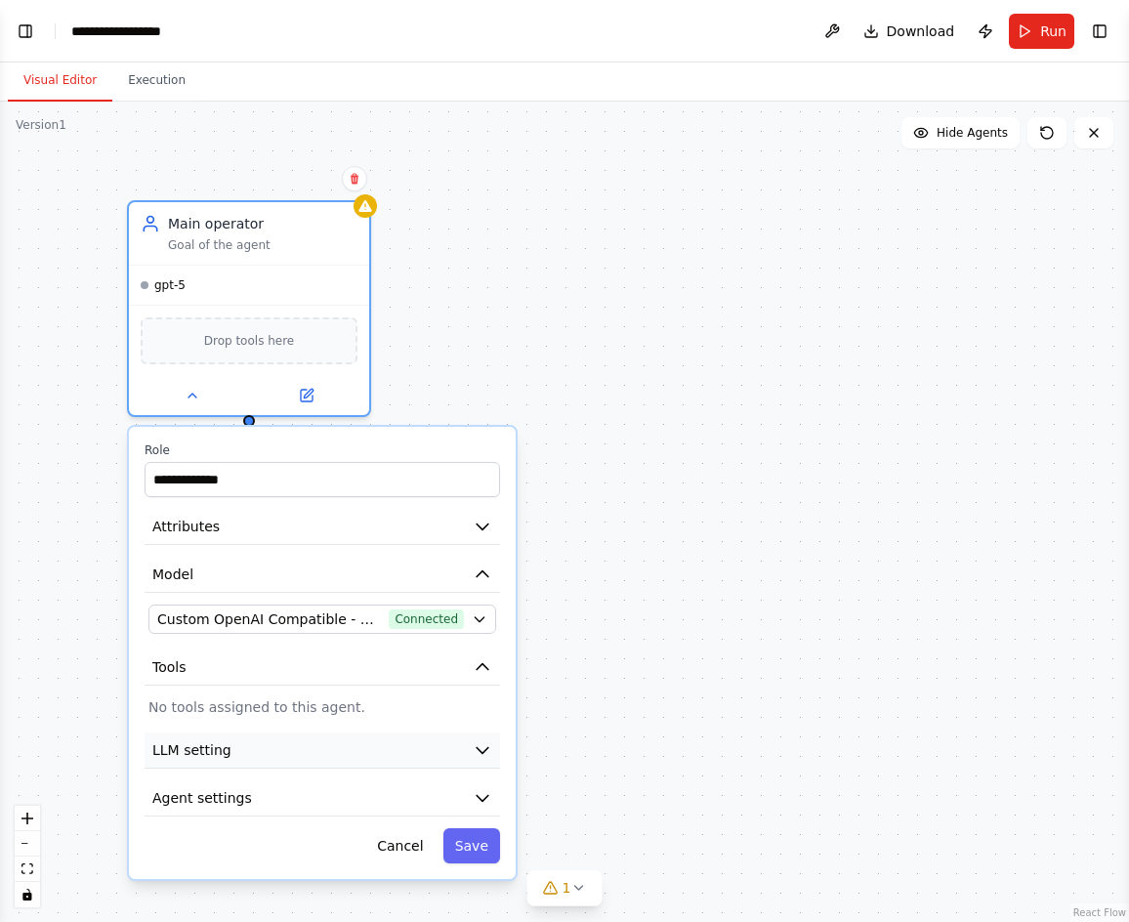
click at [273, 756] on button "LLM setting" at bounding box center [323, 751] width 356 height 36
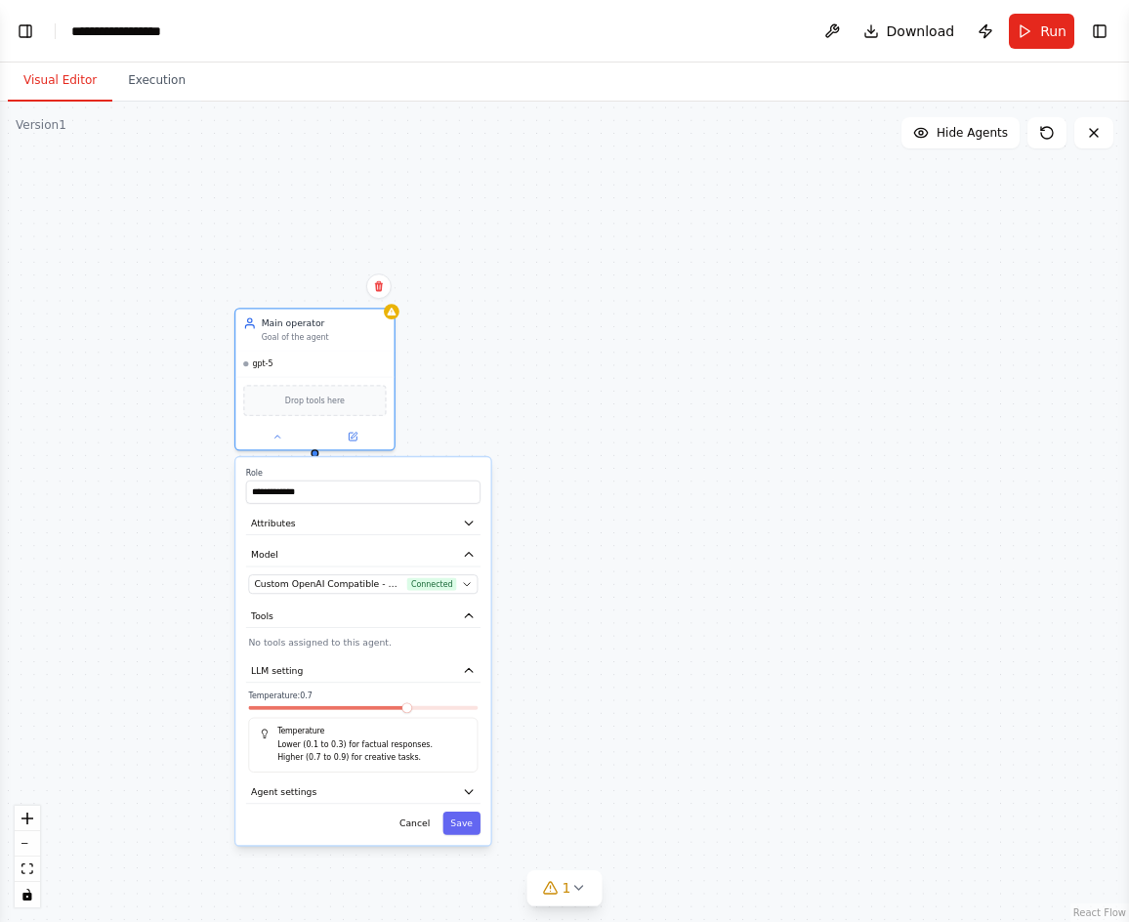
drag, startPoint x: 600, startPoint y: 601, endPoint x: 537, endPoint y: 536, distance: 89.8
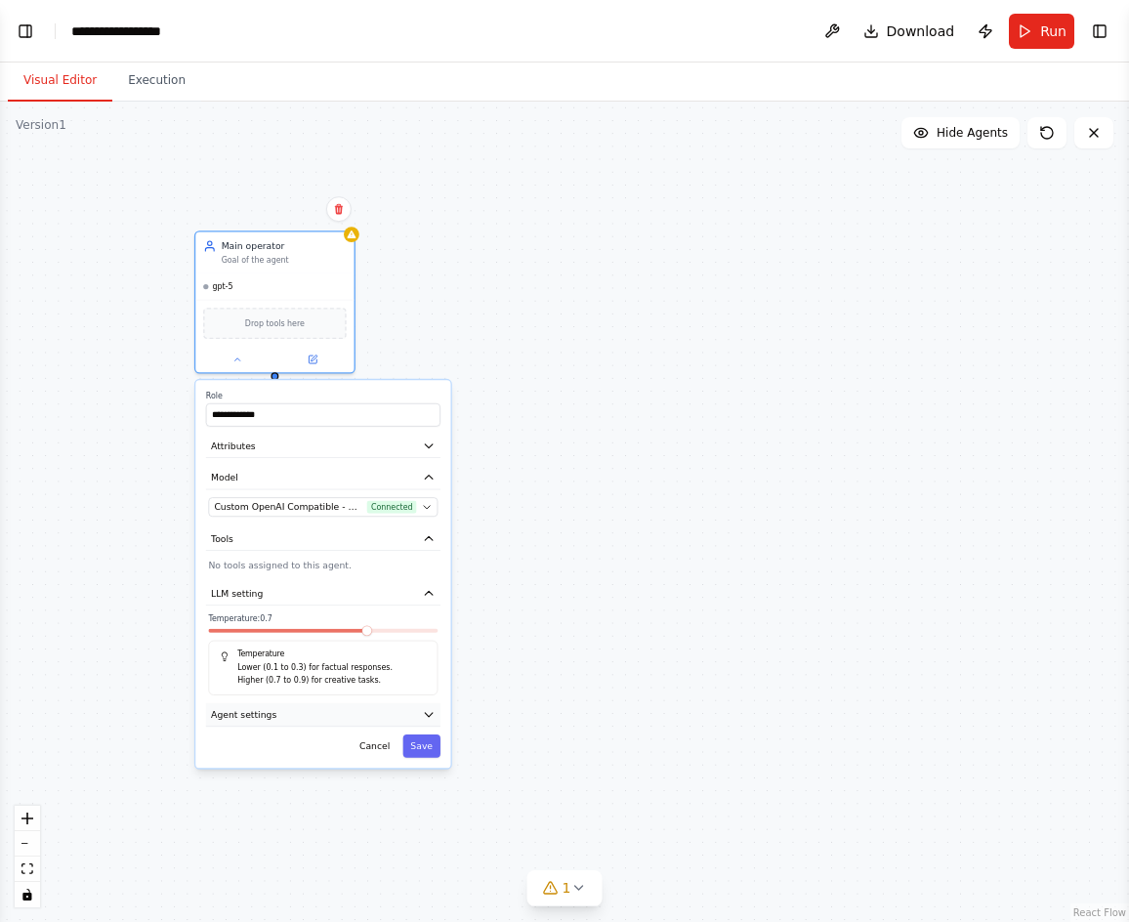
click at [383, 725] on button "Agent settings" at bounding box center [323, 714] width 234 height 23
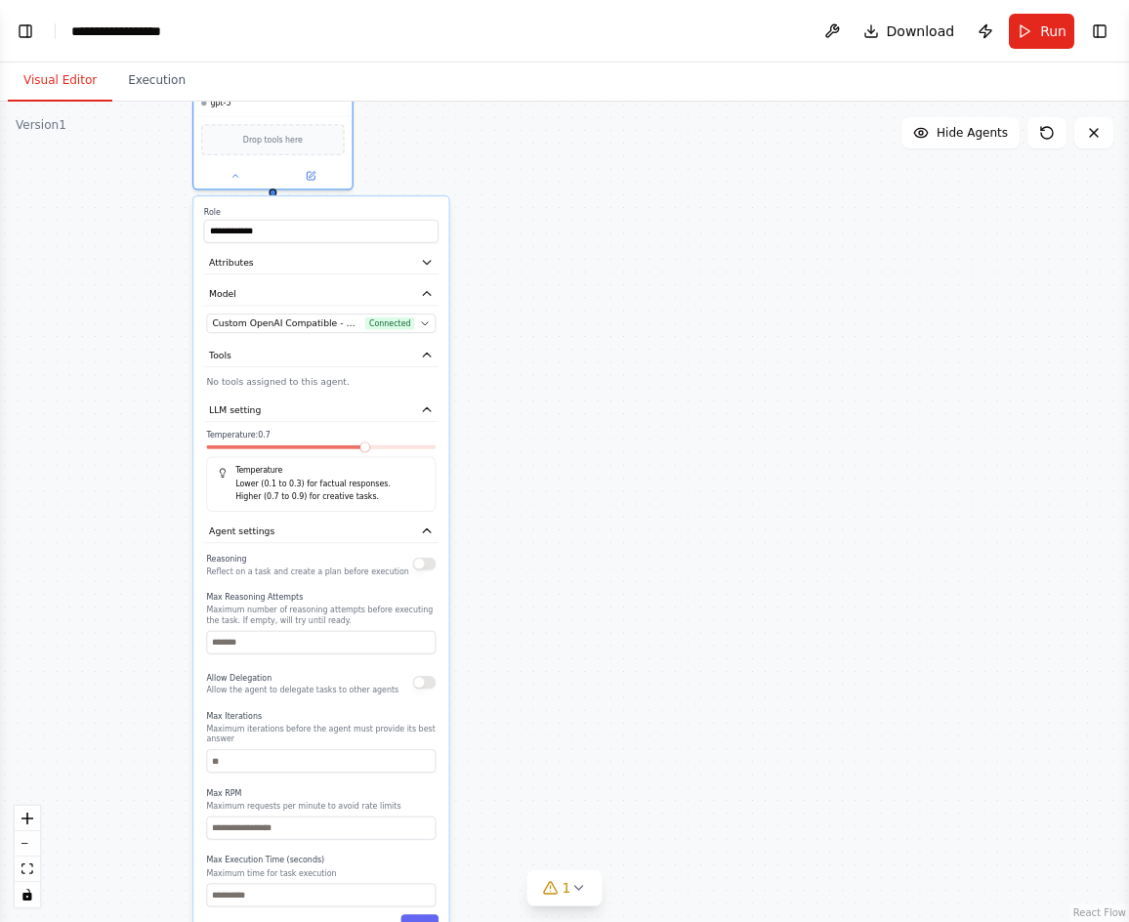
drag, startPoint x: 530, startPoint y: 717, endPoint x: 524, endPoint y: 551, distance: 166.2
click at [422, 569] on button "button" at bounding box center [424, 564] width 23 height 13
click at [424, 568] on button "button" at bounding box center [424, 564] width 23 height 13
click at [418, 685] on button "button" at bounding box center [424, 682] width 23 height 13
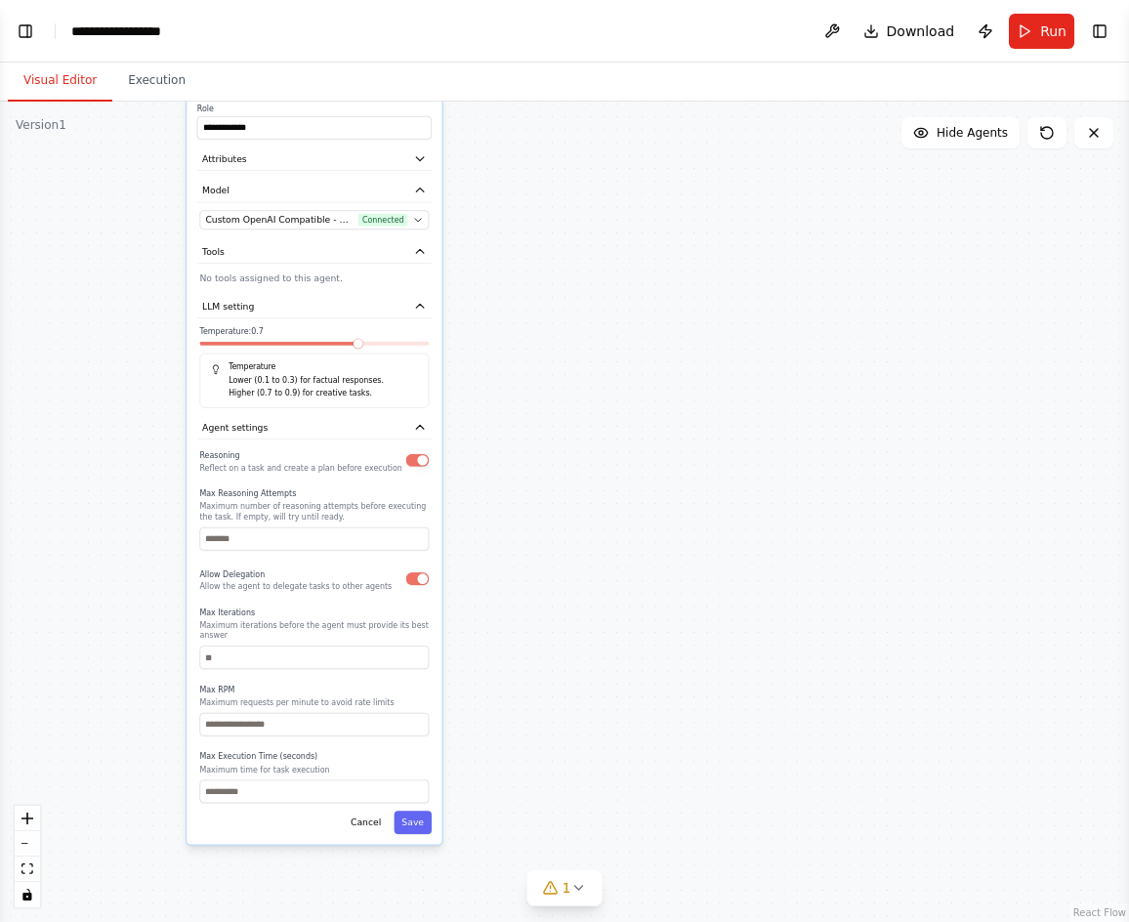
drag, startPoint x: 551, startPoint y: 603, endPoint x: 548, endPoint y: 572, distance: 31.4
click at [419, 581] on button "button" at bounding box center [416, 578] width 23 height 13
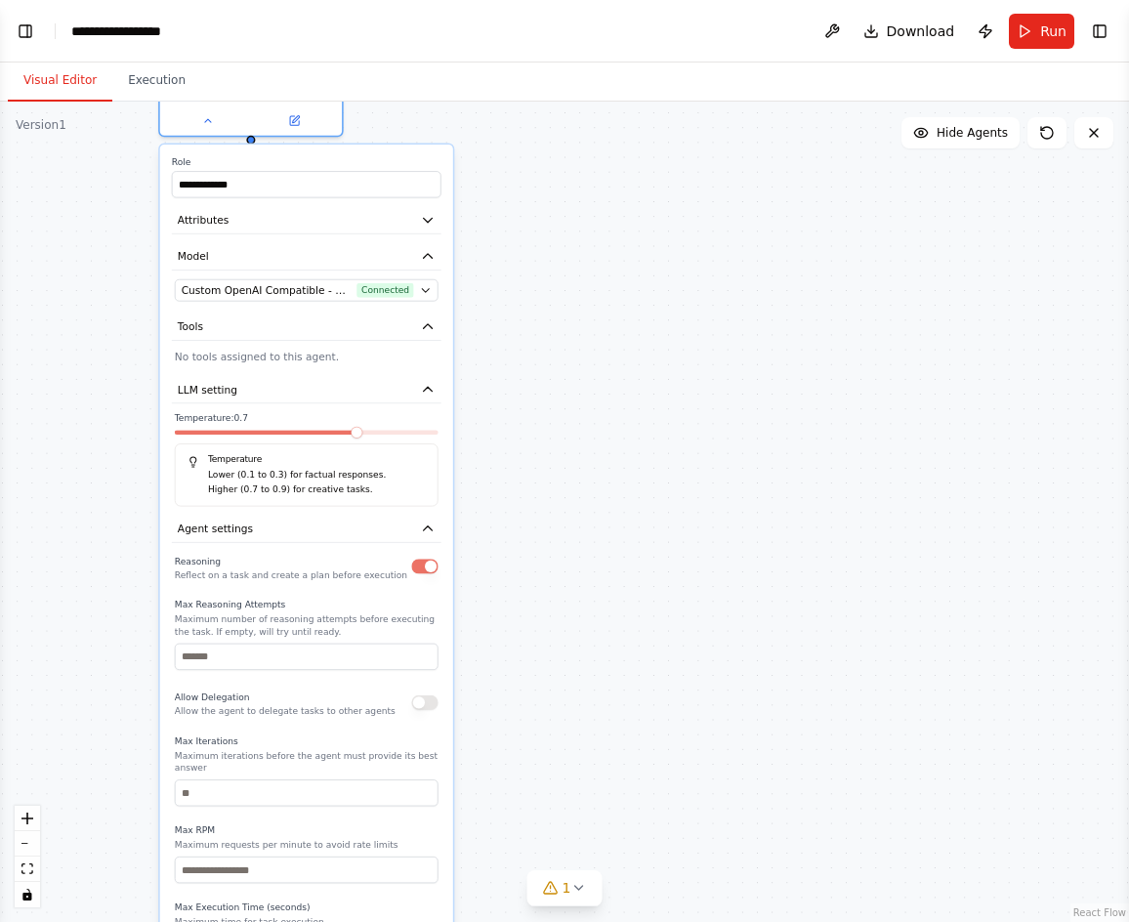
drag, startPoint x: 604, startPoint y: 575, endPoint x: 444, endPoint y: 285, distance: 331.5
click at [422, 329] on icon "button" at bounding box center [426, 326] width 15 height 15
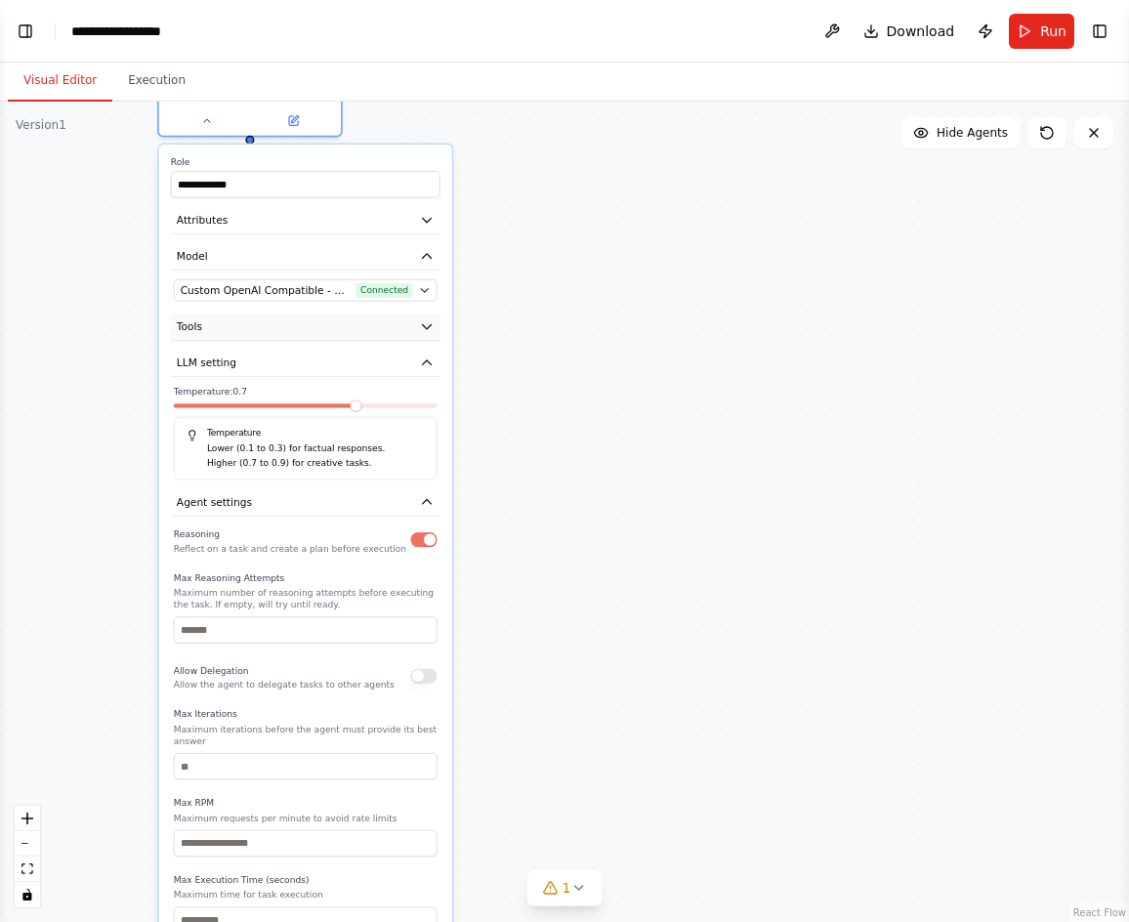
click at [422, 329] on icon "button" at bounding box center [426, 326] width 15 height 15
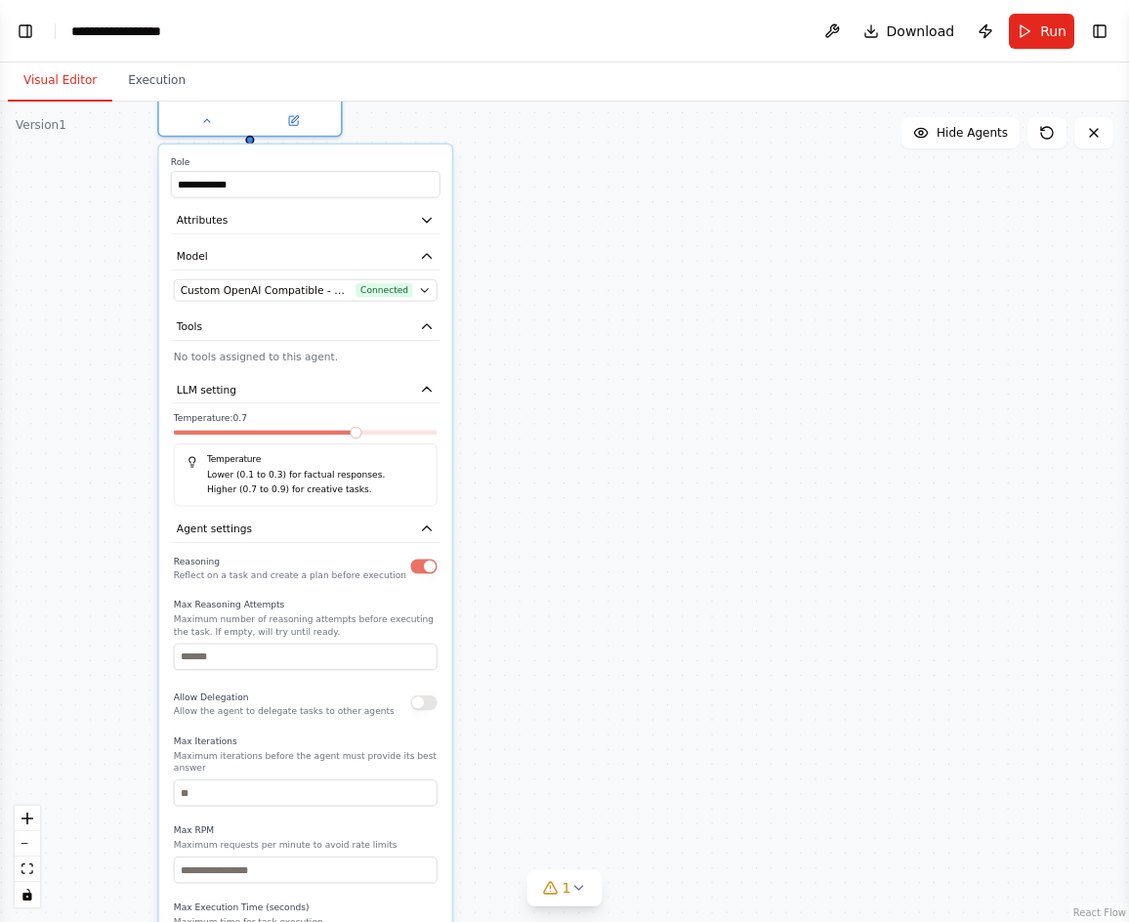
click at [343, 361] on p "No tools assigned to this agent." at bounding box center [306, 357] width 264 height 15
click at [420, 387] on icon "button" at bounding box center [426, 389] width 15 height 15
click at [844, 273] on div "**********" at bounding box center [564, 512] width 1129 height 821
click at [414, 529] on button "Agent settings" at bounding box center [306, 529] width 270 height 27
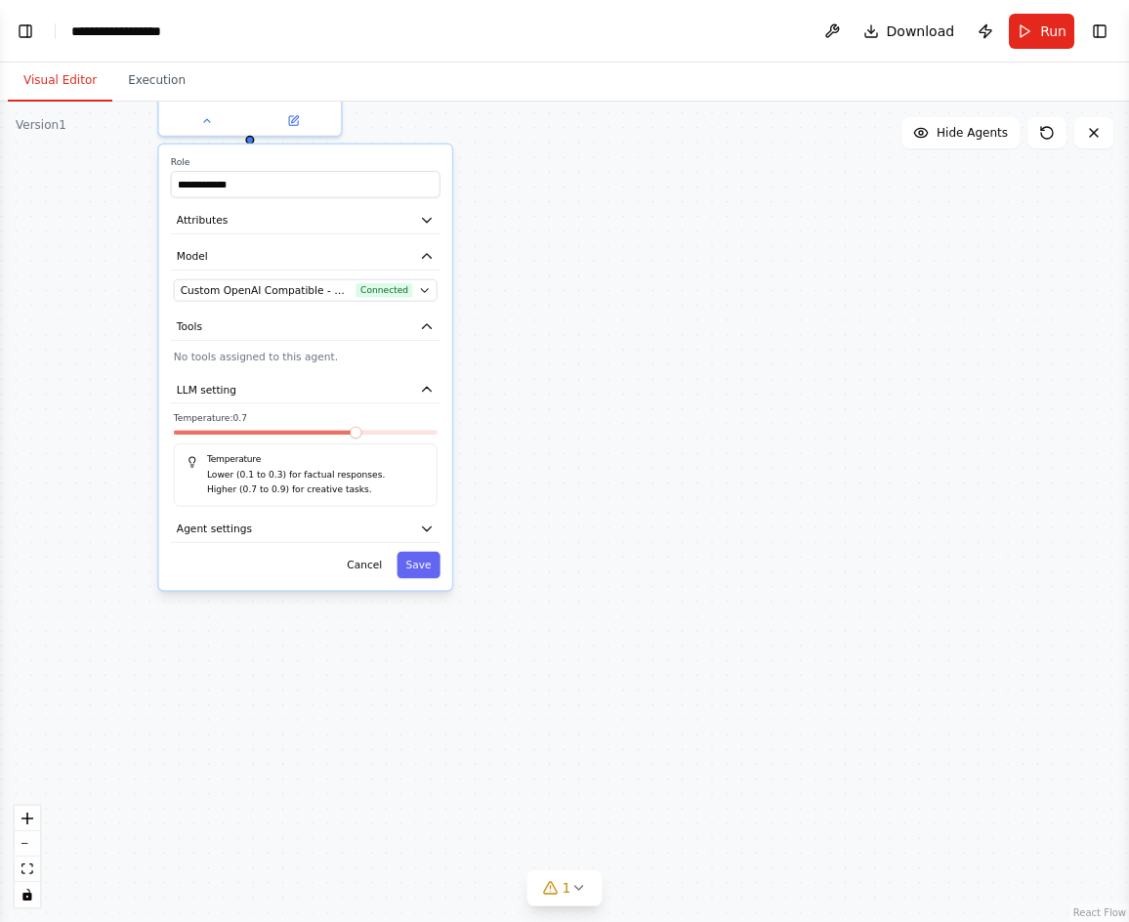
click at [552, 370] on div "**********" at bounding box center [564, 512] width 1129 height 821
click at [427, 573] on button "Save" at bounding box center [418, 565] width 43 height 26
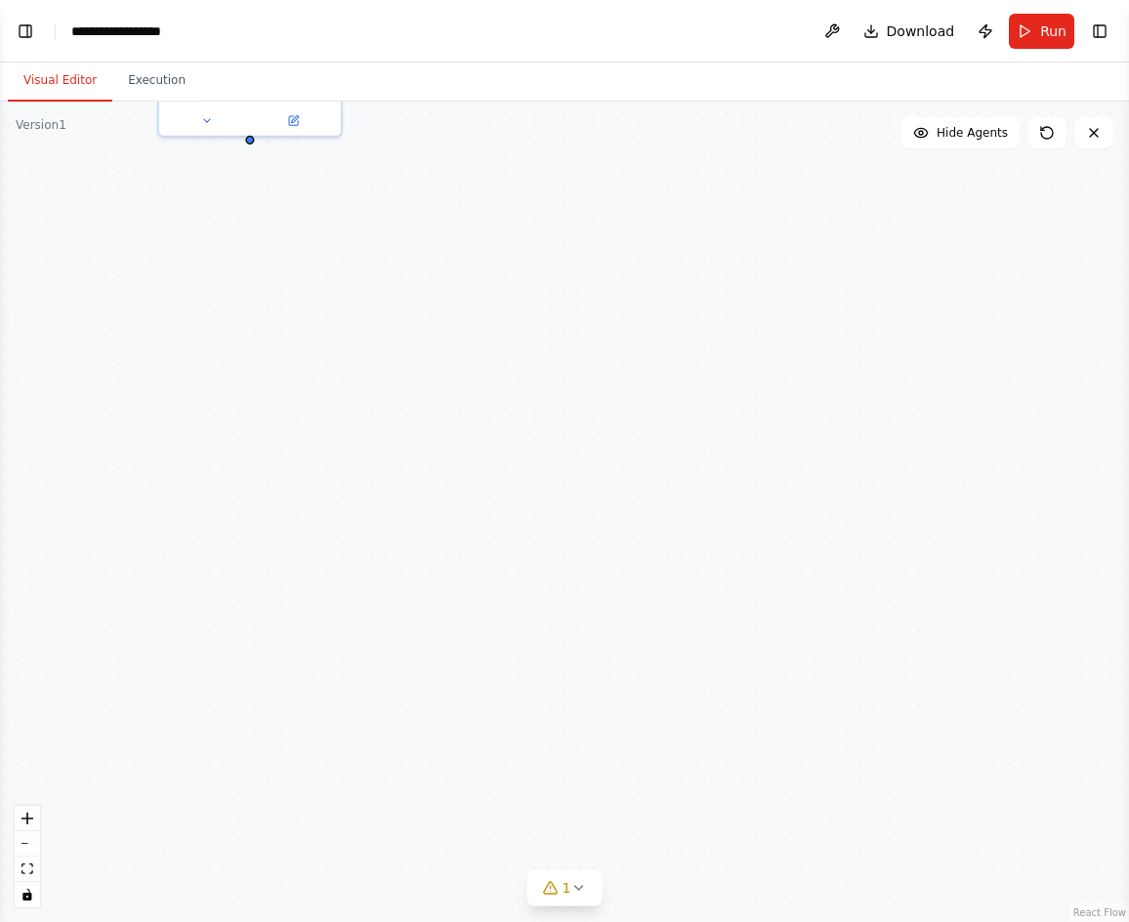
click at [573, 305] on div "Main operator Goal of the agent gpt-5 Drop tools here" at bounding box center [564, 512] width 1129 height 821
drag, startPoint x: 391, startPoint y: 326, endPoint x: 412, endPoint y: 489, distance: 164.6
drag, startPoint x: 416, startPoint y: 417, endPoint x: 481, endPoint y: 205, distance: 221.6
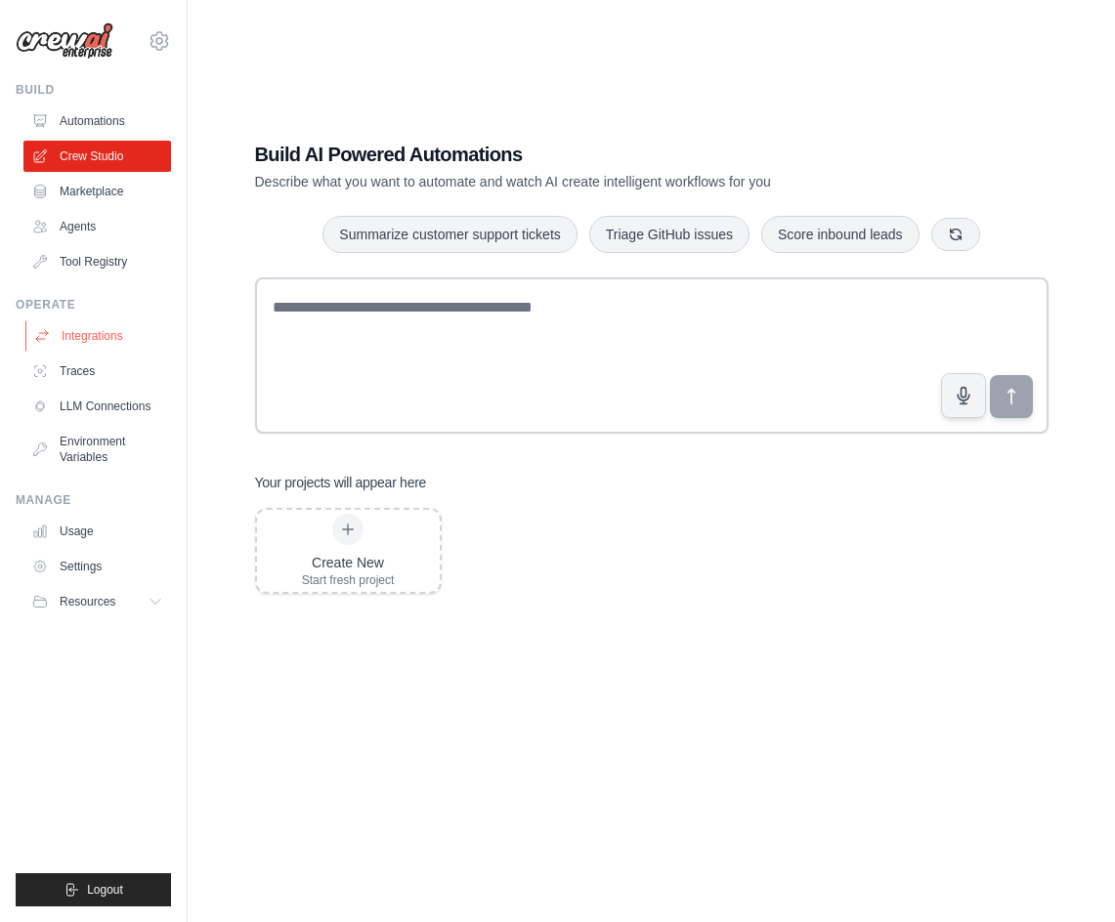
click at [96, 331] on link "Integrations" at bounding box center [99, 335] width 148 height 31
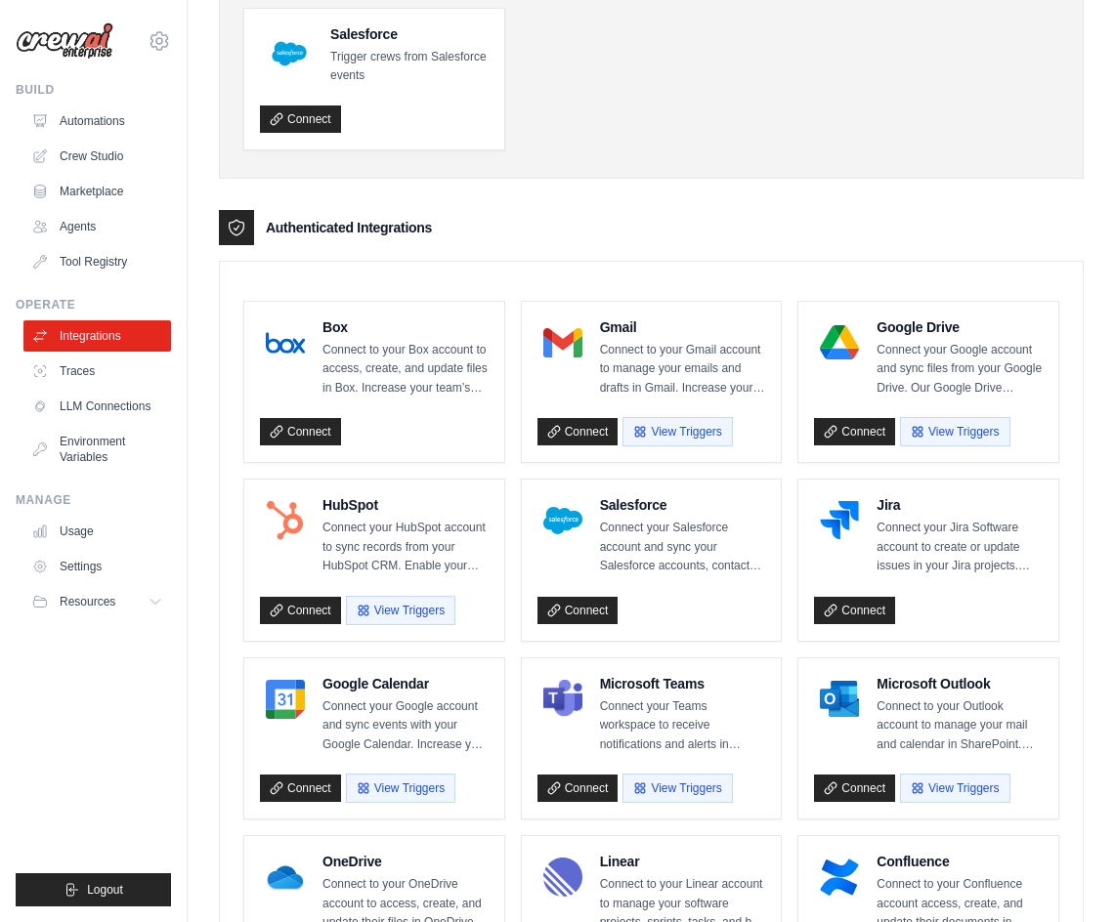
scroll to position [4, 0]
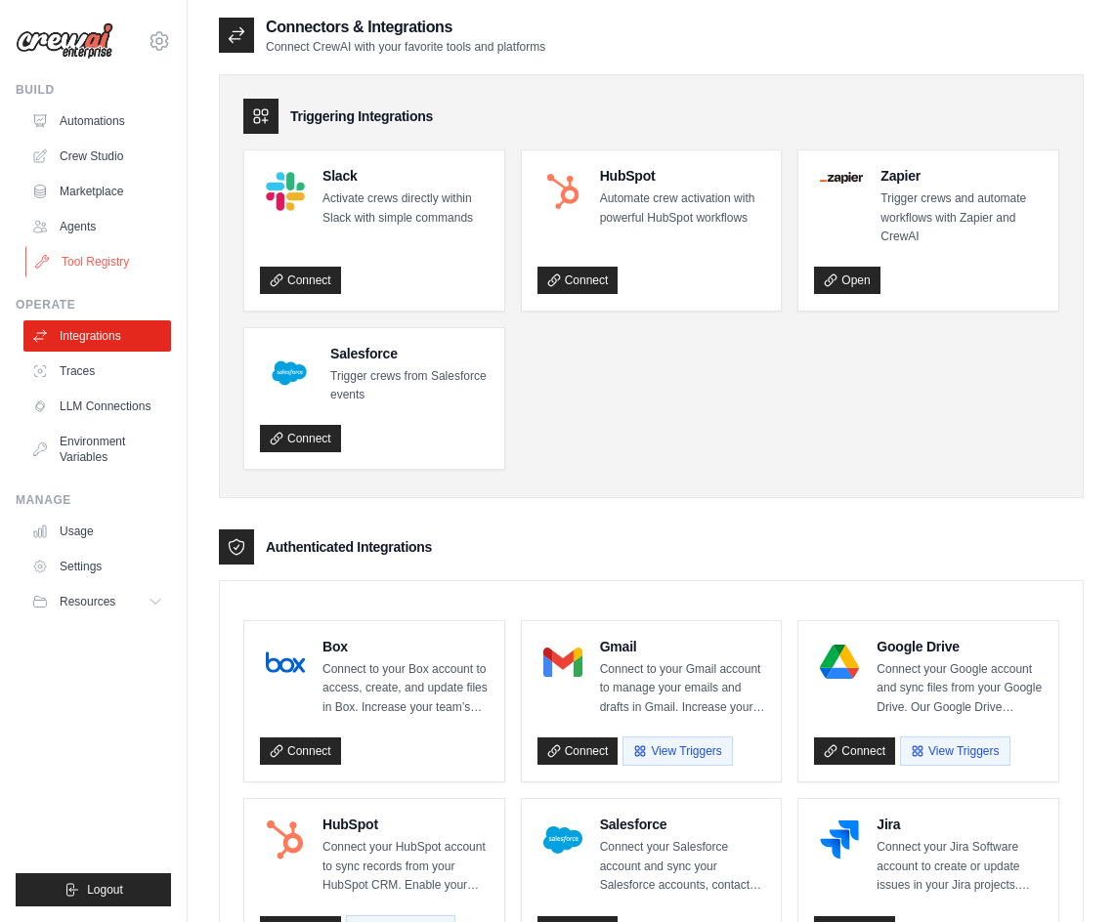
click at [97, 260] on link "Tool Registry" at bounding box center [99, 261] width 148 height 31
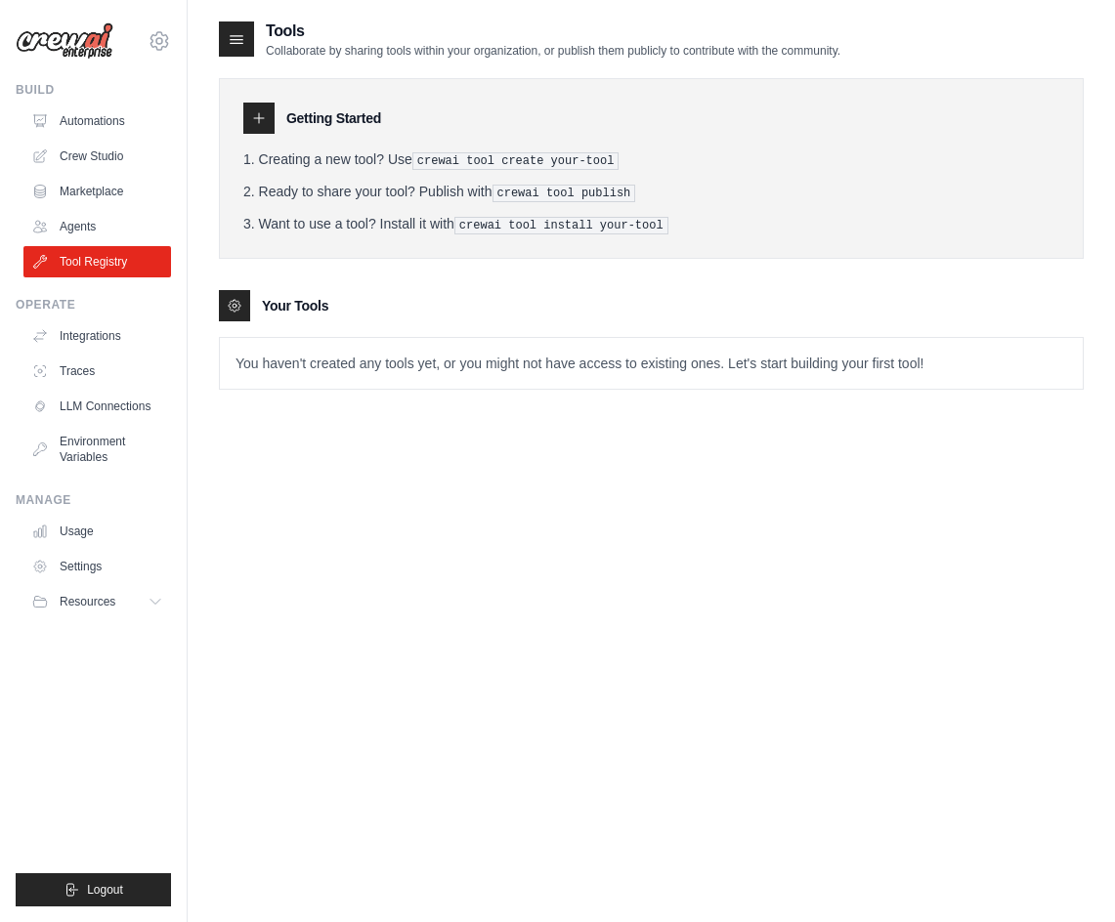
click at [351, 338] on p "You haven't created any tools yet, or you might not have access to existing one…" at bounding box center [651, 363] width 863 height 51
click at [247, 304] on div at bounding box center [234, 305] width 31 height 31
click at [97, 574] on link "Settings" at bounding box center [99, 566] width 148 height 31
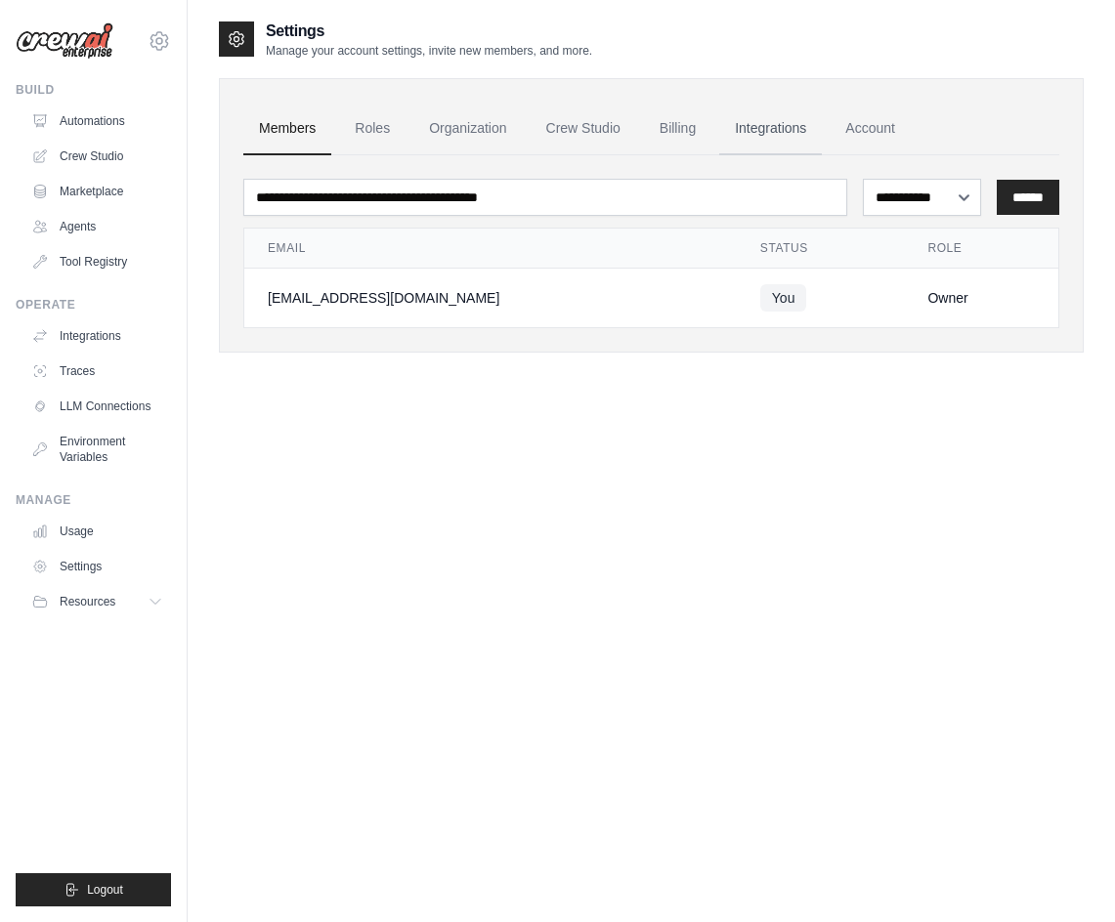
click at [784, 131] on link "Integrations" at bounding box center [770, 129] width 103 height 53
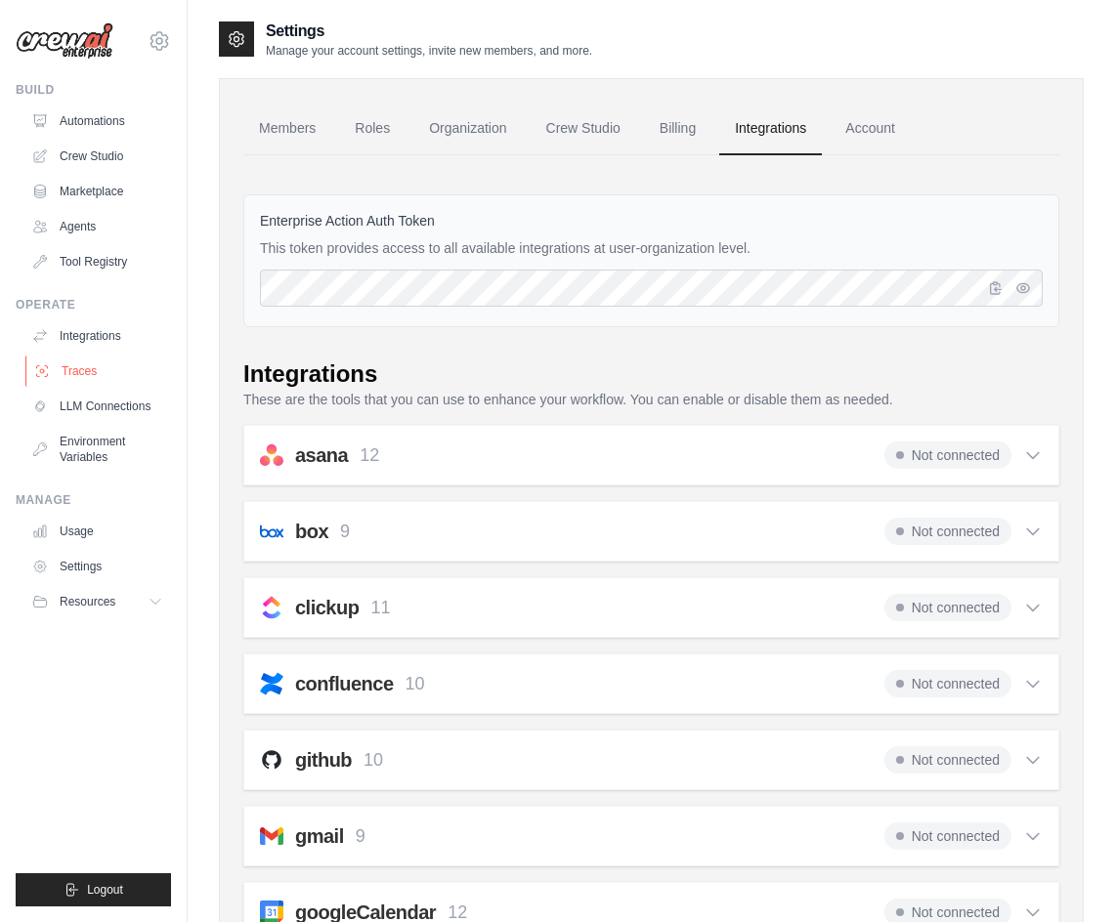
click at [95, 364] on link "Traces" at bounding box center [99, 371] width 148 height 31
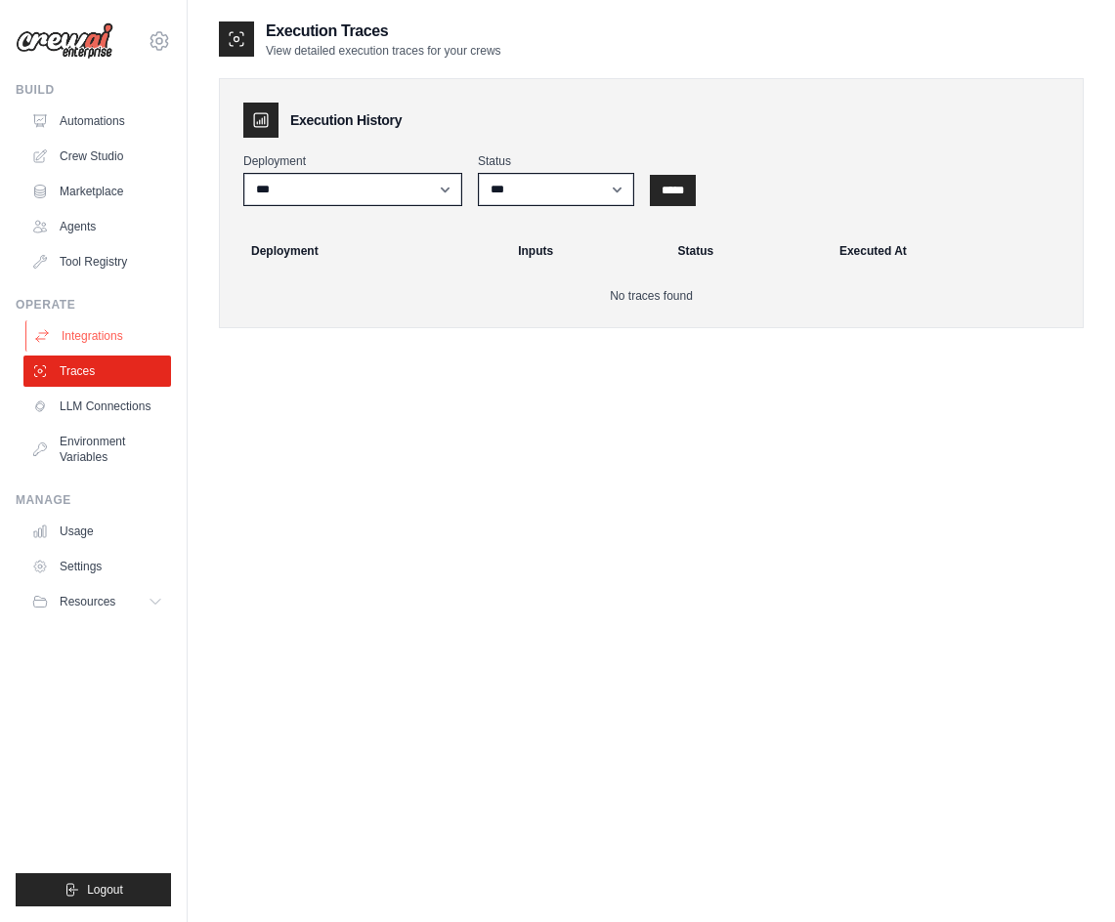
click at [99, 334] on link "Integrations" at bounding box center [99, 335] width 148 height 31
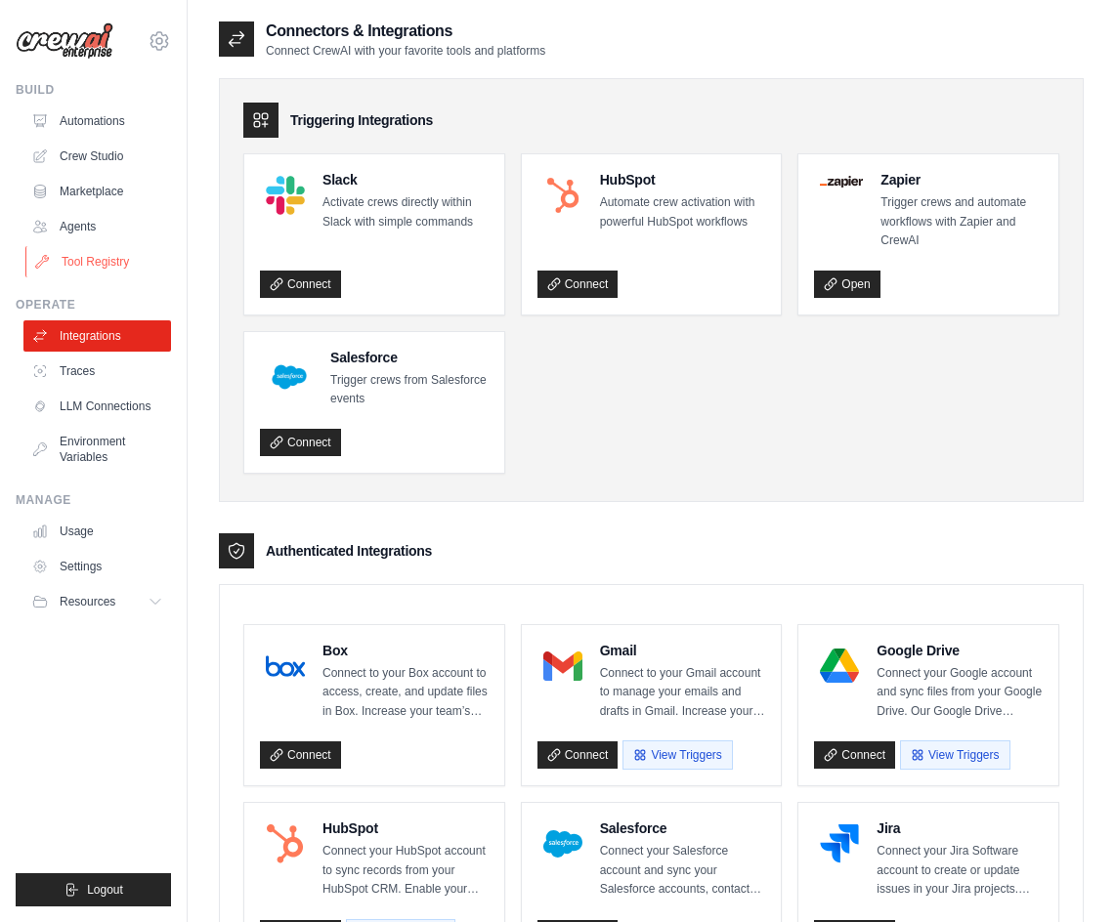
click at [100, 256] on link "Tool Registry" at bounding box center [99, 261] width 148 height 31
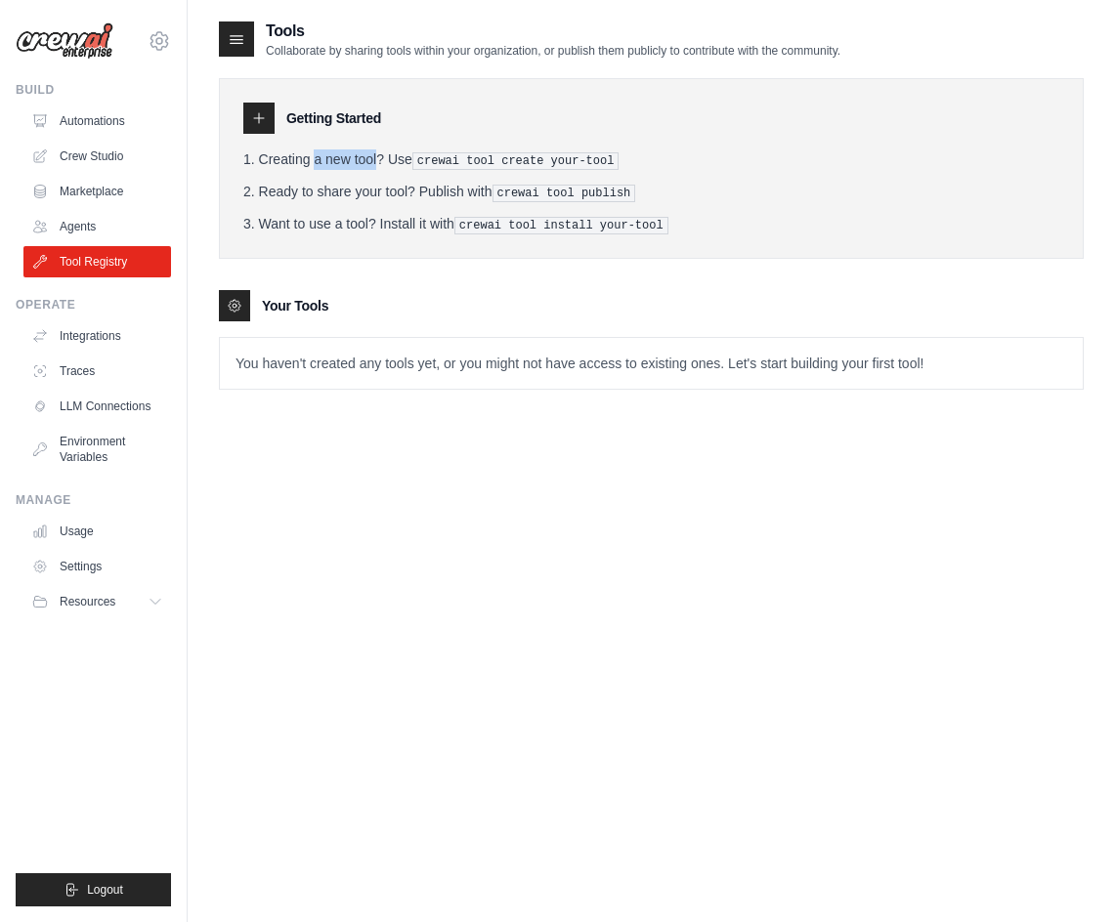
drag, startPoint x: 268, startPoint y: 157, endPoint x: 449, endPoint y: 190, distance: 184.6
click at [335, 161] on li "Creating a new tool? Use crewai tool create your-tool" at bounding box center [651, 159] width 816 height 21
click at [528, 238] on div "Getting Started Creating a new tool? Use crewai tool create your-tool Ready to …" at bounding box center [651, 168] width 865 height 181
click at [313, 296] on h3 "Your Tools" at bounding box center [295, 306] width 66 height 20
drag, startPoint x: 361, startPoint y: 367, endPoint x: 604, endPoint y: 376, distance: 242.5
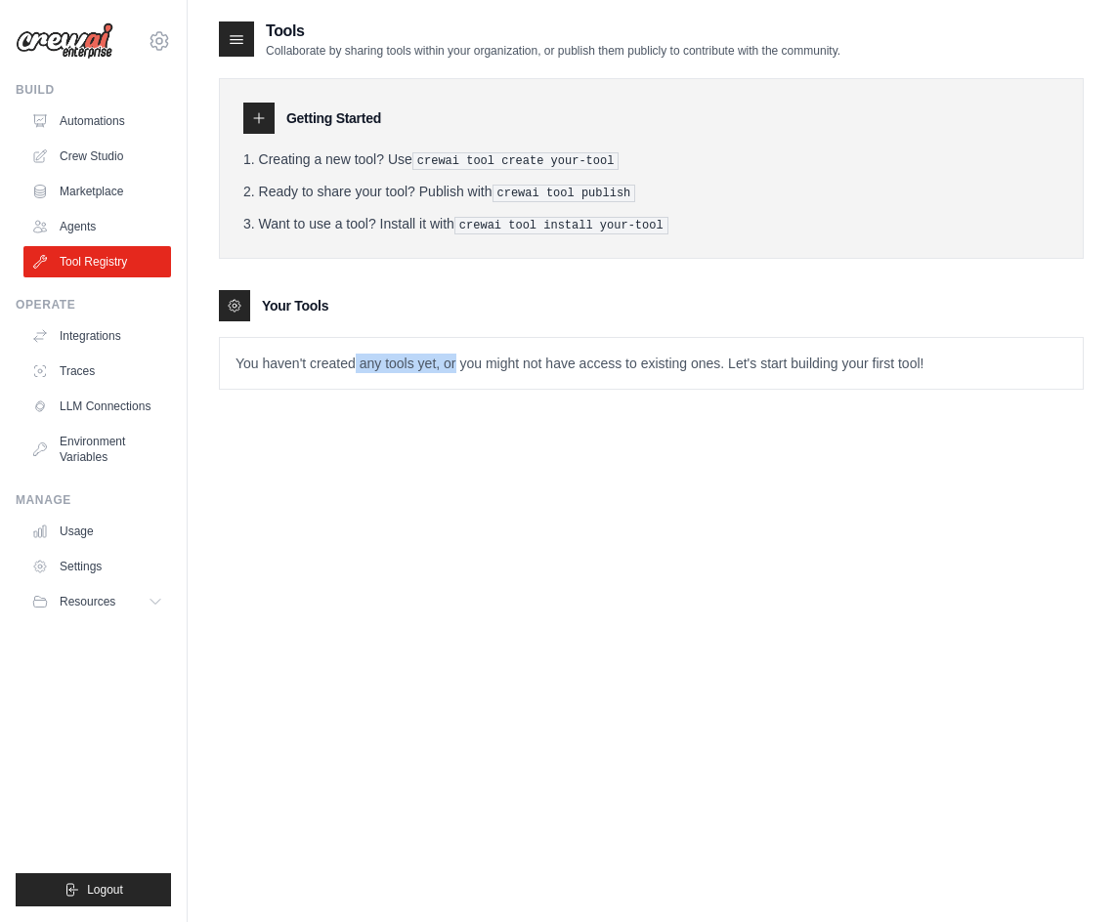
click at [549, 379] on p "You haven't created any tools yet, or you might not have access to existing one…" at bounding box center [651, 363] width 863 height 51
click at [674, 388] on div "Tools Collaborate by sharing tools within your organization, or publish them pu…" at bounding box center [651, 221] width 865 height 402
click at [491, 294] on div "Your Tools" at bounding box center [651, 305] width 865 height 31
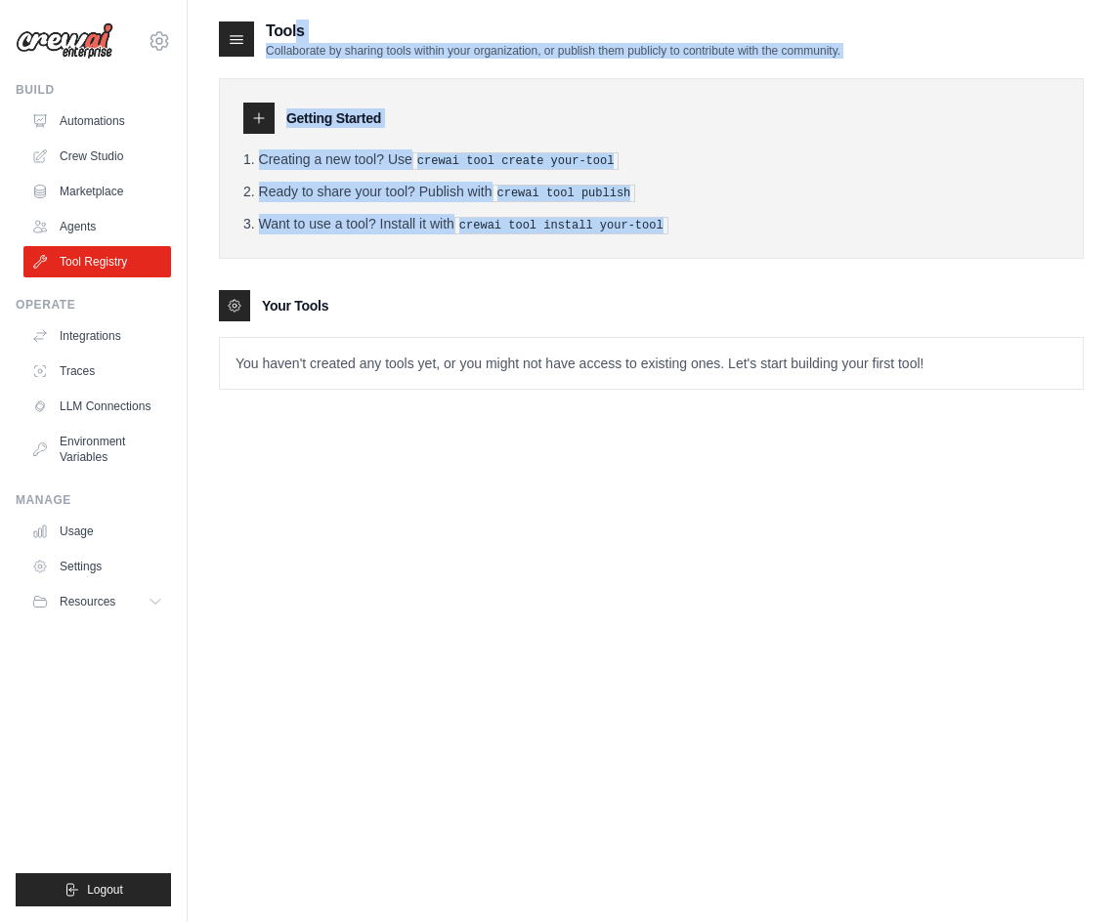
drag, startPoint x: 680, startPoint y: 231, endPoint x: 241, endPoint y: 20, distance: 486.8
click at [241, 20] on div "Tools Collaborate by sharing tools within your organization, or publish them pu…" at bounding box center [651, 221] width 865 height 402
copy div "Tools Collaborate by sharing tools within your organization, or publish them pu…"
